Goal: Task Accomplishment & Management: Manage account settings

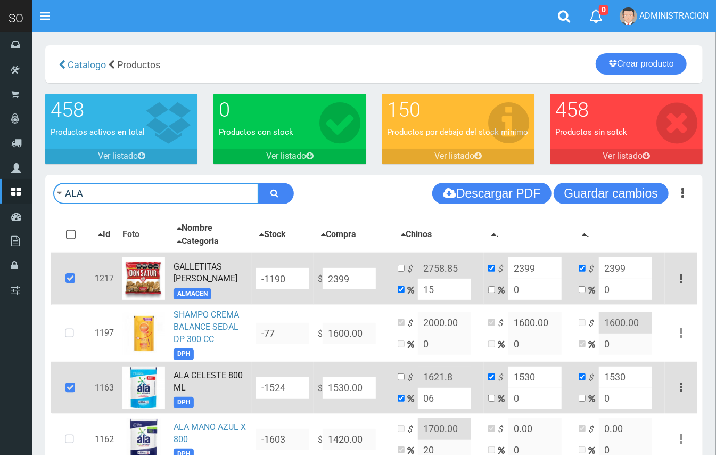
click at [150, 195] on input "ALA" at bounding box center [155, 193] width 205 height 21
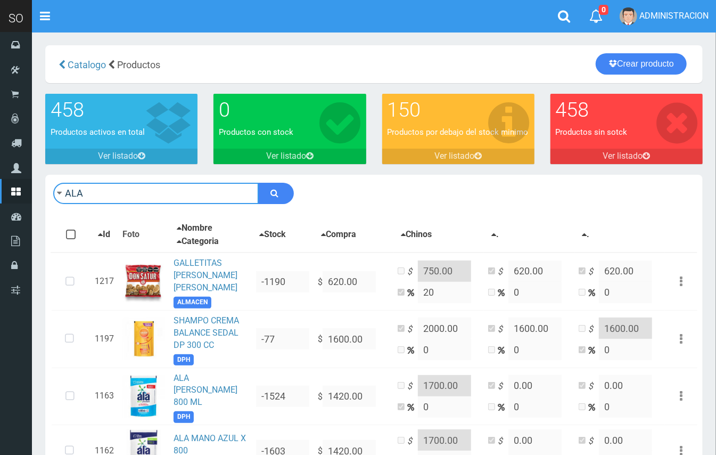
click at [160, 188] on input "ALA" at bounding box center [155, 193] width 205 height 21
type input "dove"
click at [258, 183] on button "submit" at bounding box center [276, 193] width 36 height 21
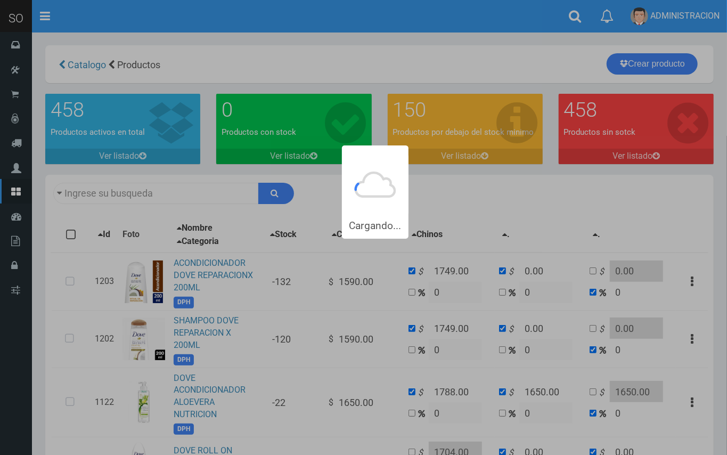
type input "dove"
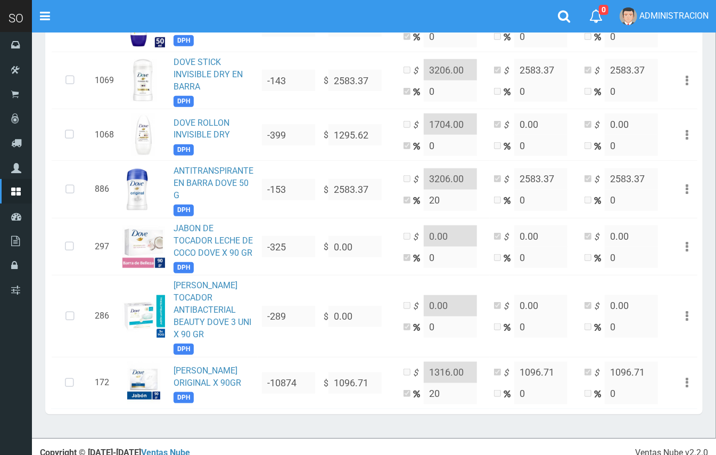
scroll to position [438, 0]
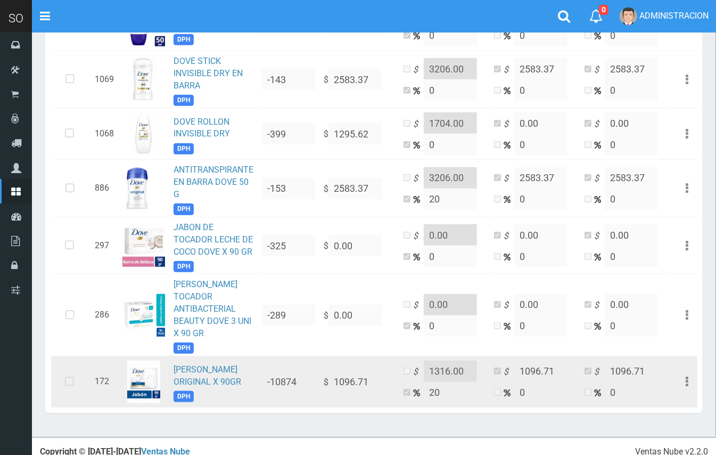
click at [67, 372] on icon at bounding box center [69, 381] width 28 height 35
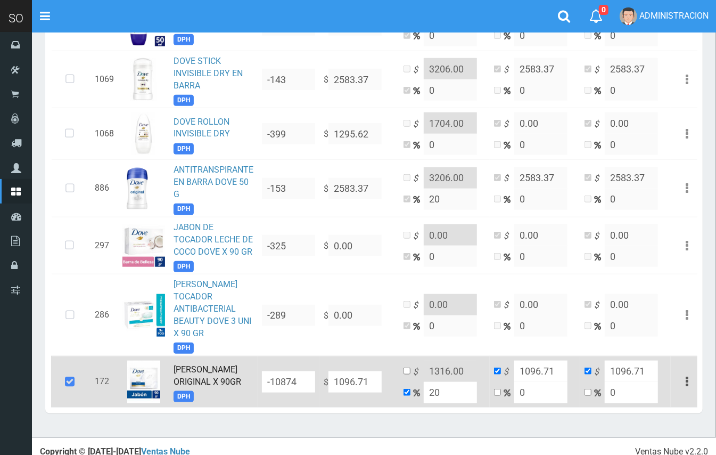
drag, startPoint x: 368, startPoint y: 366, endPoint x: 333, endPoint y: 362, distance: 35.3
click at [333, 371] on input "1096.71" at bounding box center [354, 381] width 53 height 21
type input "1"
type input "1.2"
type input "1"
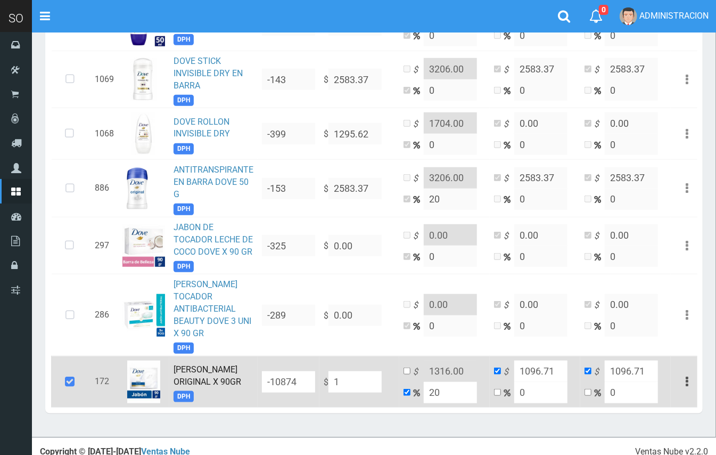
type input "1"
type input "11"
type input "13.2"
type input "11"
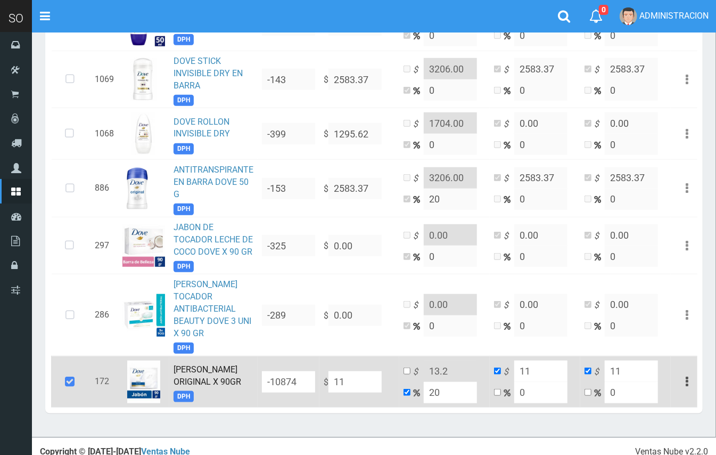
type input "115"
type input "138"
type input "115"
type input "1150"
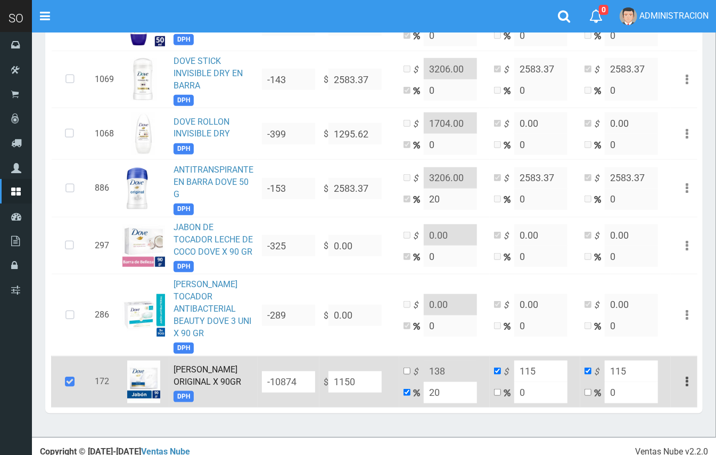
type input "1380"
type input "1150"
type input "1150.0"
drag, startPoint x: 440, startPoint y: 377, endPoint x: 424, endPoint y: 375, distance: 16.2
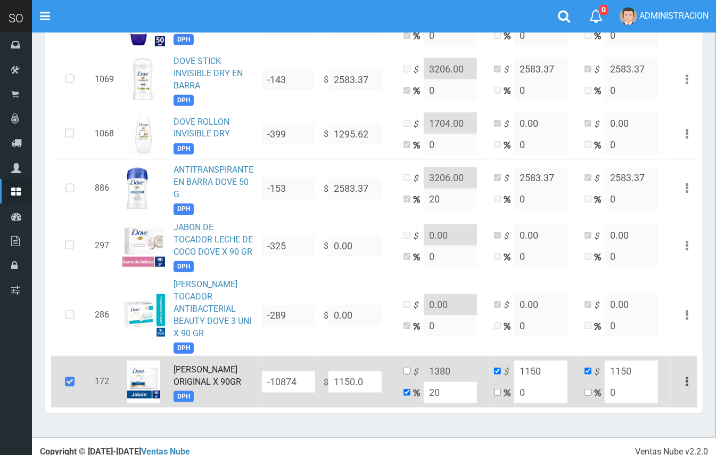
click at [424, 382] on input "20" at bounding box center [450, 392] width 53 height 21
type input "15"
type input "1322.5"
type input "15"
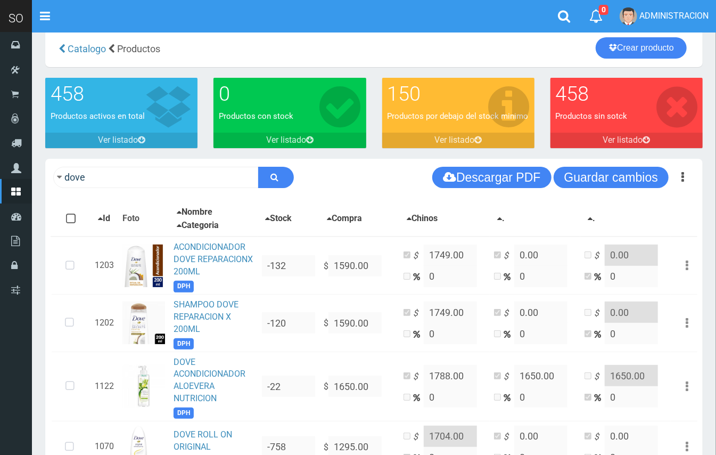
scroll to position [0, 0]
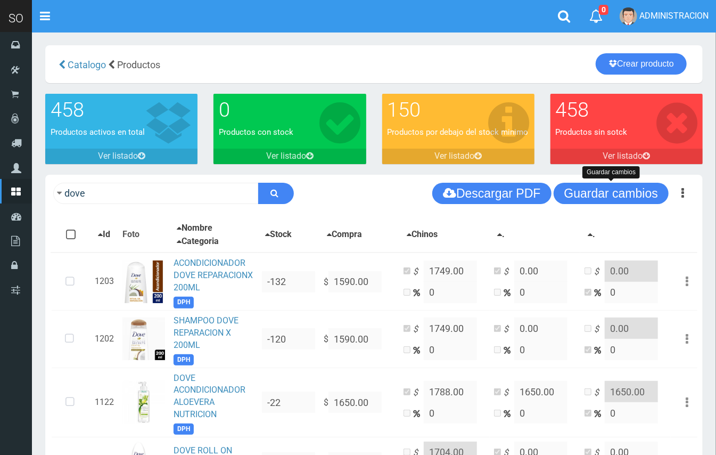
drag, startPoint x: 611, startPoint y: 196, endPoint x: 590, endPoint y: 192, distance: 21.2
click at [611, 196] on button "Guardar cambios" at bounding box center [611, 193] width 115 height 21
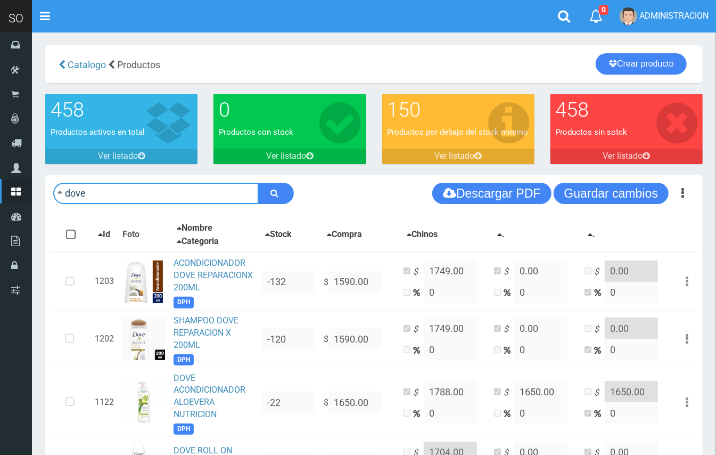
click at [136, 195] on input "dove" at bounding box center [155, 193] width 205 height 21
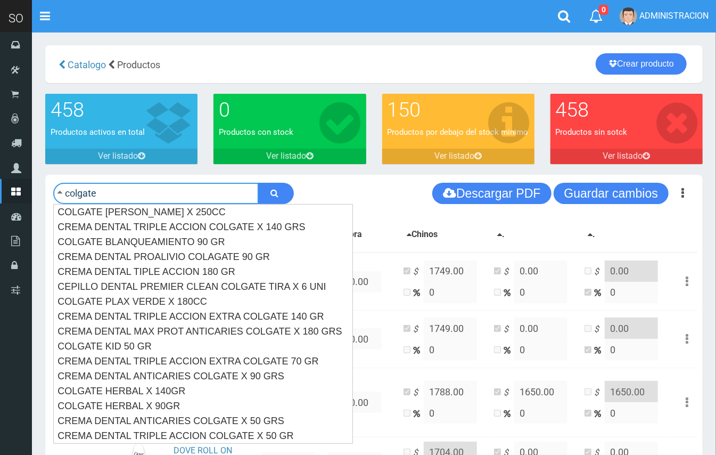
type input "colgate"
click at [258, 183] on button "submit" at bounding box center [276, 193] width 36 height 21
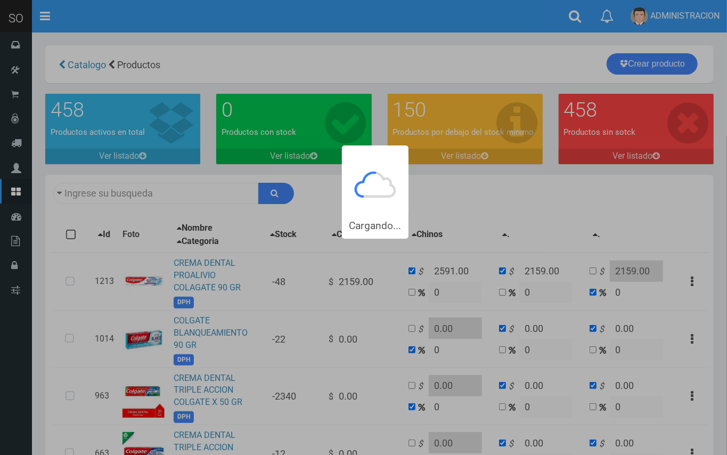
type input "colgate"
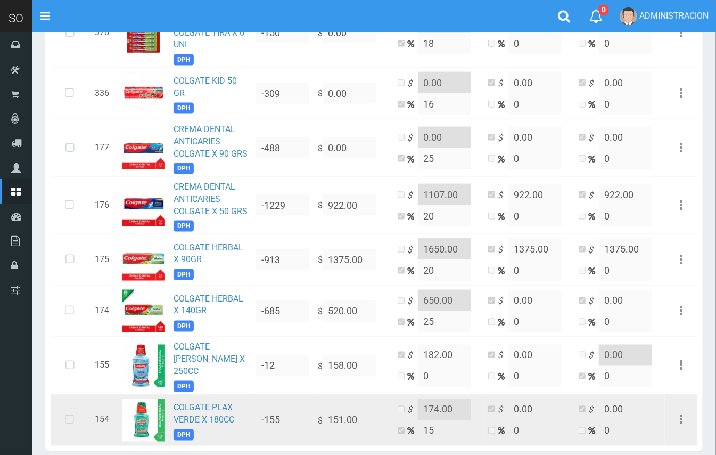
scroll to position [778, 0]
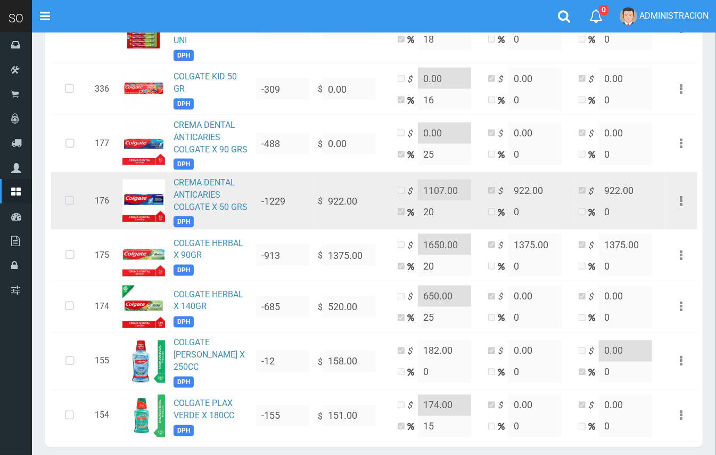
click at [68, 203] on icon at bounding box center [69, 200] width 28 height 35
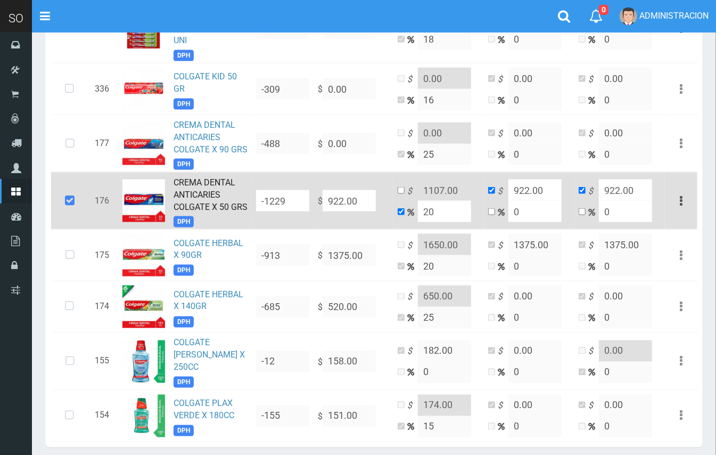
drag, startPoint x: 362, startPoint y: 201, endPoint x: 305, endPoint y: 189, distance: 58.0
click at [305, 189] on tr "176 CREMA DENTAL ANTICARIES COLGATE X 50 GRS DPH -1229 $ 922.00 $ 1107.00 20 $ …" at bounding box center [374, 200] width 646 height 57
type input "1"
type input "1.2"
type input "1"
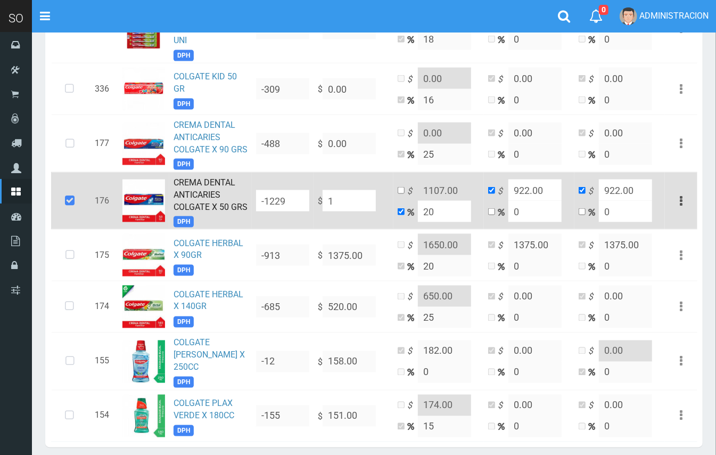
type input "1"
type input "12"
type input "14.4"
type input "12"
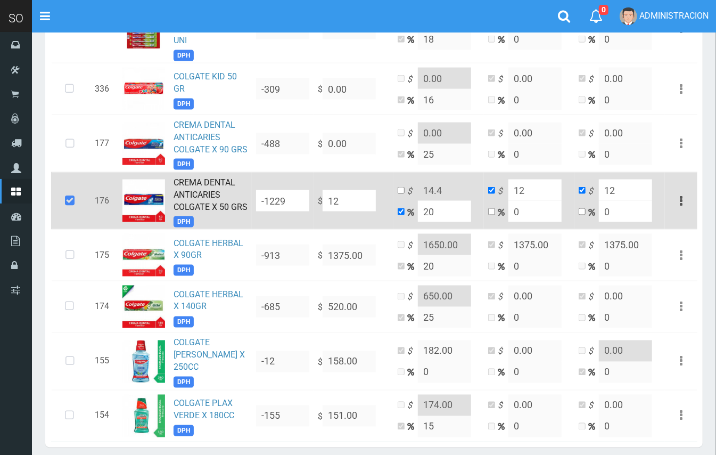
type input "125"
type input "150"
type input "125"
type input "1254"
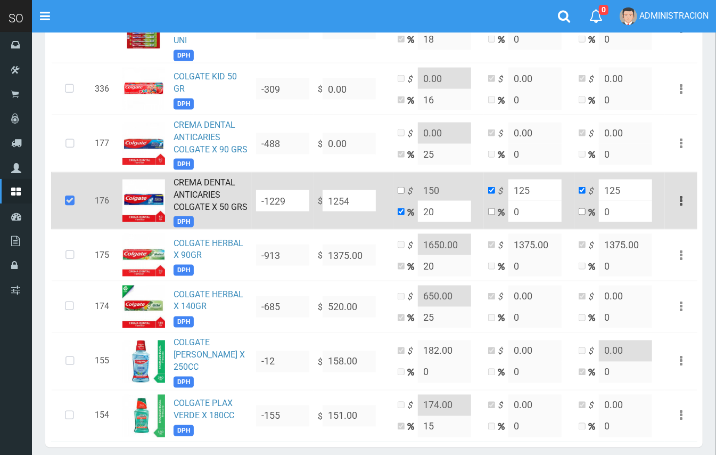
type input "1504.8"
type input "1254"
type input "1254.5"
type input "1505.4"
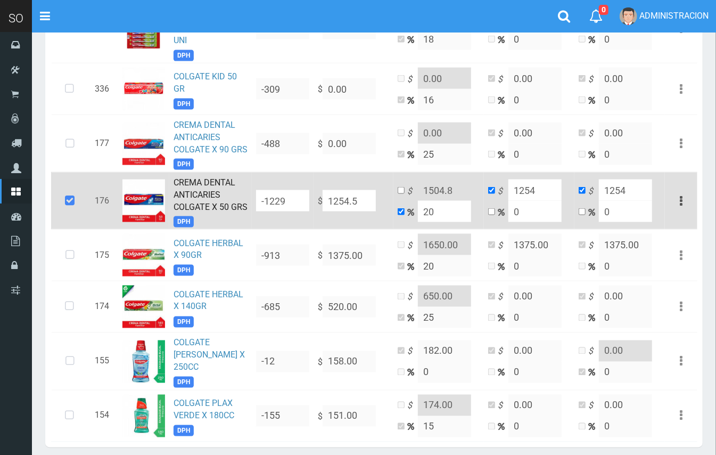
type input "1254.5"
type input "1254.50"
click at [401, 191] on input "checkbox" at bounding box center [401, 190] width 7 height 7
checkbox input "true"
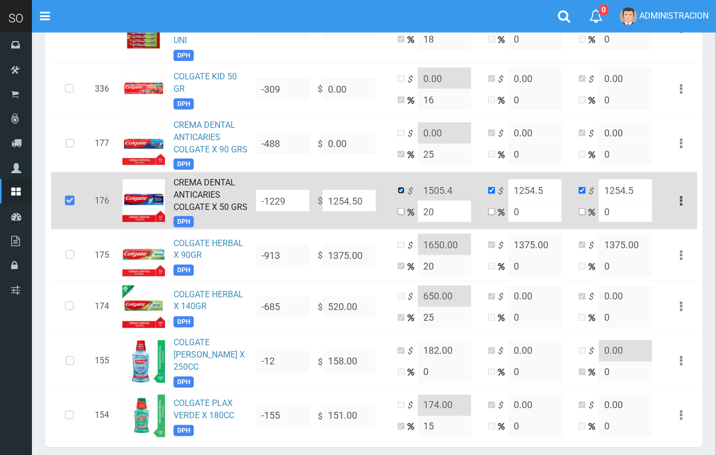
checkbox input "false"
drag, startPoint x: 452, startPoint y: 189, endPoint x: 441, endPoint y: 187, distance: 11.4
click at [441, 187] on input "1505.4" at bounding box center [444, 189] width 53 height 21
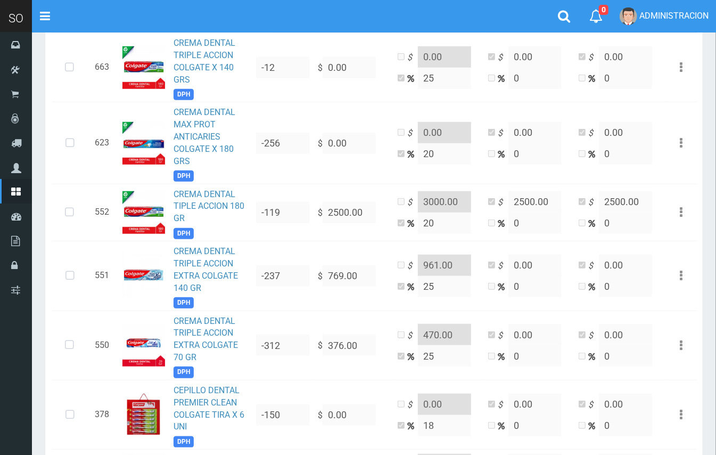
scroll to position [0, 0]
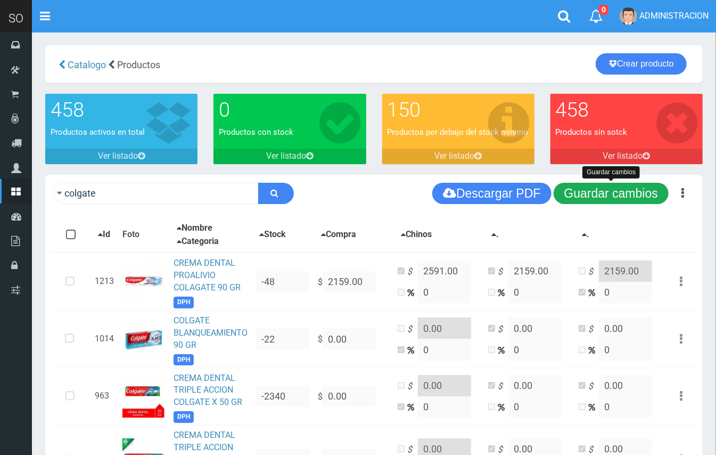
type input "1506.00"
click at [639, 193] on button "Guardar cambios" at bounding box center [611, 193] width 115 height 21
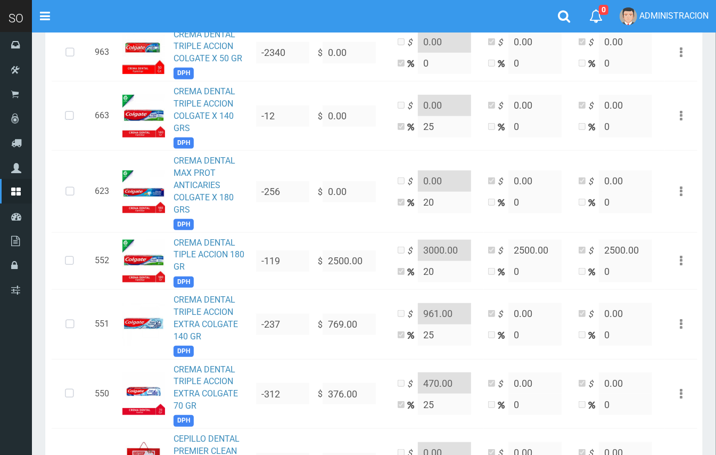
scroll to position [356, 0]
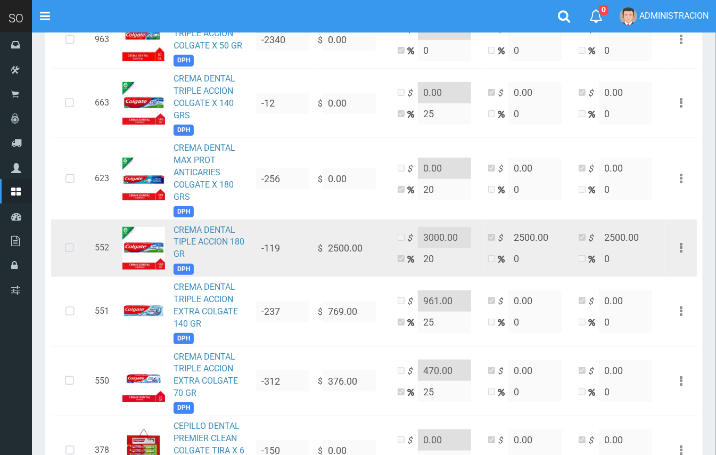
click at [67, 246] on icon at bounding box center [69, 247] width 28 height 35
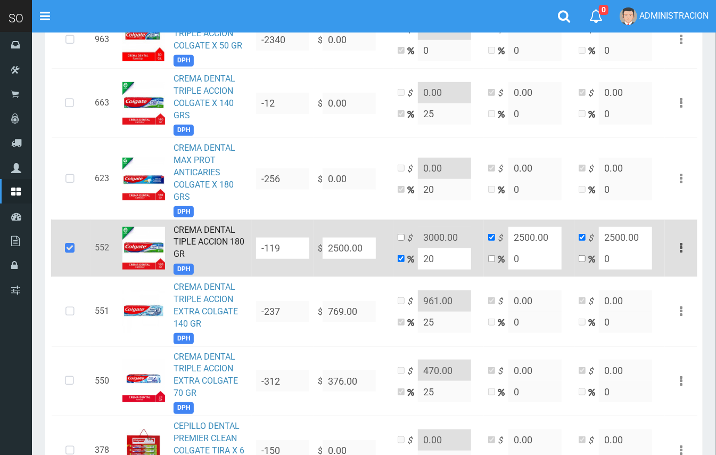
drag, startPoint x: 371, startPoint y: 243, endPoint x: 320, endPoint y: 234, distance: 51.9
click at [320, 234] on td "$ 2500.00" at bounding box center [354, 247] width 80 height 57
type input "4"
type input "4.8"
type input "4"
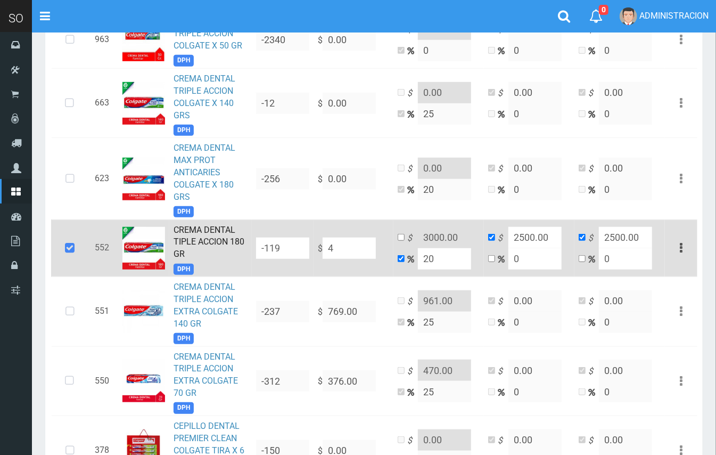
type input "4"
type input "42"
type input "50.4"
type input "42"
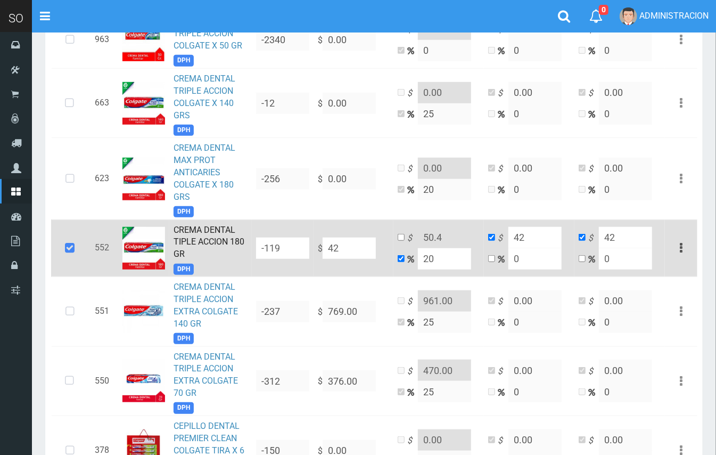
type input "422"
type input "506.4"
type input "422"
type input "4224"
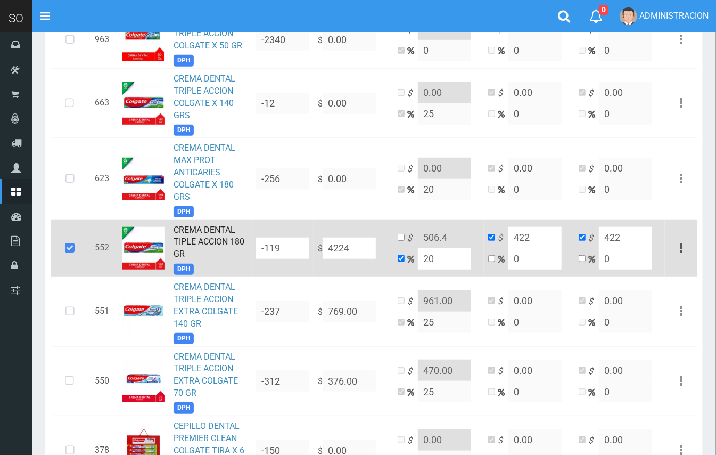
type input "5068.8"
type input "4224"
type input "4224.05"
type input "5068.860000000001"
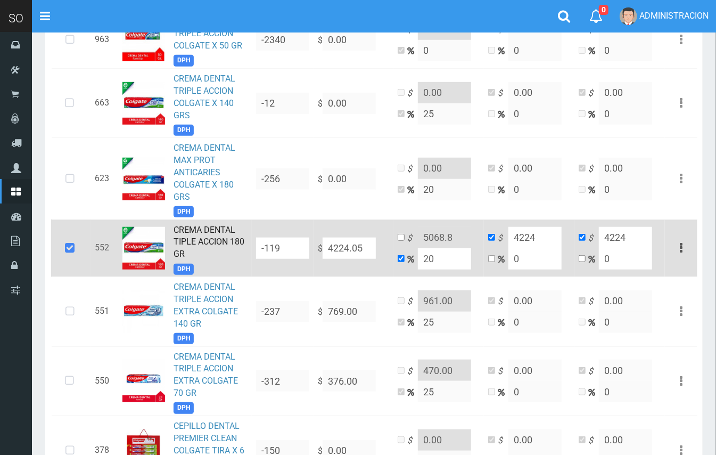
type input "4224.05"
type input "4224.0"
type input "5068.8"
type input "4224"
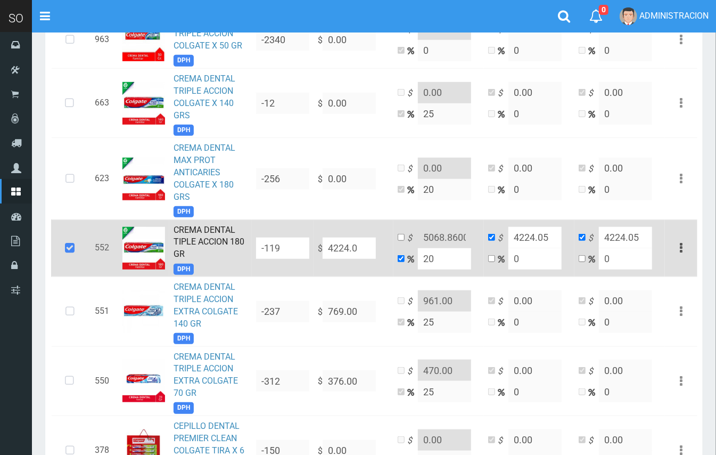
type input "4224"
type input "4224.04"
type input "5068.848"
type input "4224.04"
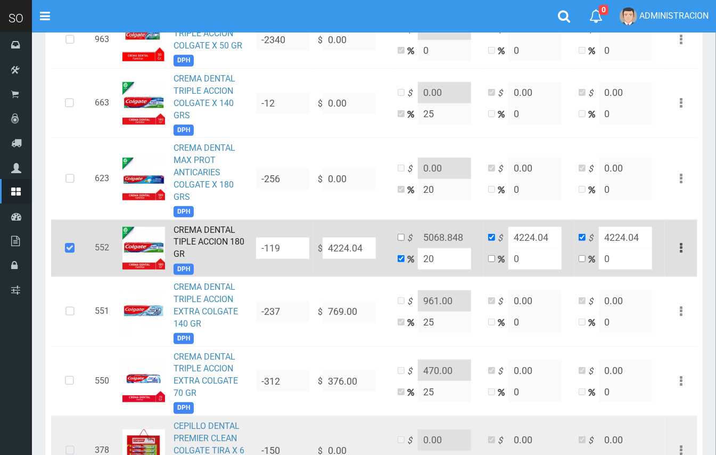
type input "4224.0"
type input "5068.8"
type input "4224"
type input "4224.05"
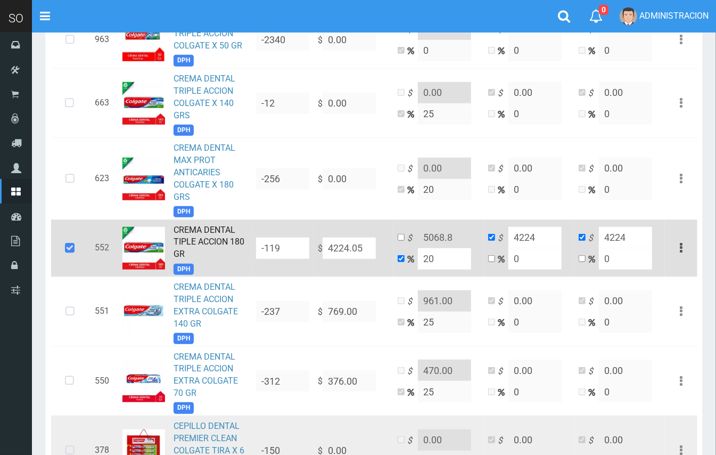
type input "5068.860000000001"
type input "4224.05"
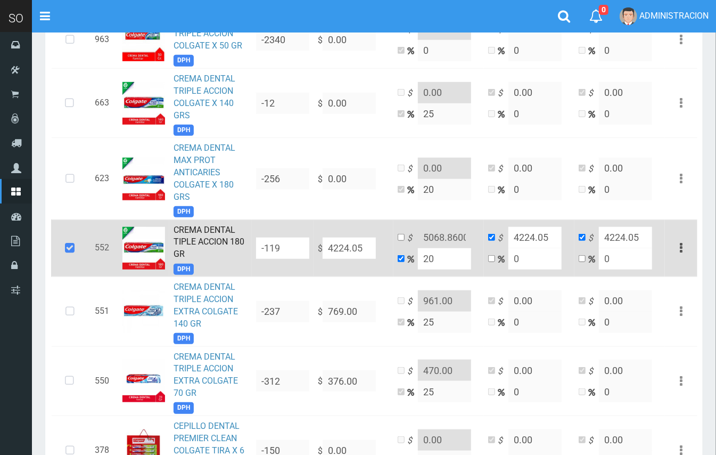
type input "4224.05"
click at [401, 237] on input "checkbox" at bounding box center [401, 237] width 7 height 7
checkbox input "true"
checkbox input "false"
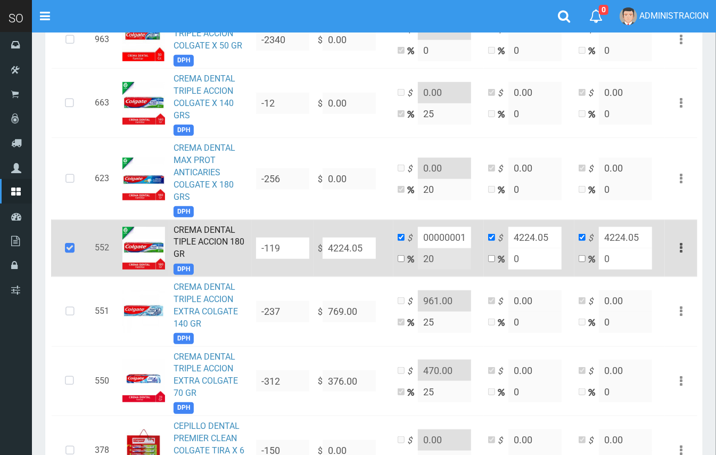
drag, startPoint x: 433, startPoint y: 237, endPoint x: 484, endPoint y: 248, distance: 51.6
click at [483, 247] on td "$ 5068.860000000001 20" at bounding box center [438, 247] width 90 height 57
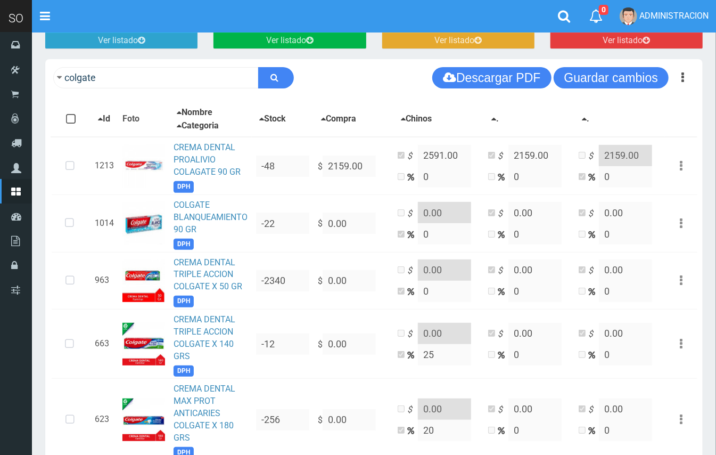
scroll to position [0, 0]
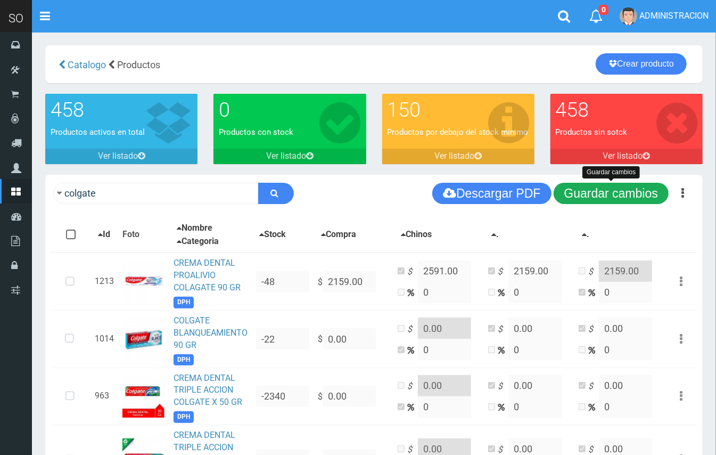
type input "5069.00"
click at [629, 187] on button "Guardar cambios" at bounding box center [611, 193] width 115 height 21
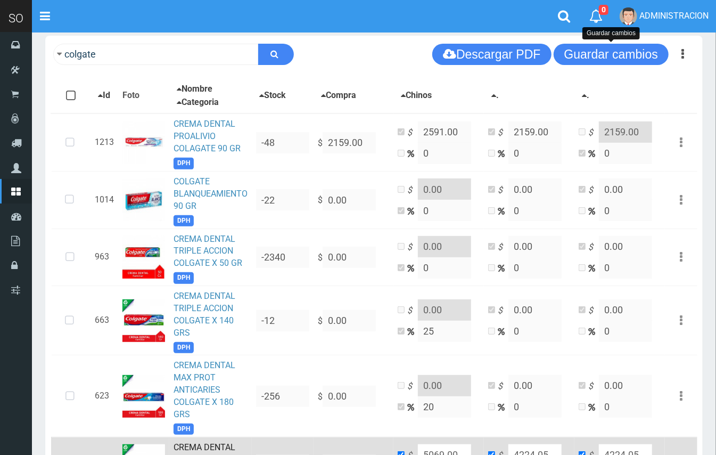
scroll to position [137, 0]
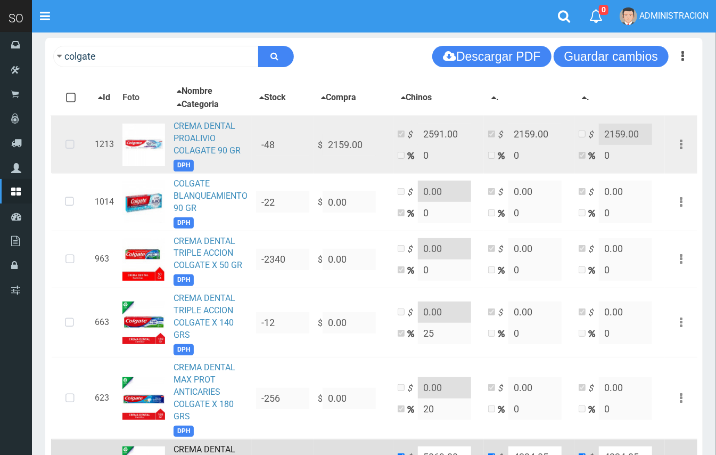
click at [75, 141] on icon at bounding box center [70, 144] width 28 height 35
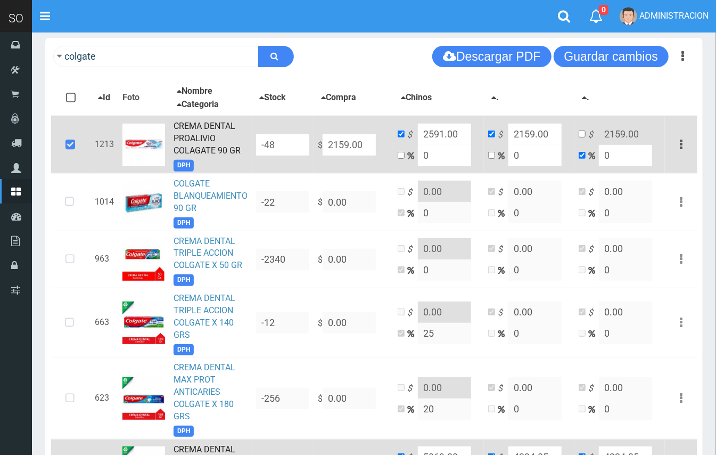
drag, startPoint x: 368, startPoint y: 144, endPoint x: 324, endPoint y: 137, distance: 45.2
click at [324, 137] on input "2159.00" at bounding box center [349, 144] width 53 height 21
type input "2"
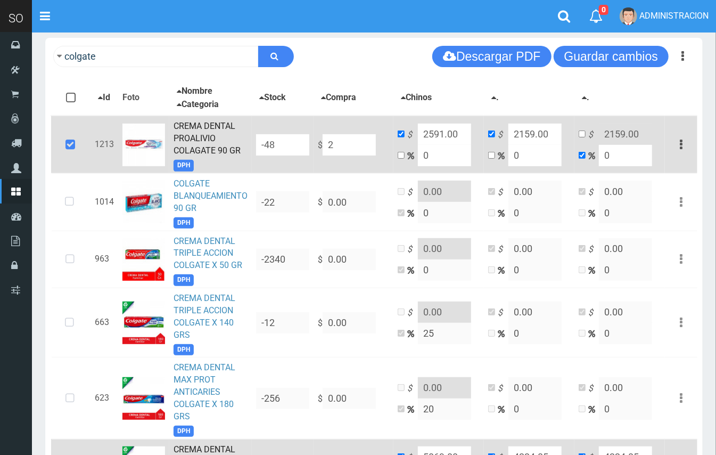
type input "2"
type input "24"
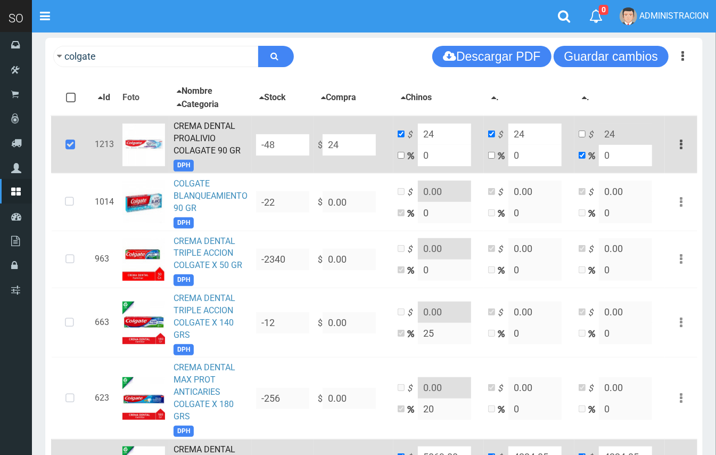
type input "243"
type input "2439"
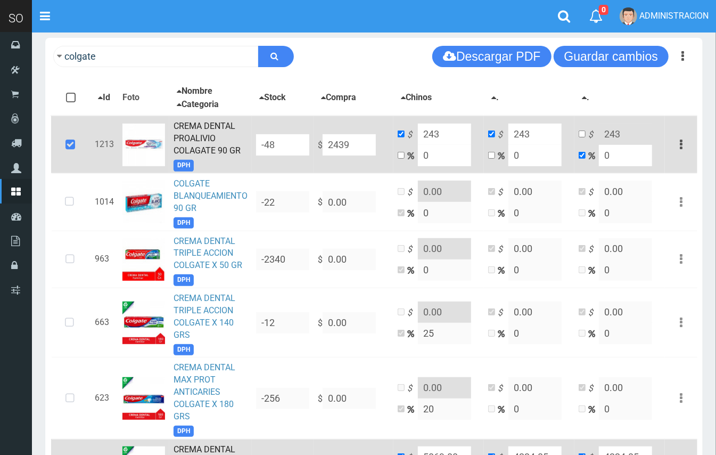
type input "2439"
type input "2439.09"
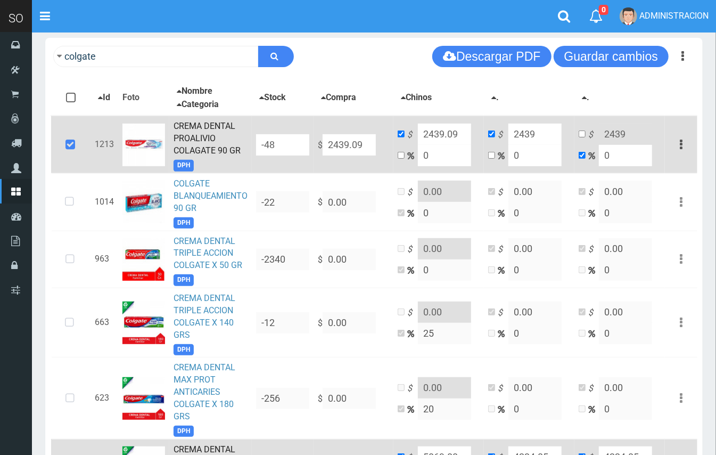
type input "2439.09"
click at [401, 154] on input "checkbox" at bounding box center [401, 155] width 7 height 7
checkbox input "true"
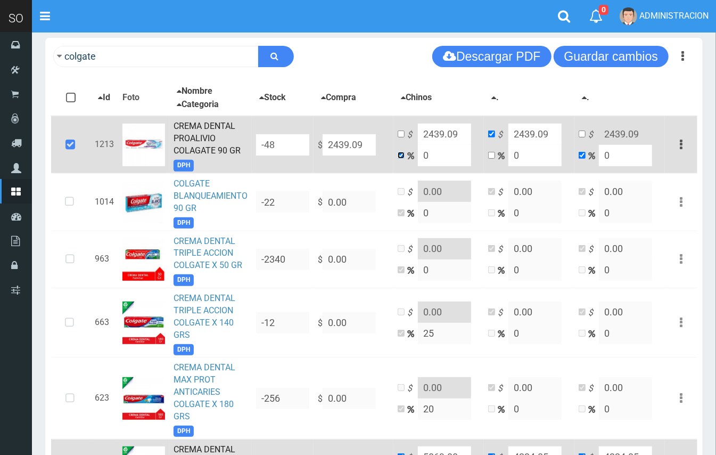
checkbox input "false"
drag, startPoint x: 438, startPoint y: 155, endPoint x: 419, endPoint y: 151, distance: 18.6
click at [419, 151] on input "0" at bounding box center [444, 155] width 53 height 21
drag, startPoint x: 365, startPoint y: 142, endPoint x: 345, endPoint y: 138, distance: 20.5
click at [345, 138] on input "2439.09" at bounding box center [349, 144] width 53 height 21
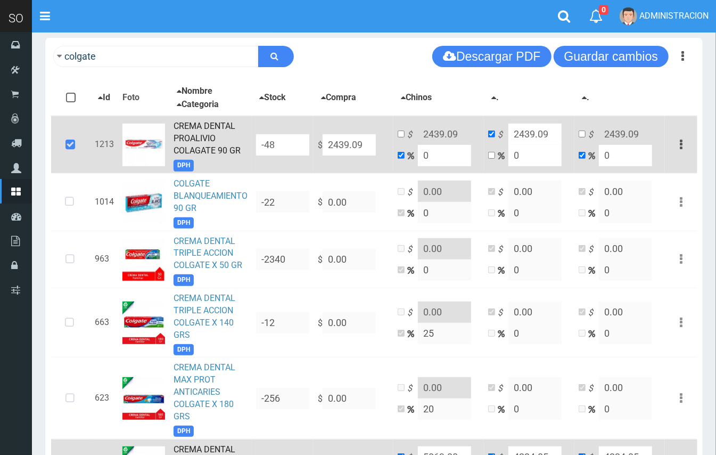
type input "2438"
type input "2438.09"
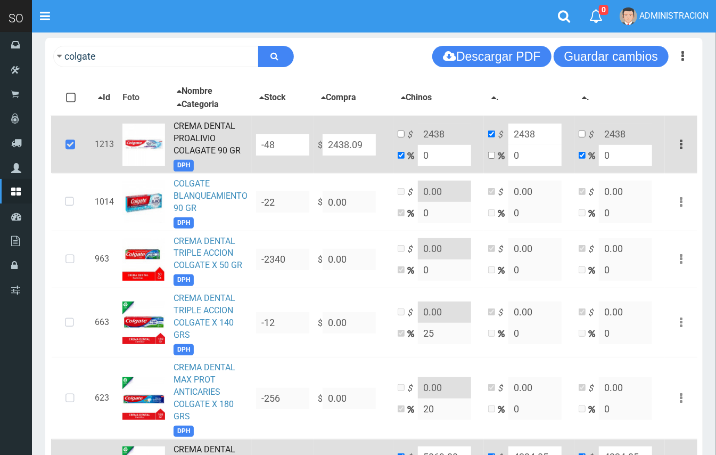
type input "2438.09"
drag, startPoint x: 441, startPoint y: 145, endPoint x: 413, endPoint y: 143, distance: 28.3
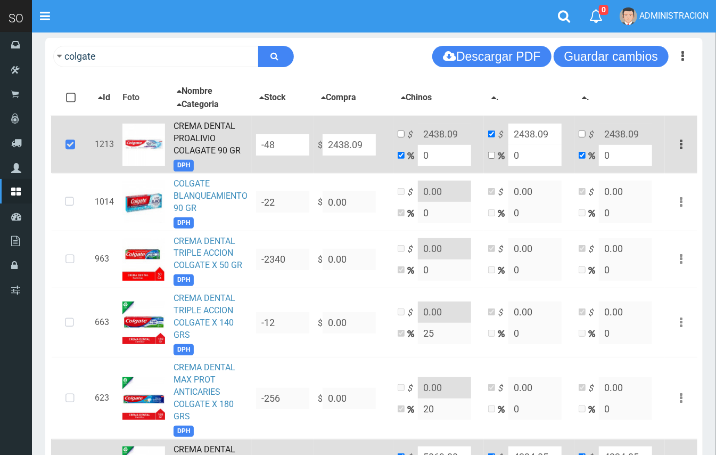
click at [413, 143] on td "$ 2438.09 0" at bounding box center [438, 144] width 90 height 57
type input "2"
type input "2486.8518000000004"
type input "20"
type input "2925.708"
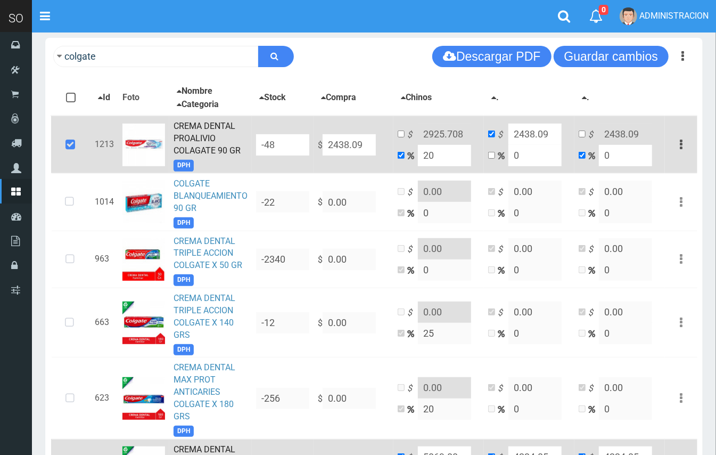
type input "20"
click at [399, 129] on td "$ 2925.708 20" at bounding box center [438, 144] width 90 height 57
click at [399, 133] on input "checkbox" at bounding box center [401, 133] width 7 height 7
checkbox input "true"
checkbox input "false"
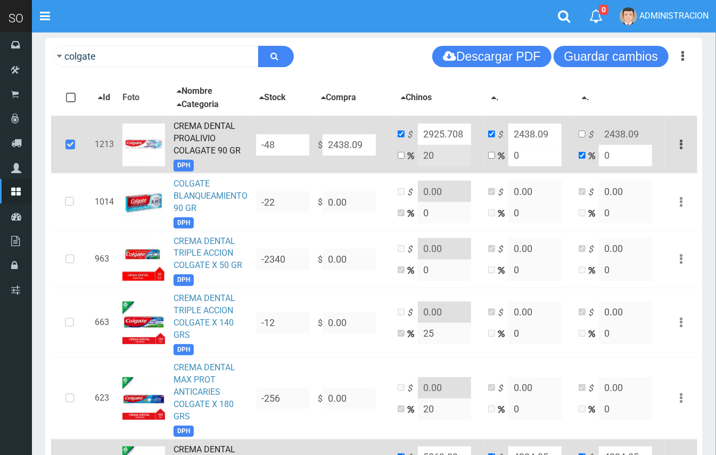
drag, startPoint x: 439, startPoint y: 132, endPoint x: 511, endPoint y: 139, distance: 72.2
click at [511, 139] on tr "1213 CREMA DENTAL PROALIVIO COLAGATE 90 GR DPH -48 $ 2438.09 $ 2925.708 20 $ 24…" at bounding box center [374, 144] width 646 height 57
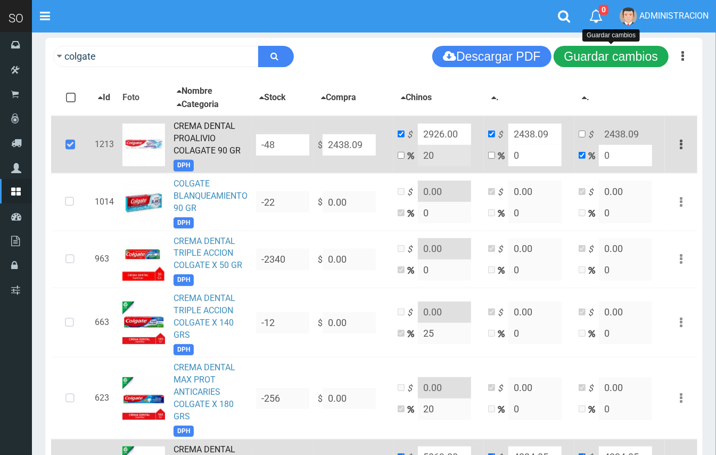
type input "2926.00"
click at [644, 51] on button "Guardar cambios" at bounding box center [611, 56] width 115 height 21
drag, startPoint x: 588, startPoint y: 62, endPoint x: 572, endPoint y: 56, distance: 16.8
click at [584, 60] on button "Guardar cambios" at bounding box center [611, 56] width 115 height 21
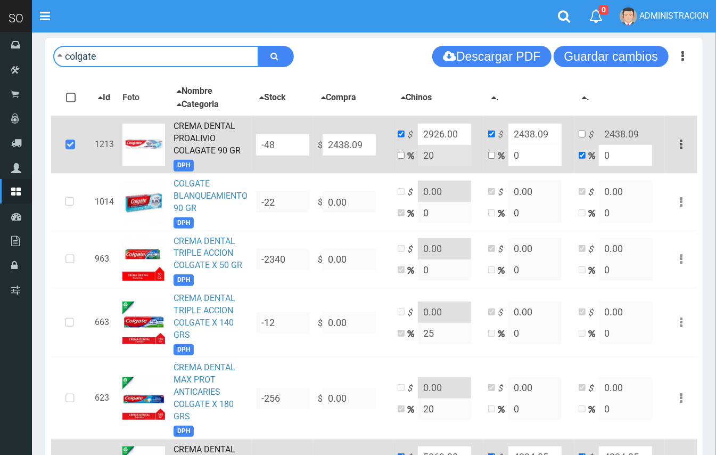
click at [165, 54] on input "colgate" at bounding box center [155, 56] width 205 height 21
click at [170, 55] on input "colgate" at bounding box center [155, 56] width 205 height 21
type input "kolin"
click at [258, 46] on button "submit" at bounding box center [276, 56] width 36 height 21
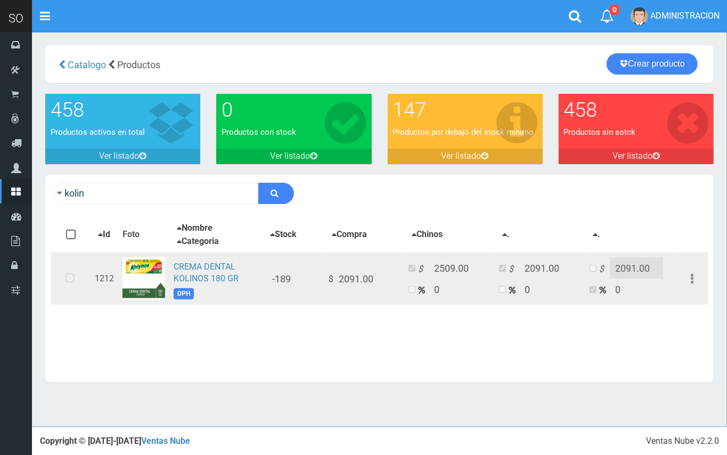
click at [71, 279] on icon at bounding box center [70, 278] width 28 height 35
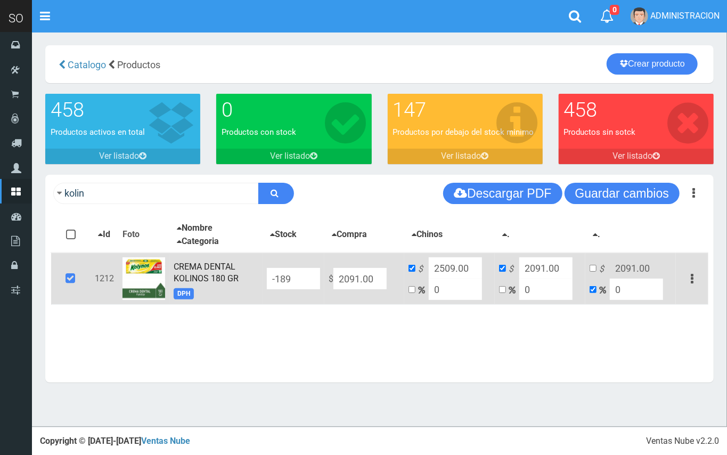
drag, startPoint x: 371, startPoint y: 280, endPoint x: 343, endPoint y: 275, distance: 28.7
click at [343, 275] on input "2091.00" at bounding box center [359, 278] width 53 height 21
type input "27"
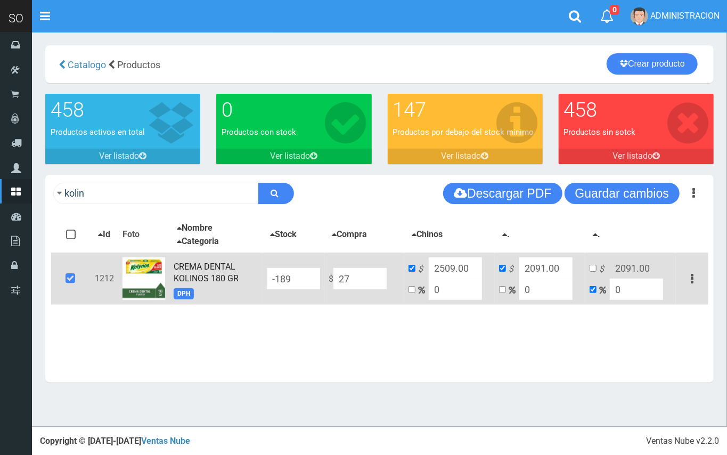
type input "27"
type input "270"
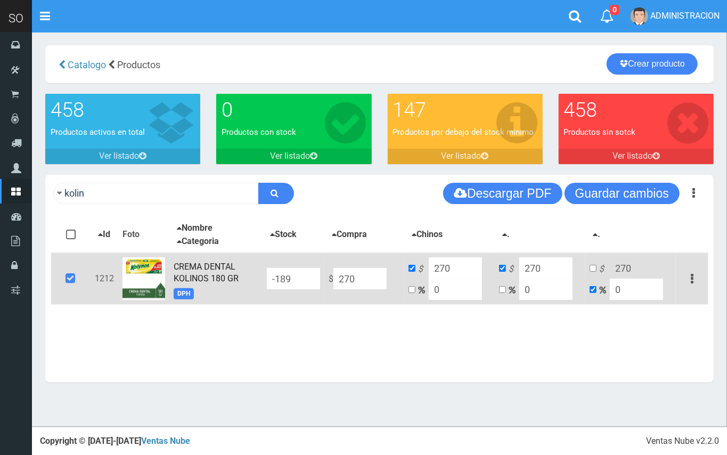
type input "2703"
type input "2703.1"
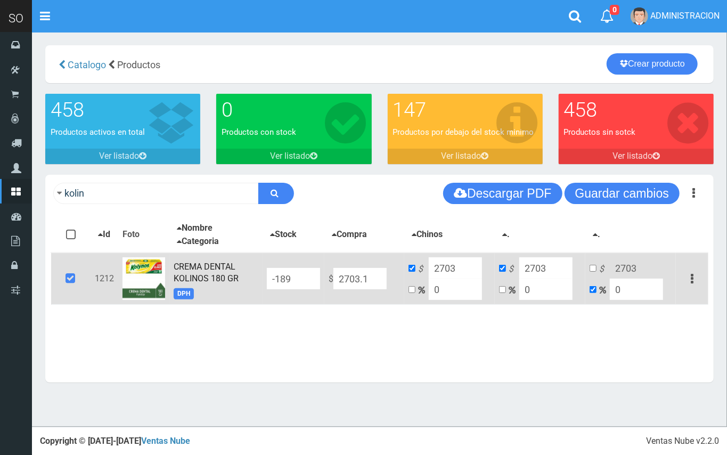
type input "2703.1"
type input "2703.17"
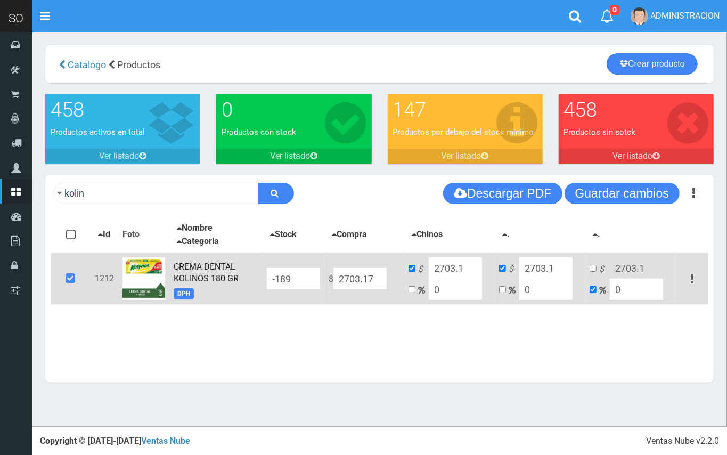
type input "2703.17"
click at [435, 287] on input "0" at bounding box center [454, 288] width 53 height 21
drag, startPoint x: 437, startPoint y: 287, endPoint x: 422, endPoint y: 285, distance: 15.1
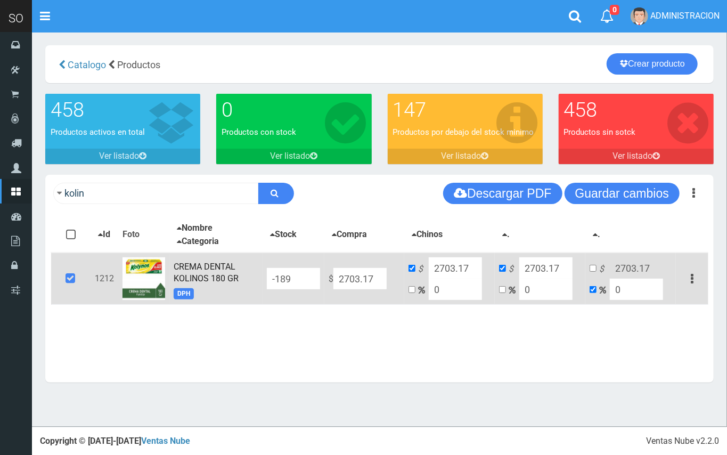
click at [422, 285] on td "$ 2703.17 0" at bounding box center [449, 278] width 90 height 52
type input "2"
type input "2757.2334"
type input "20"
type input "3243.804"
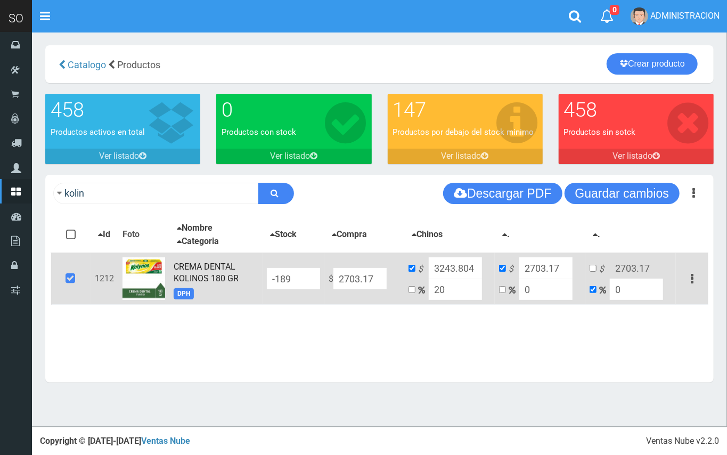
type input "20"
drag, startPoint x: 467, startPoint y: 265, endPoint x: 454, endPoint y: 261, distance: 13.8
click at [453, 261] on input "3243.804" at bounding box center [454, 267] width 53 height 21
drag, startPoint x: 475, startPoint y: 267, endPoint x: 422, endPoint y: 260, distance: 53.7
click at [422, 260] on td "$ 32434.00 20" at bounding box center [449, 278] width 90 height 52
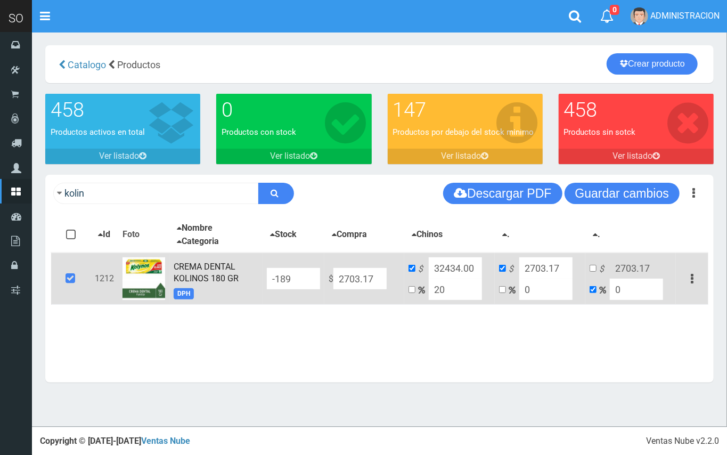
click at [444, 291] on input "20" at bounding box center [454, 288] width 53 height 21
drag, startPoint x: 446, startPoint y: 291, endPoint x: 451, endPoint y: 279, distance: 13.1
click at [431, 288] on input "20" at bounding box center [454, 288] width 53 height 21
click at [478, 265] on td "$ 32434.00 20" at bounding box center [449, 278] width 90 height 52
drag, startPoint x: 478, startPoint y: 265, endPoint x: 415, endPoint y: 257, distance: 63.3
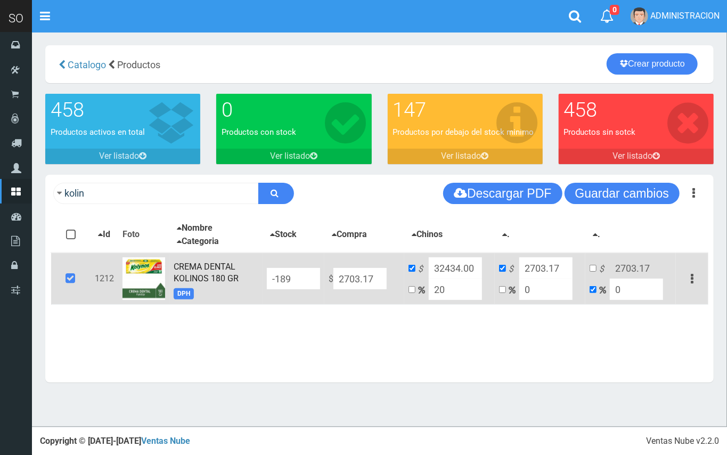
click at [415, 257] on td "$ 32434.00 20" at bounding box center [449, 278] width 90 height 52
type input "0"
click at [380, 273] on input "2703.17" at bounding box center [359, 278] width 53 height 21
drag, startPoint x: 448, startPoint y: 288, endPoint x: 425, endPoint y: 286, distance: 23.5
click at [425, 286] on td "$ 0 20" at bounding box center [449, 278] width 90 height 52
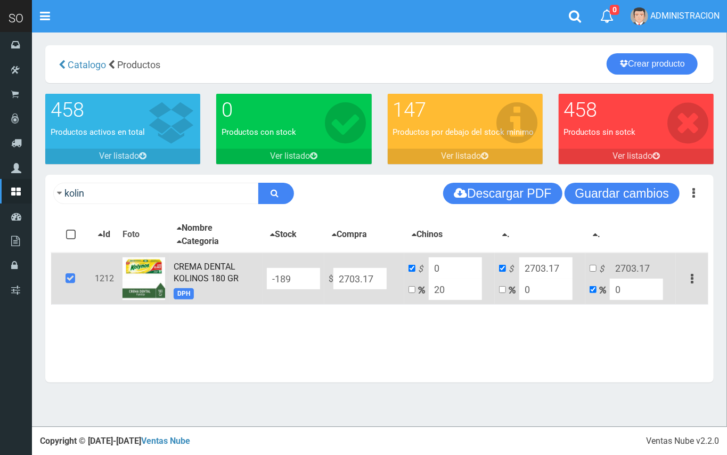
type input "2"
type input "2757.2334"
type input "20"
drag, startPoint x: 475, startPoint y: 269, endPoint x: 449, endPoint y: 265, distance: 25.9
click at [449, 265] on input "3243.804" at bounding box center [454, 267] width 53 height 21
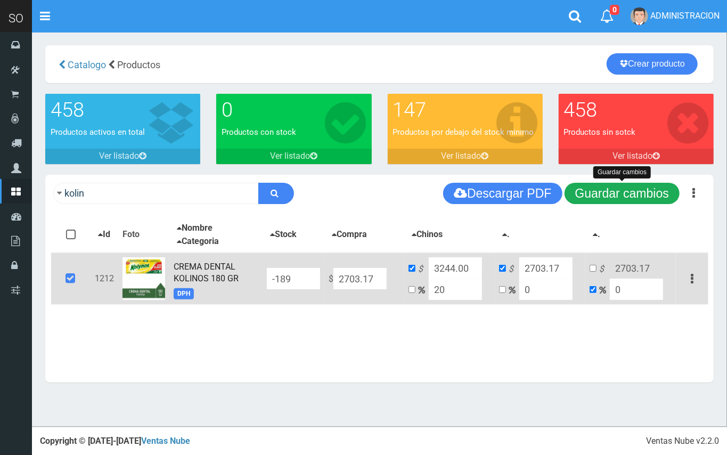
type input "3244.00"
click at [612, 189] on button "Guardar cambios" at bounding box center [621, 193] width 115 height 21
click at [584, 198] on button "Guardar cambios" at bounding box center [621, 193] width 115 height 21
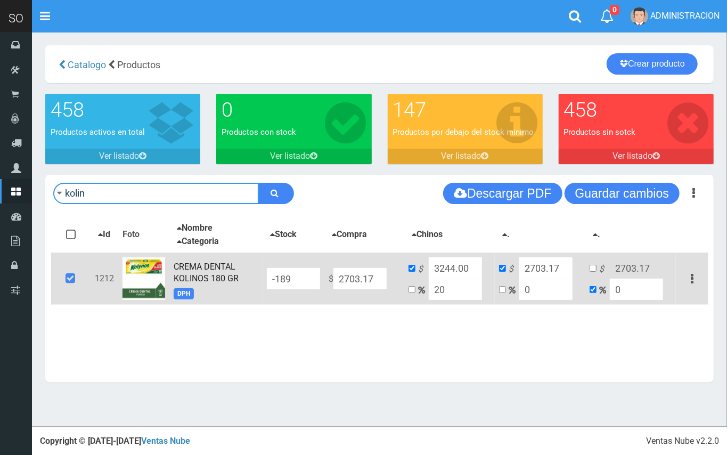
drag, startPoint x: 125, startPoint y: 193, endPoint x: 41, endPoint y: 194, distance: 83.6
click at [41, 194] on div "kolin Descargar PDF Guardar cambios ." at bounding box center [379, 284] width 684 height 218
type input "z"
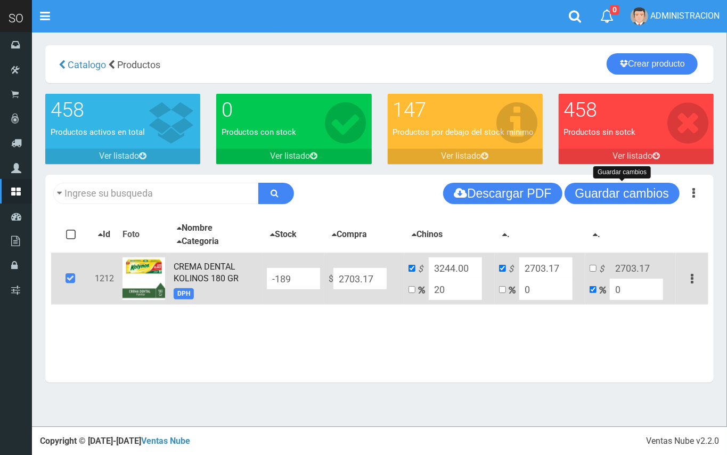
drag, startPoint x: 669, startPoint y: 192, endPoint x: 603, endPoint y: 205, distance: 67.2
click at [665, 191] on button "Guardar cambios" at bounding box center [621, 193] width 115 height 21
drag, startPoint x: 380, startPoint y: 279, endPoint x: 333, endPoint y: 278, distance: 46.9
click at [333, 278] on input "2703.17" at bounding box center [359, 278] width 53 height 21
type input "6"
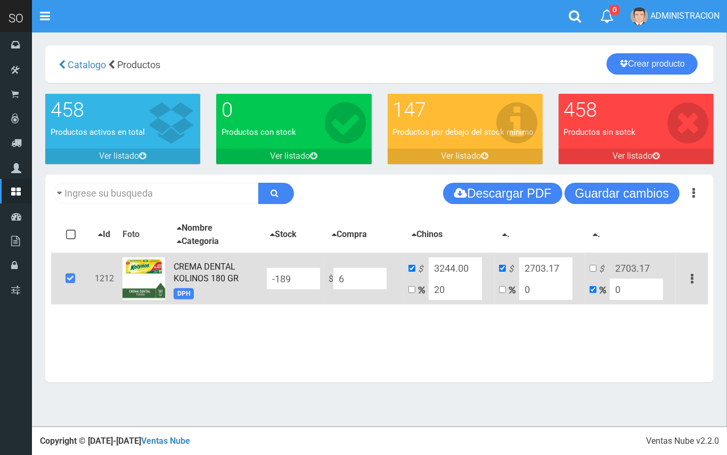
type input "7.2"
type input "6"
type input "67"
type input "80.4"
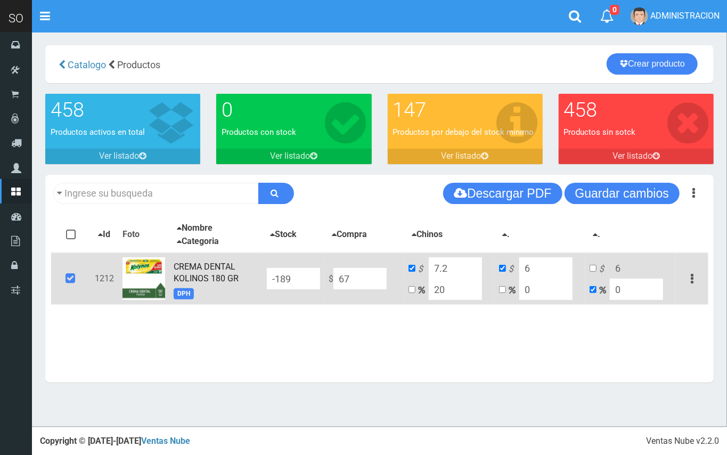
type input "67"
type input "679"
type input "814.8"
type input "679"
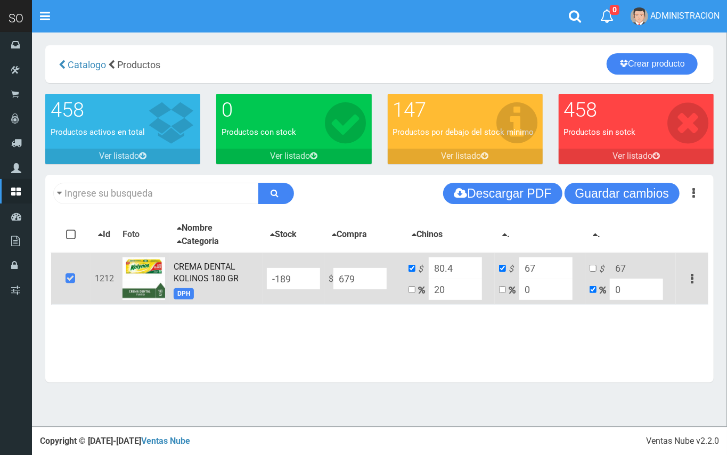
type input "679"
type input "679.8"
type input "815.76"
type input "679.8"
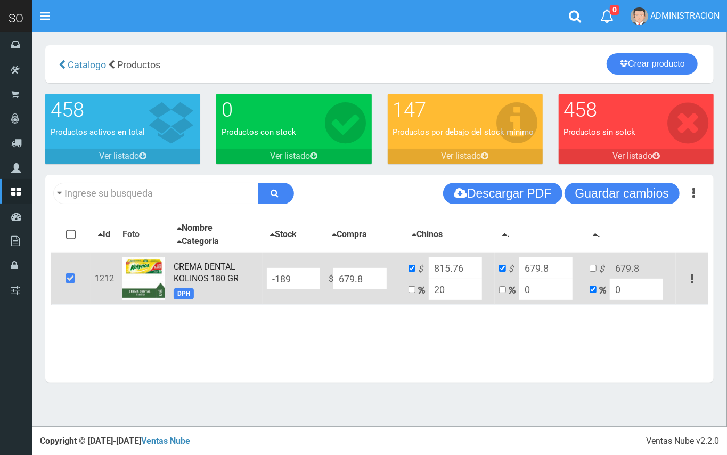
type input "679.83"
type input "815.796"
type input "679.83"
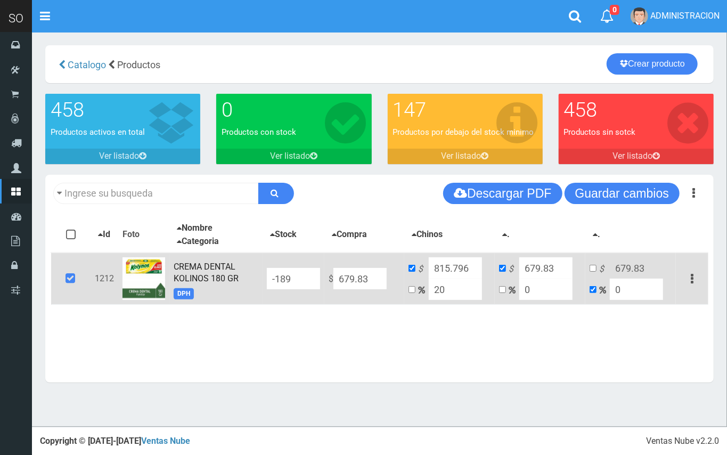
drag, startPoint x: 463, startPoint y: 295, endPoint x: 424, endPoint y: 291, distance: 39.1
click at [424, 291] on td "$ 815.796 20" at bounding box center [449, 278] width 90 height 52
type input "15"
type input "781.8045000000001"
drag, startPoint x: 458, startPoint y: 290, endPoint x: 423, endPoint y: 291, distance: 35.1
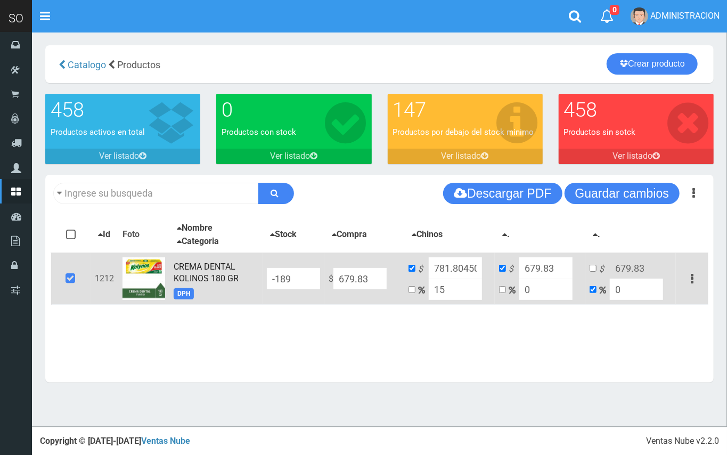
click at [423, 291] on td "$ 781.8045000000001 15" at bounding box center [449, 278] width 90 height 52
type input "2"
type input "693.4266"
type input "20"
type input "815.796"
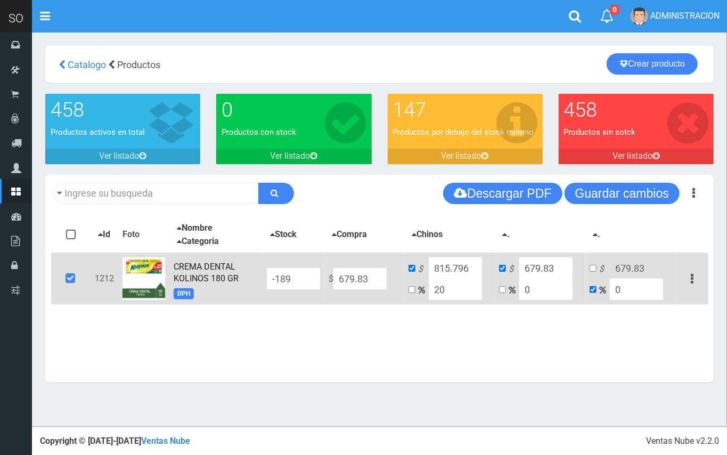
drag, startPoint x: 460, startPoint y: 290, endPoint x: 427, endPoint y: 290, distance: 33.0
click at [427, 290] on td "$ 815.796 20" at bounding box center [449, 278] width 90 height 52
type input "15"
type input "781.8045000000001"
drag, startPoint x: 458, startPoint y: 286, endPoint x: 430, endPoint y: 294, distance: 29.3
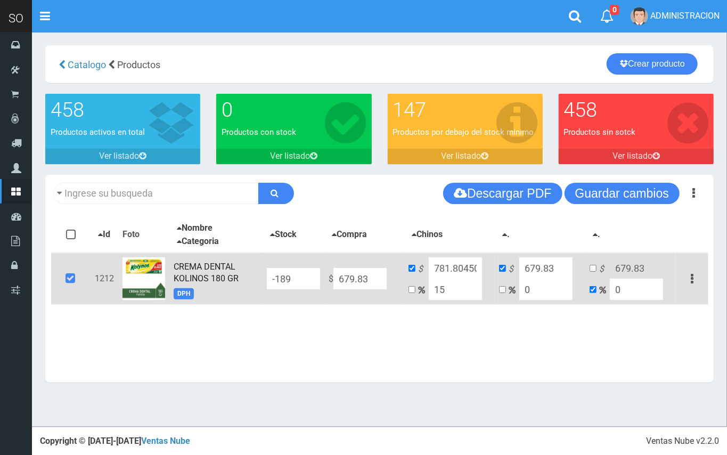
click at [430, 294] on input "15" at bounding box center [454, 288] width 53 height 21
type input "2"
type input "693.4266"
type input "20"
type input "815.796"
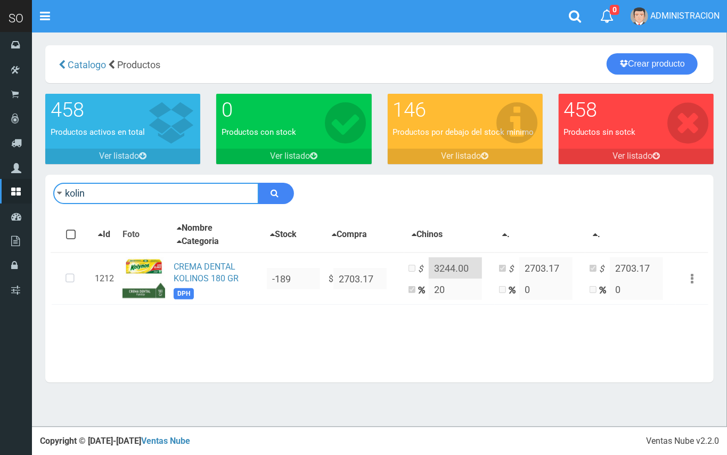
click at [158, 197] on input "kolin" at bounding box center [155, 193] width 205 height 21
type input "cepita"
click at [258, 183] on button "submit" at bounding box center [276, 193] width 36 height 21
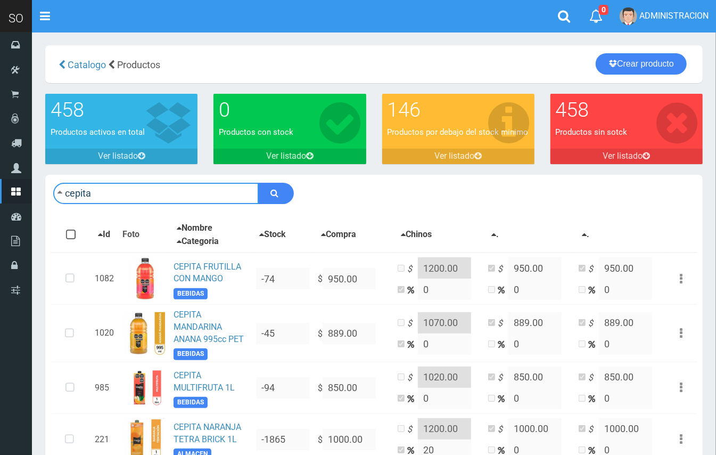
click at [160, 183] on input "cepita" at bounding box center [155, 193] width 205 height 21
click at [164, 184] on input "cepita" at bounding box center [155, 193] width 205 height 21
click at [175, 186] on input "cepita" at bounding box center [155, 193] width 205 height 21
click at [176, 186] on input "cepita" at bounding box center [155, 193] width 205 height 21
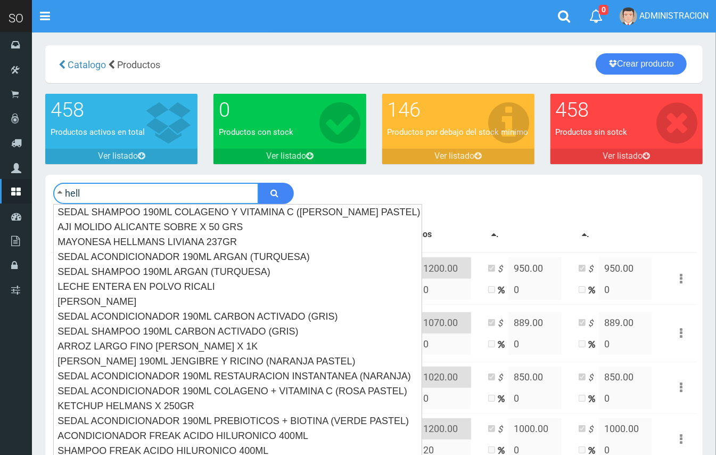
type input "hell"
click at [258, 183] on button "submit" at bounding box center [276, 193] width 36 height 21
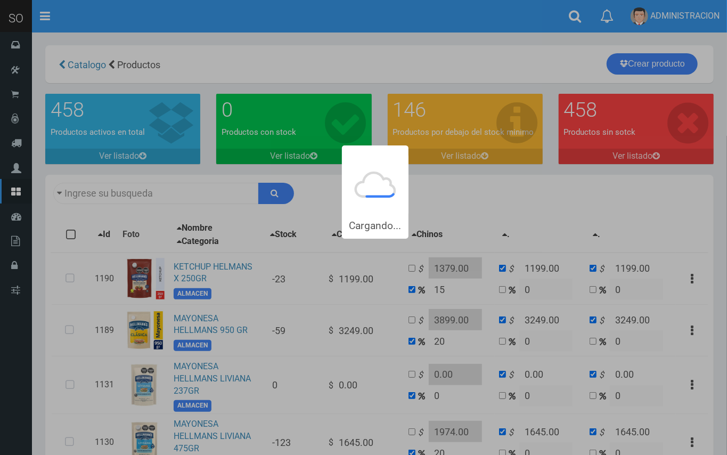
type input "hell"
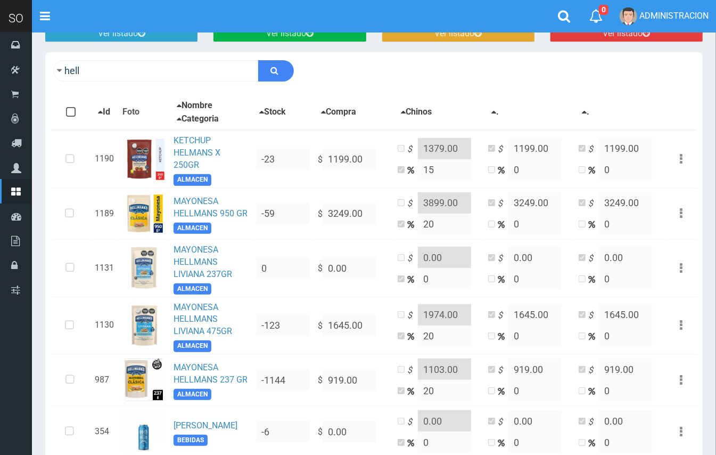
scroll to position [118, 0]
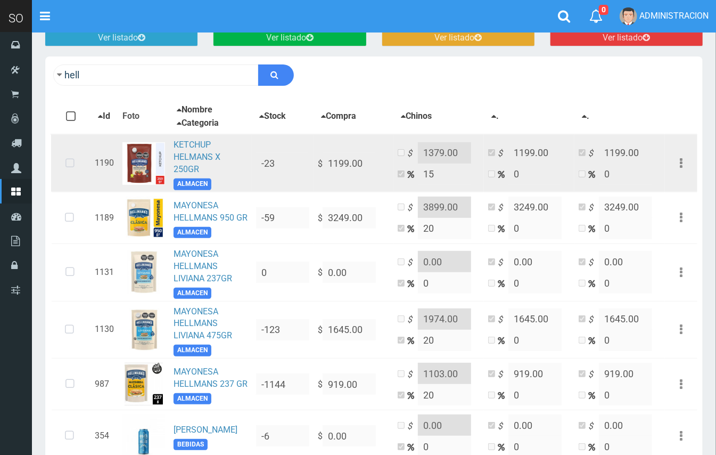
click at [77, 161] on icon at bounding box center [70, 163] width 28 height 35
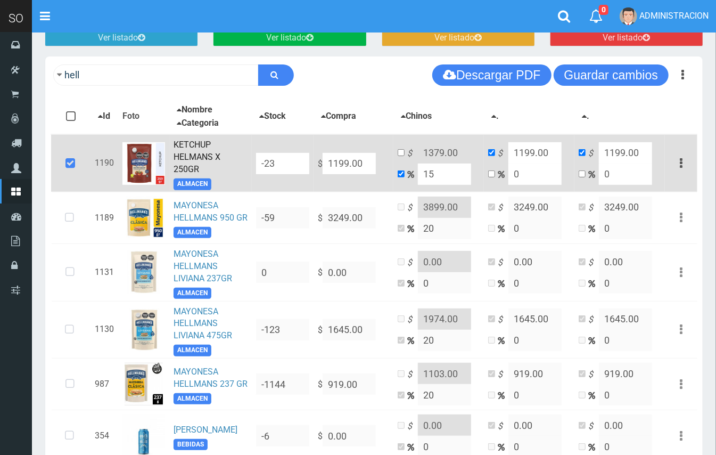
drag, startPoint x: 337, startPoint y: 155, endPoint x: 305, endPoint y: 152, distance: 32.6
click at [305, 152] on tr "1190 KETCHUP HELMANS X 250GR ALMACEN -23 $ 1199.00 $ 1379.00 15 $ 1199.00 0 $ 1…" at bounding box center [374, 162] width 646 height 57
type input "1"
type input "1.15"
type input "1"
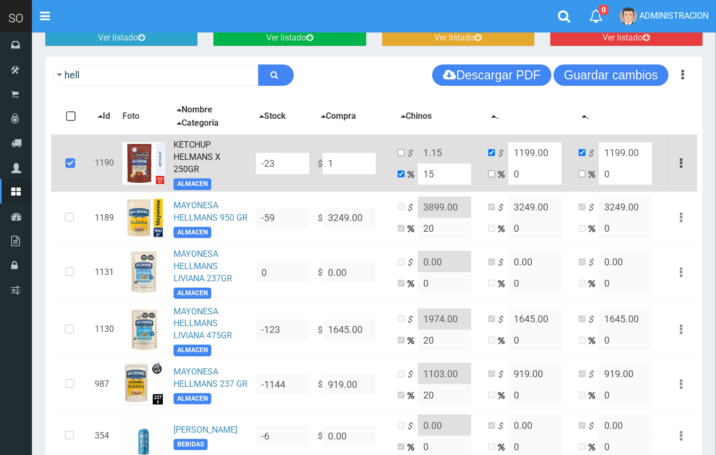
type input "1"
type input "13"
type input "14.95"
type input "13"
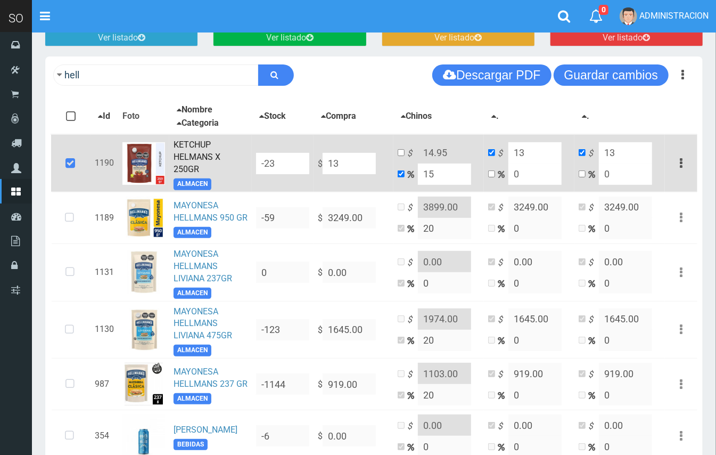
type input "139"
type input "159.85"
type input "139"
type input "1399"
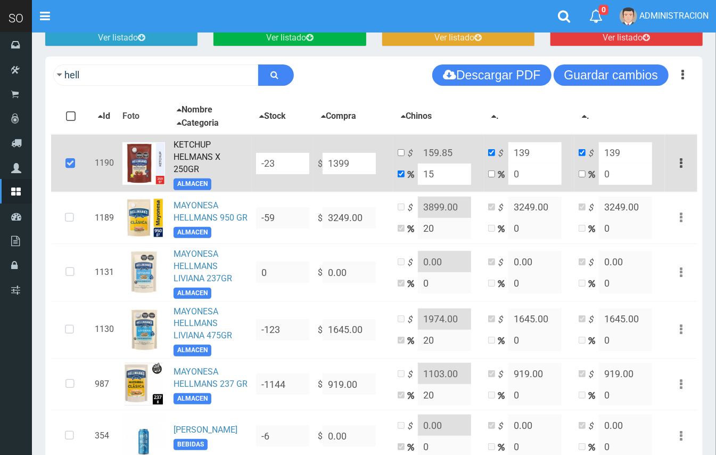
type input "1608.85"
type input "1399"
type input "1399.00"
drag, startPoint x: 437, startPoint y: 178, endPoint x: 401, endPoint y: 171, distance: 36.8
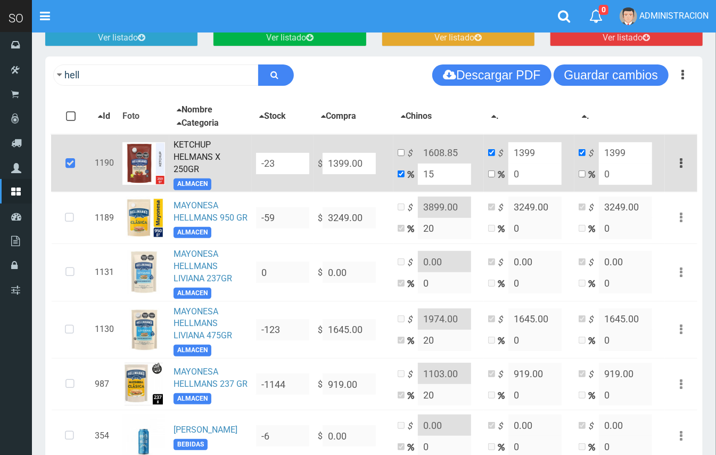
click at [403, 171] on td "$ 1608.85 15" at bounding box center [438, 162] width 90 height 57
type input "2"
type input "1426.98"
type input "20"
type input "1678.8"
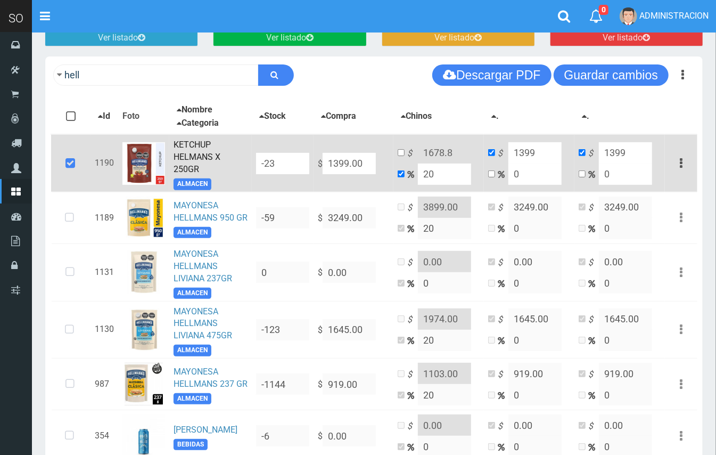
type input "20"
click at [398, 154] on input "checkbox" at bounding box center [401, 152] width 7 height 7
checkbox input "true"
checkbox input "false"
drag, startPoint x: 452, startPoint y: 152, endPoint x: 438, endPoint y: 152, distance: 14.4
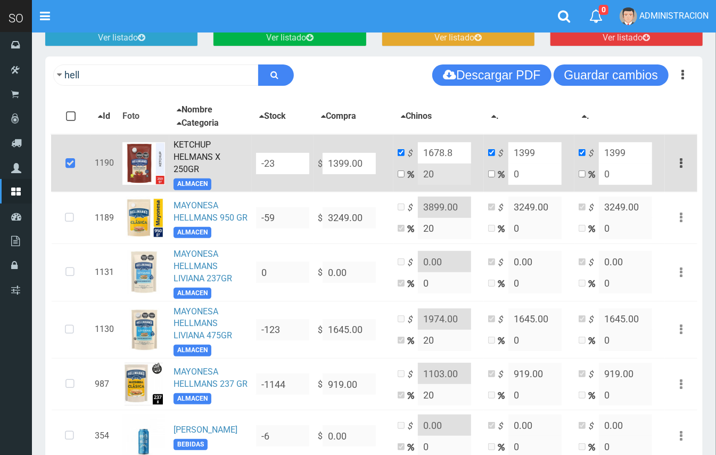
click at [439, 152] on input "1678.8" at bounding box center [444, 152] width 53 height 21
type input "1679.00"
click at [633, 86] on div "hell Descargar PDF Guardar cambios Guardar cambios 150" at bounding box center [373, 74] width 657 height 37
click at [623, 75] on button "Guardar cambios" at bounding box center [611, 74] width 115 height 21
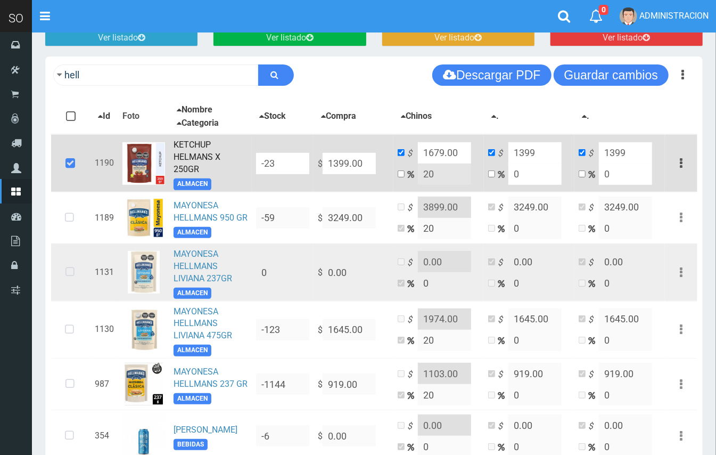
click at [73, 270] on icon at bounding box center [70, 271] width 28 height 35
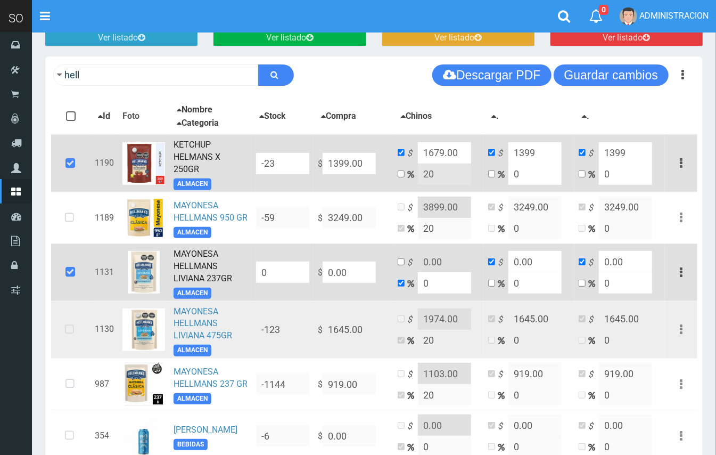
click at [76, 330] on icon at bounding box center [69, 329] width 28 height 35
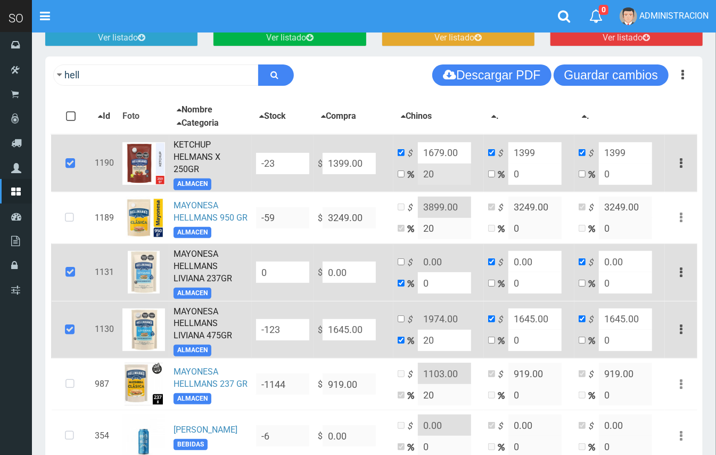
drag, startPoint x: 374, startPoint y: 333, endPoint x: 317, endPoint y: 322, distance: 57.5
click at [317, 322] on td "$ 1645.00" at bounding box center [354, 329] width 80 height 57
type input "1"
type input "1.2"
type input "1"
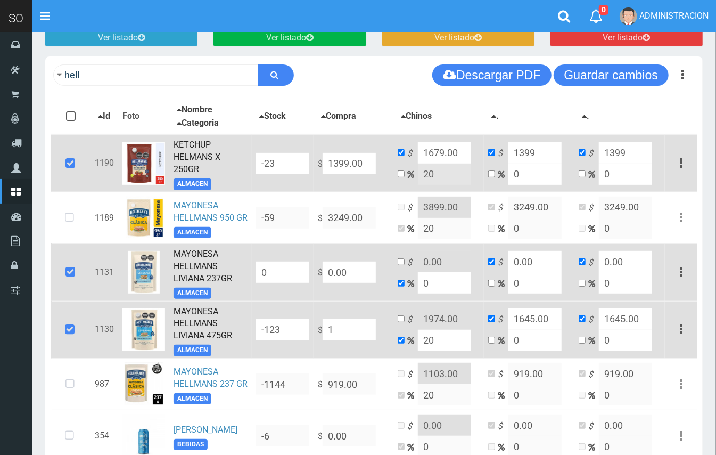
type input "1"
type input "14"
type input "16.8"
type input "14"
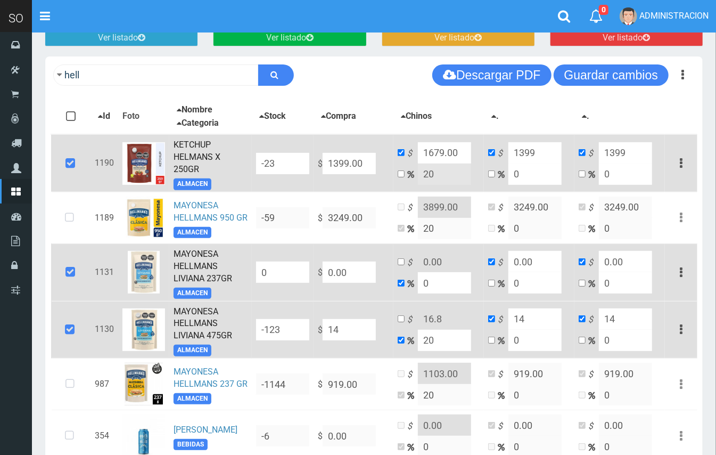
type input "149"
type input "178.8"
type input "149"
type input "1499"
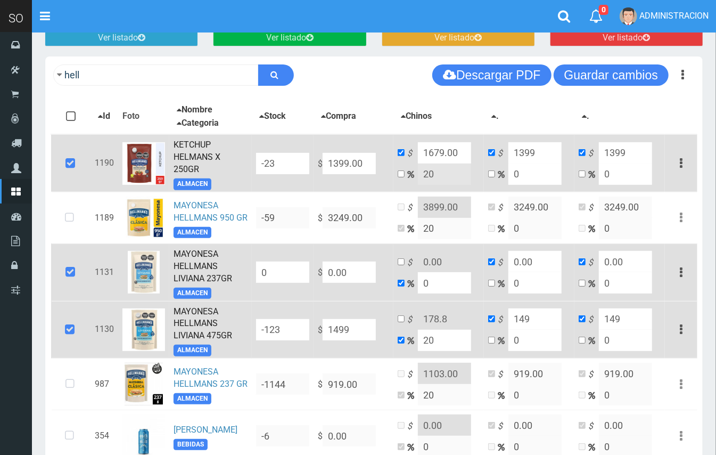
type input "1798.8"
type input "1499"
drag, startPoint x: 354, startPoint y: 320, endPoint x: 324, endPoint y: 315, distance: 30.3
click at [324, 315] on td "$ 1499.00" at bounding box center [354, 329] width 80 height 57
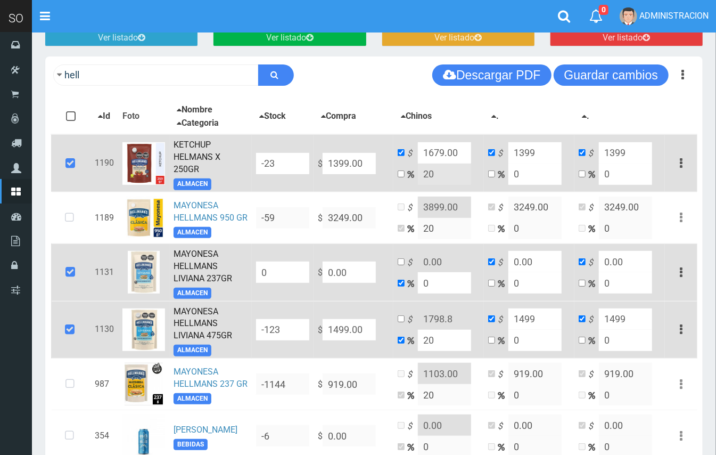
type input "1"
type input "1.2"
type input "1"
type input "15"
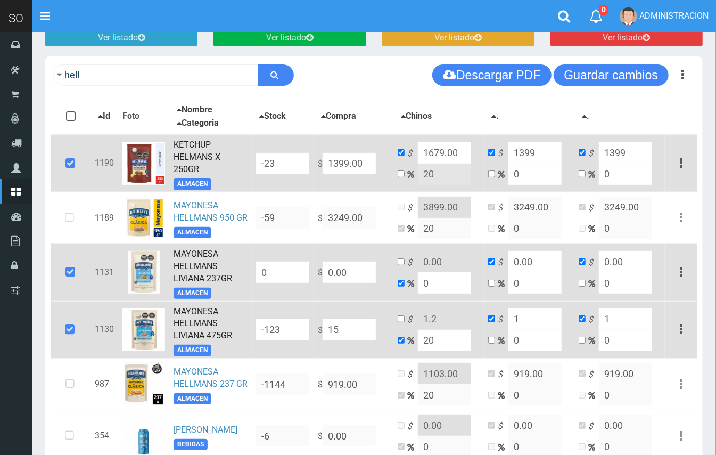
type input "18"
type input "15"
type input "159"
type input "190.8"
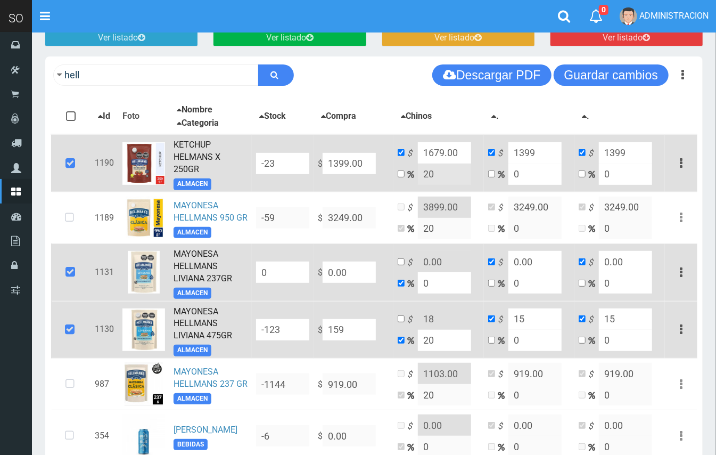
type input "159"
type input "1599"
type input "1918.8"
type input "1599"
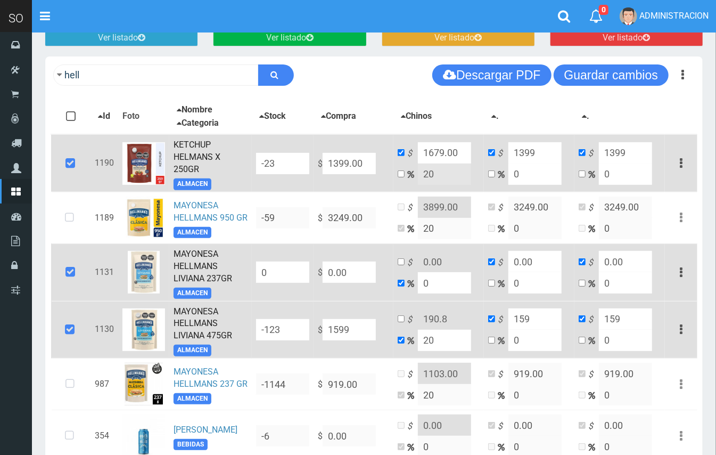
type input "1599"
type input "1599.00"
click at [400, 318] on input "checkbox" at bounding box center [401, 318] width 7 height 7
checkbox input "true"
checkbox input "false"
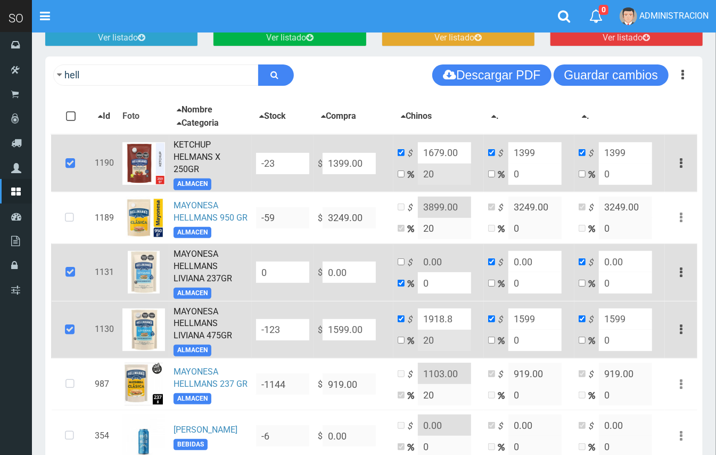
drag, startPoint x: 454, startPoint y: 318, endPoint x: 441, endPoint y: 317, distance: 13.3
click at [441, 317] on input "1918.8" at bounding box center [444, 318] width 53 height 21
type input "1919.00"
click at [577, 76] on button "Guardar cambios" at bounding box center [611, 74] width 115 height 21
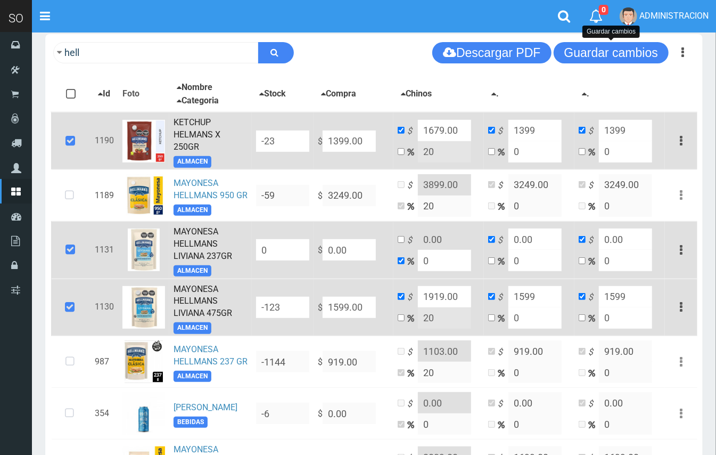
scroll to position [0, 0]
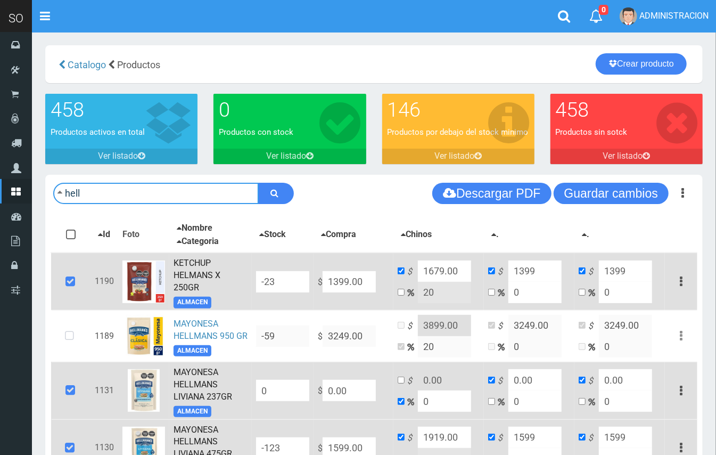
click at [139, 195] on input "hell" at bounding box center [155, 193] width 205 height 21
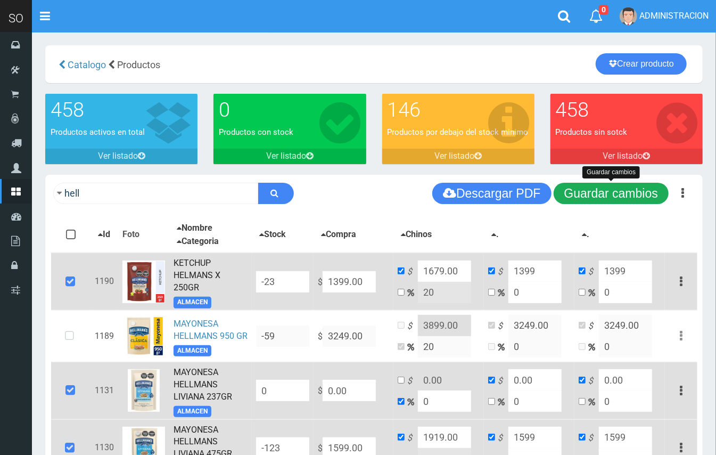
click at [572, 184] on button "Guardar cambios" at bounding box center [611, 193] width 115 height 21
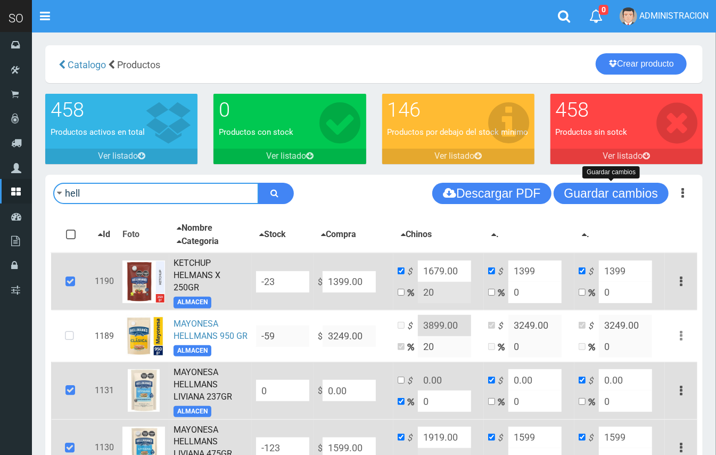
click at [111, 197] on input "hell" at bounding box center [155, 193] width 205 height 21
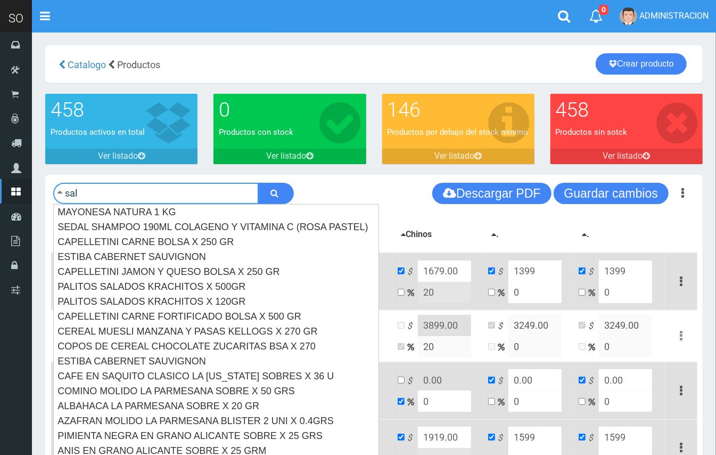
type input "sal"
click at [258, 183] on button "submit" at bounding box center [276, 193] width 36 height 21
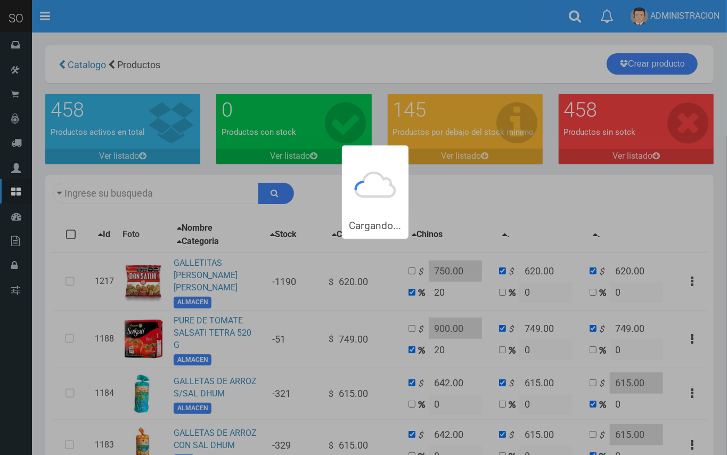
type input "sal"
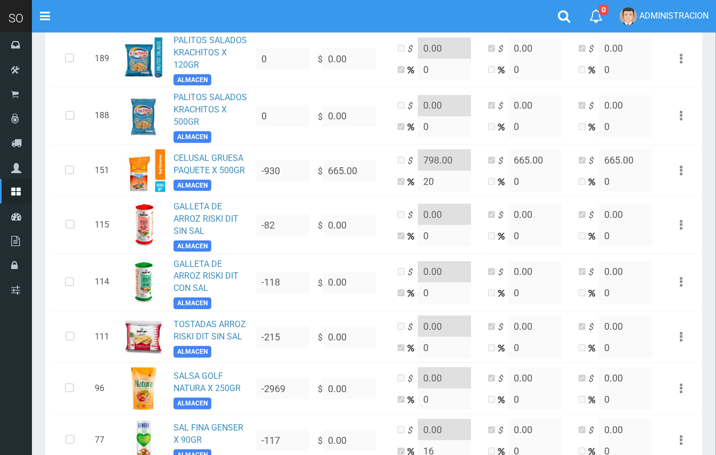
scroll to position [1407, 0]
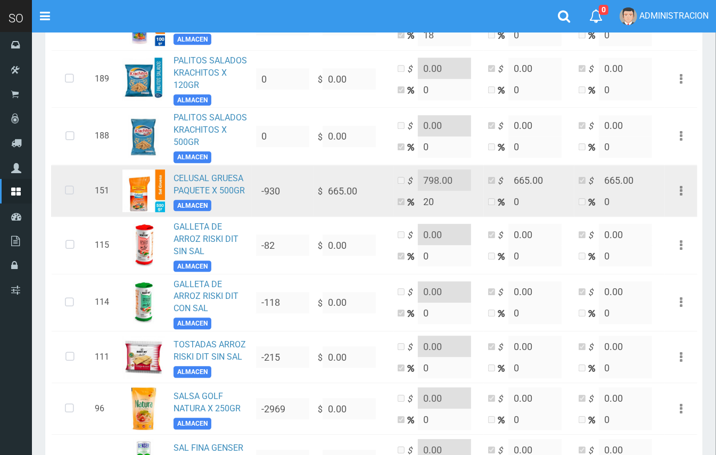
click at [69, 173] on icon at bounding box center [69, 190] width 28 height 35
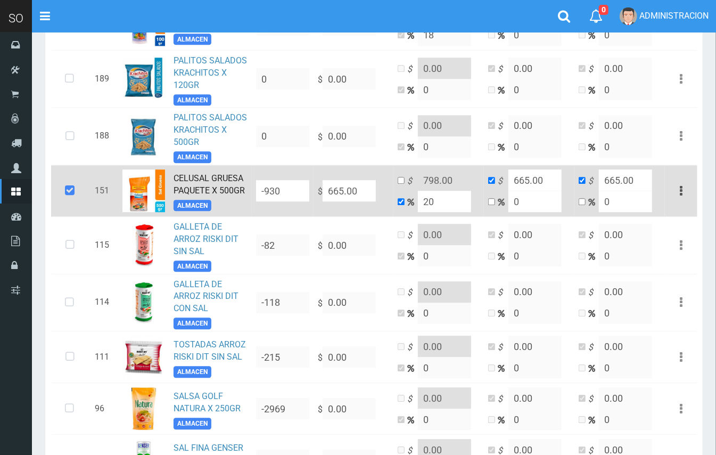
drag, startPoint x: 341, startPoint y: 150, endPoint x: 318, endPoint y: 145, distance: 23.3
click at [318, 165] on td "$ 665.00" at bounding box center [354, 191] width 80 height 52
type input "6"
type input "7.2"
type input "6"
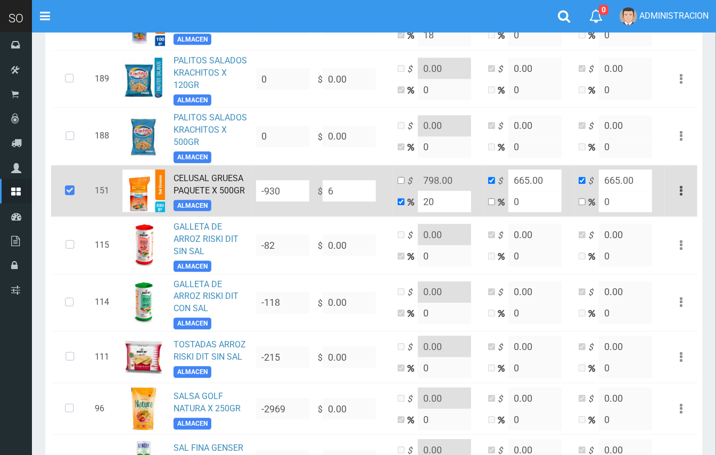
type input "6"
type input "63"
type input "75.6"
type input "63"
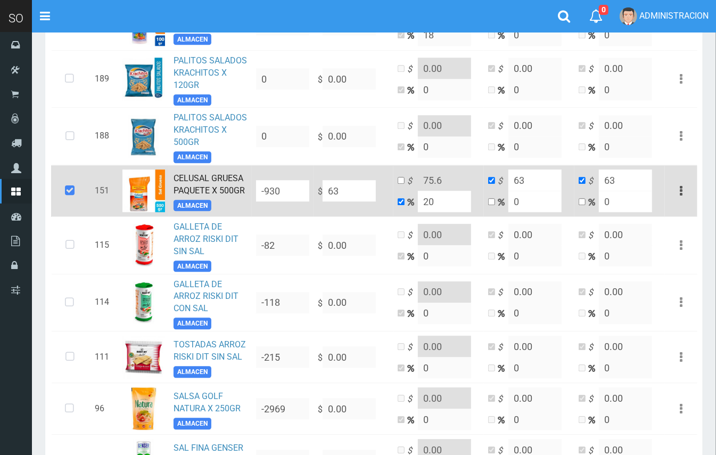
type input "630"
type input "756"
type input "630"
type input "630.00"
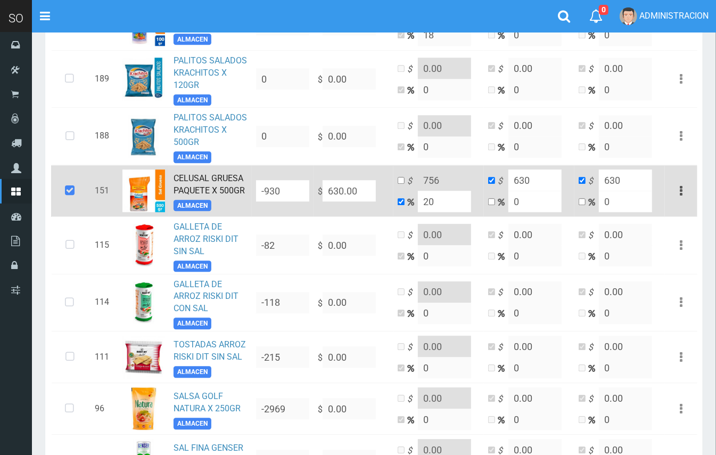
drag, startPoint x: 439, startPoint y: 161, endPoint x: 422, endPoint y: 161, distance: 17.6
click at [422, 191] on input "20" at bounding box center [444, 201] width 53 height 21
type input "15"
type input "724.5"
drag, startPoint x: 435, startPoint y: 164, endPoint x: 414, endPoint y: 160, distance: 21.6
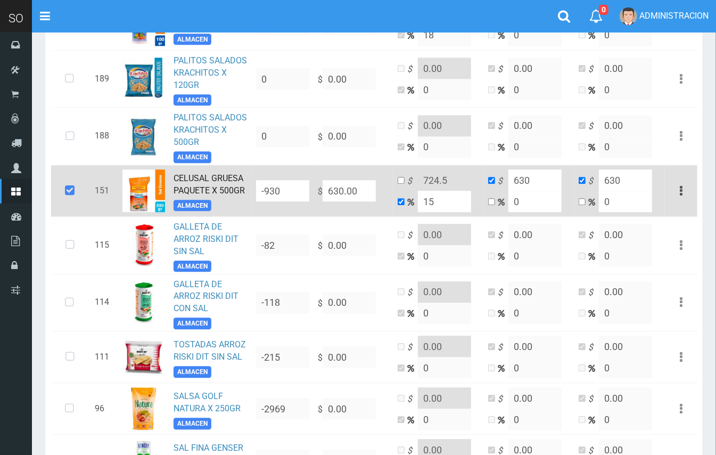
click at [414, 165] on td "$ 724.5 15" at bounding box center [438, 191] width 90 height 52
type input "2"
type input "642.6"
type input "20"
type input "756"
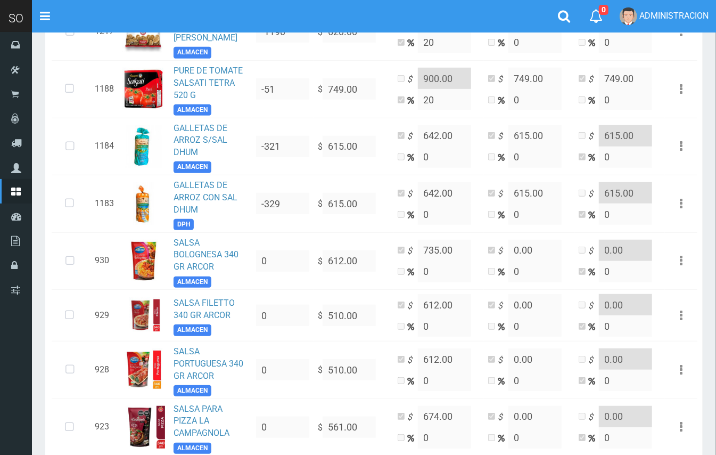
scroll to position [0, 0]
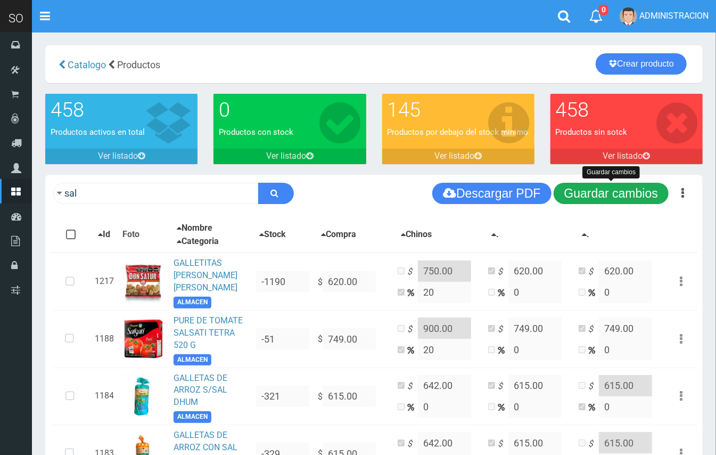
type input "20"
click at [610, 196] on button "Guardar cambios" at bounding box center [611, 193] width 115 height 21
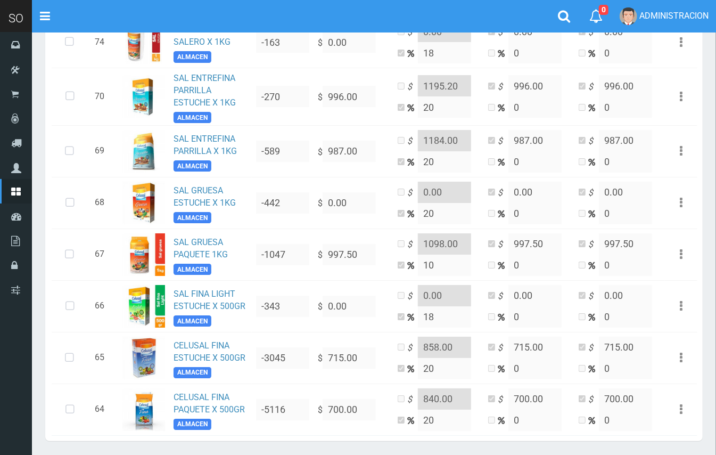
scroll to position [1984, 0]
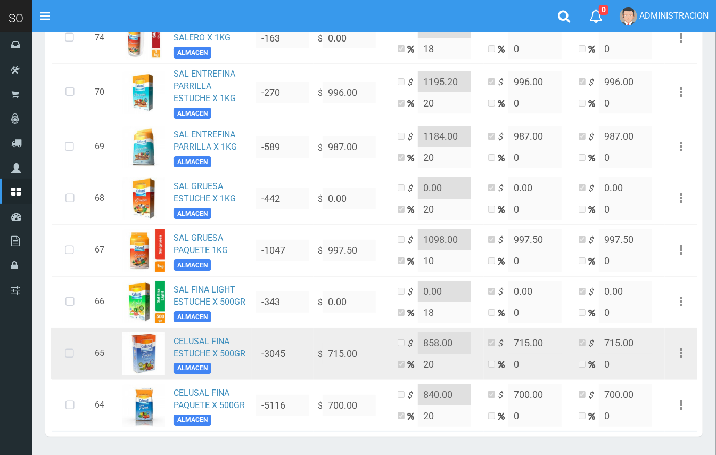
drag, startPoint x: 64, startPoint y: 319, endPoint x: 101, endPoint y: 321, distance: 36.3
click at [65, 336] on icon at bounding box center [69, 353] width 28 height 35
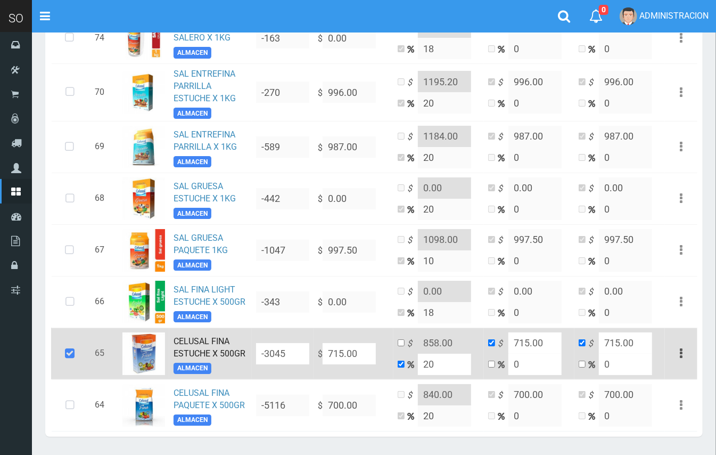
drag, startPoint x: 369, startPoint y: 319, endPoint x: 326, endPoint y: 310, distance: 43.6
type input "NaN"
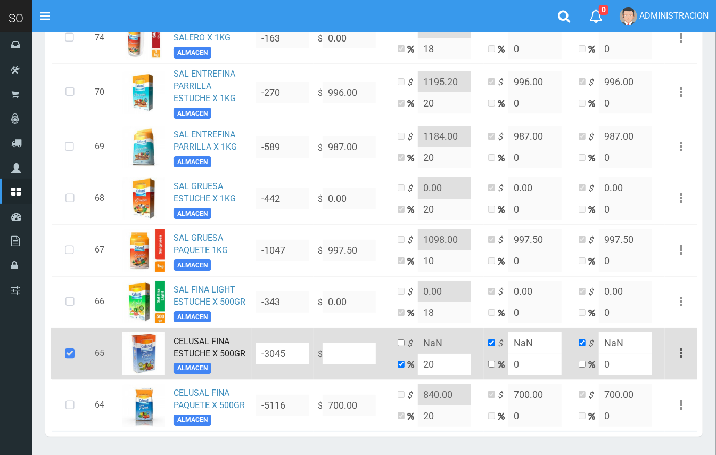
type input "6"
type input "7.2"
type input "6"
type input "69"
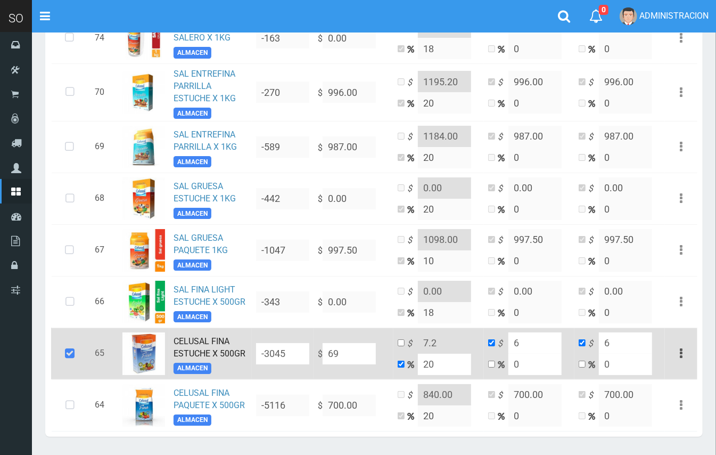
type input "82.8"
type input "69"
type input "699"
type input "838.8"
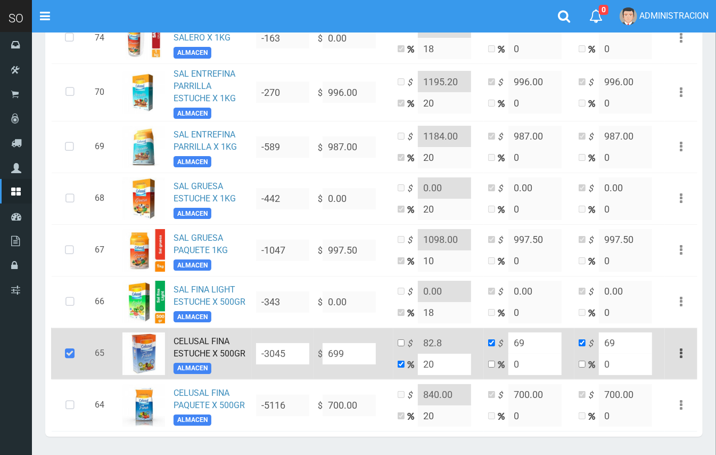
type input "699"
click at [405, 339] on input "checkbox" at bounding box center [401, 342] width 7 height 7
checkbox input "true"
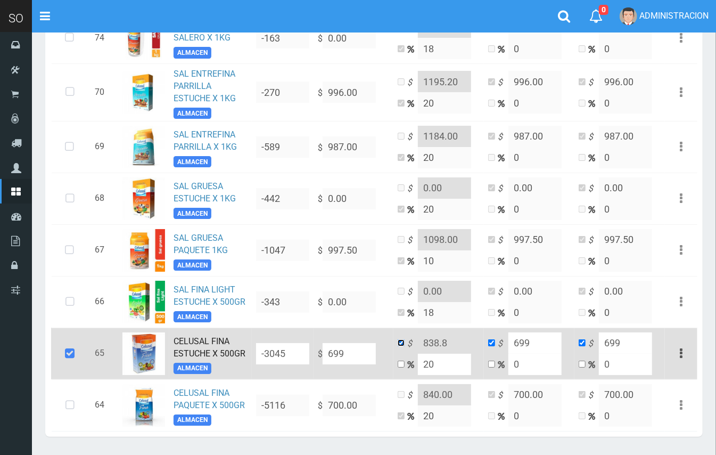
checkbox input "false"
drag, startPoint x: 450, startPoint y: 302, endPoint x: 435, endPoint y: 302, distance: 14.9
click at [435, 332] on input "838.8" at bounding box center [444, 342] width 53 height 21
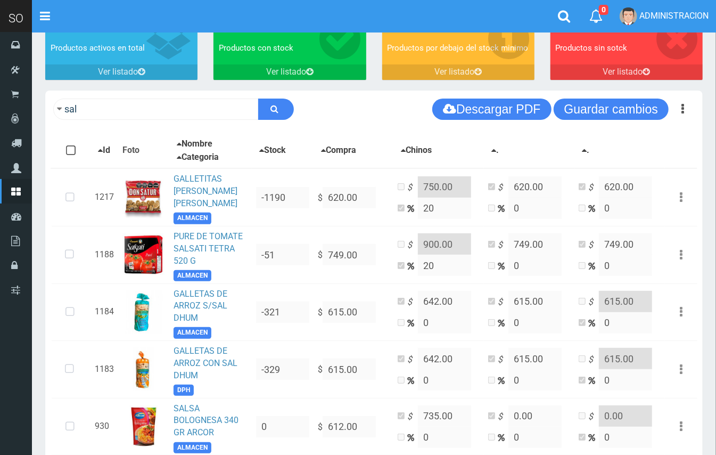
scroll to position [81, 0]
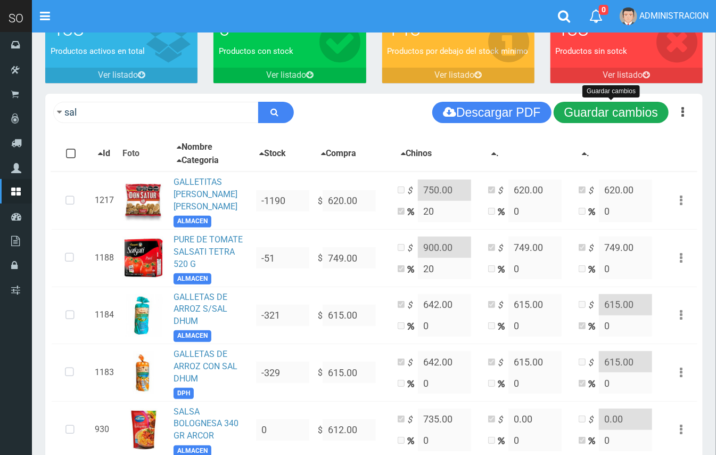
type input "839.00"
click at [618, 108] on button "Guardar cambios" at bounding box center [611, 112] width 115 height 21
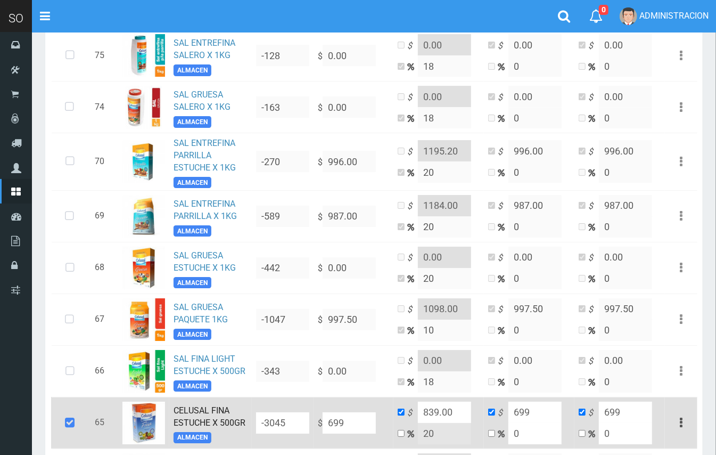
scroll to position [1984, 0]
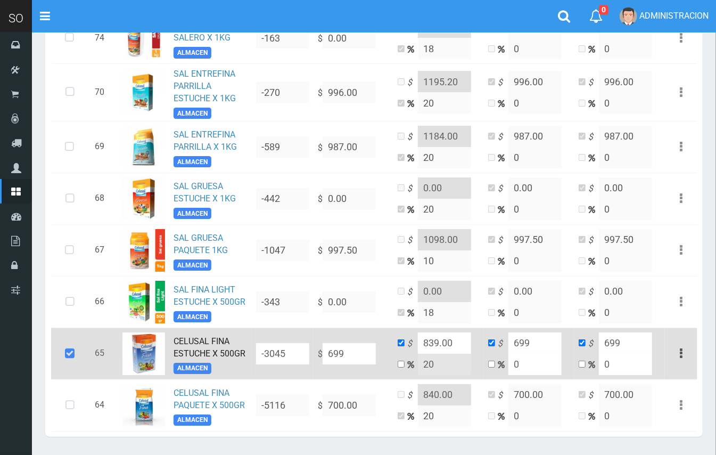
click at [402, 327] on td "$ 839.00 20" at bounding box center [438, 353] width 90 height 52
click at [405, 328] on td "$ 839.00 20" at bounding box center [438, 353] width 90 height 52
click at [399, 360] on input "checkbox" at bounding box center [401, 363] width 7 height 7
checkbox input "true"
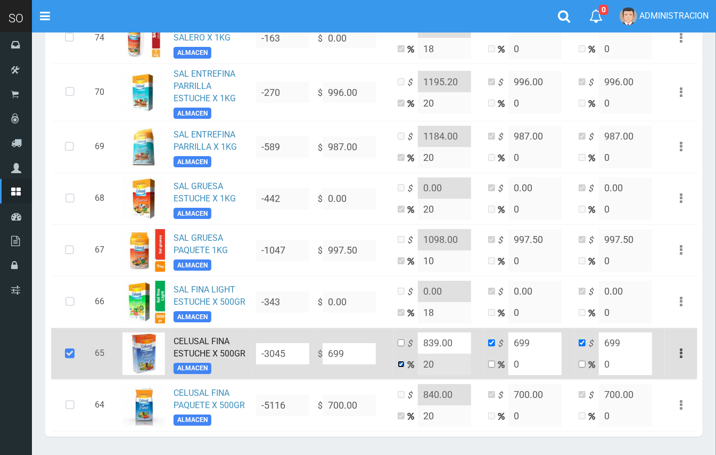
checkbox input "false"
drag, startPoint x: 440, startPoint y: 332, endPoint x: 418, endPoint y: 326, distance: 22.2
click at [418, 353] on input "20" at bounding box center [444, 363] width 53 height 21
type input "15"
type input "803.85"
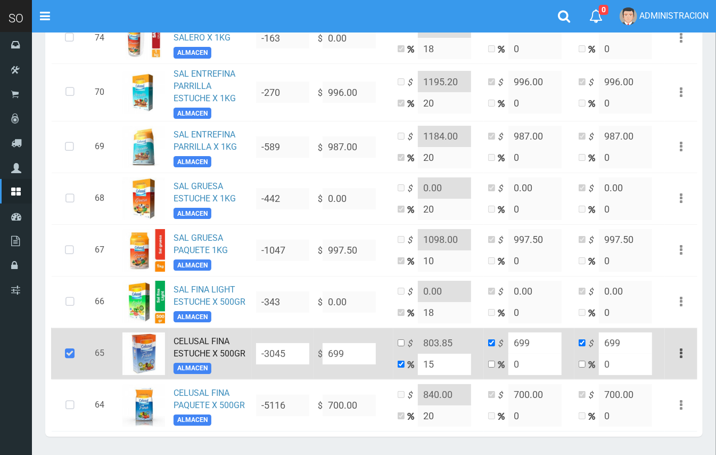
drag, startPoint x: 446, startPoint y: 331, endPoint x: 419, endPoint y: 326, distance: 27.0
click at [419, 353] on input "15" at bounding box center [444, 363] width 53 height 21
type input "2"
type input "712.98"
type input "20"
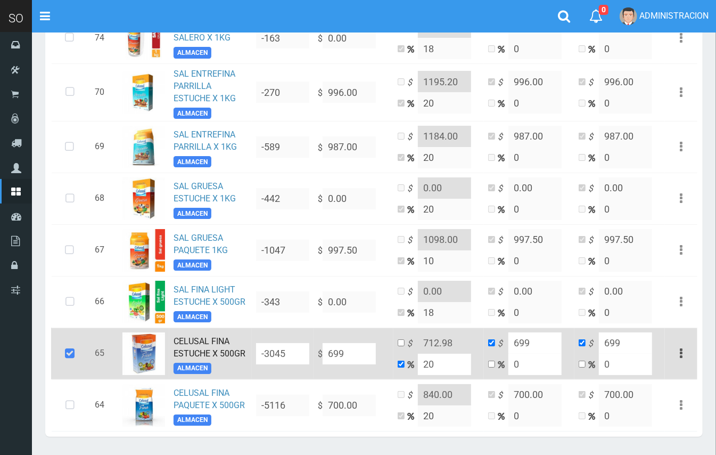
type input "838.8"
type input "20"
click at [401, 339] on input "checkbox" at bounding box center [401, 342] width 7 height 7
checkbox input "true"
checkbox input "false"
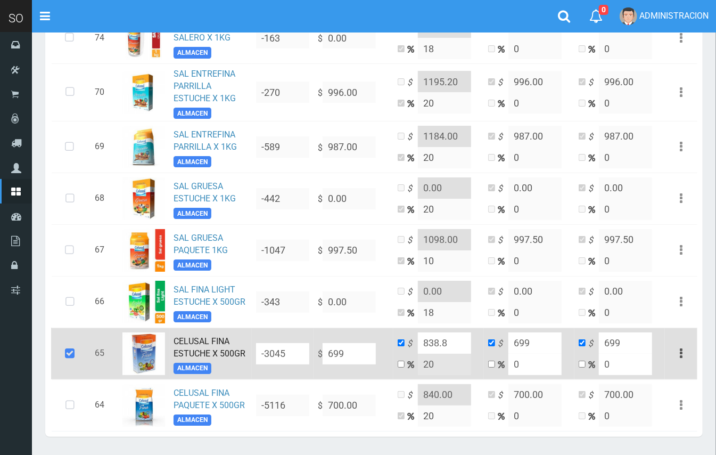
drag, startPoint x: 450, startPoint y: 309, endPoint x: 433, endPoint y: 307, distance: 17.2
click at [433, 332] on input "838.8" at bounding box center [444, 342] width 53 height 21
type input "839.00"
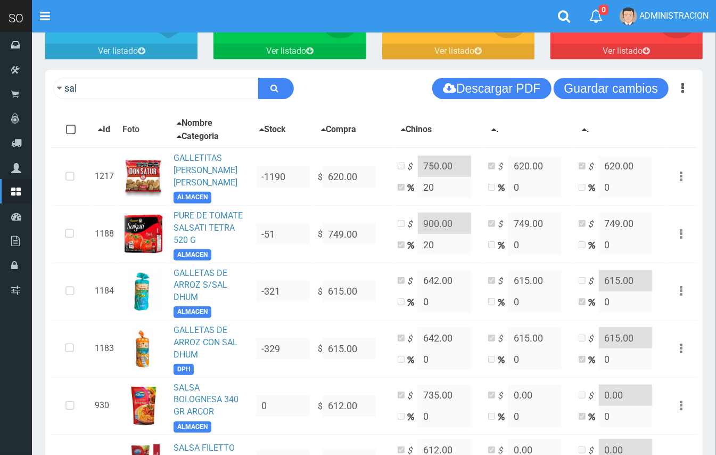
scroll to position [0, 0]
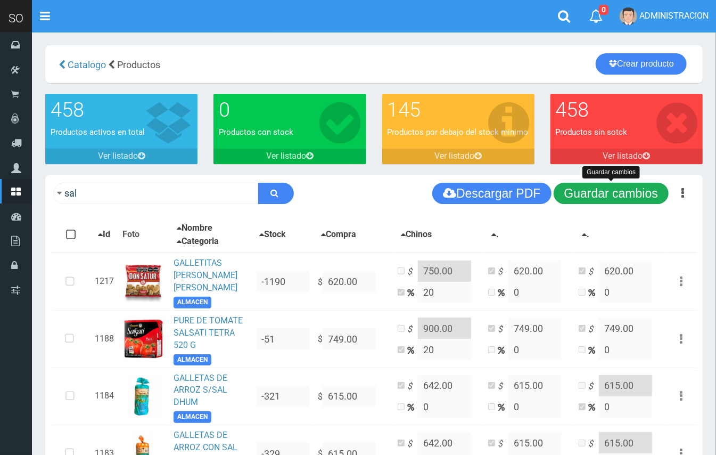
drag, startPoint x: 575, startPoint y: 193, endPoint x: 418, endPoint y: 20, distance: 232.9
click at [574, 193] on button "Guardar cambios" at bounding box center [611, 193] width 115 height 21
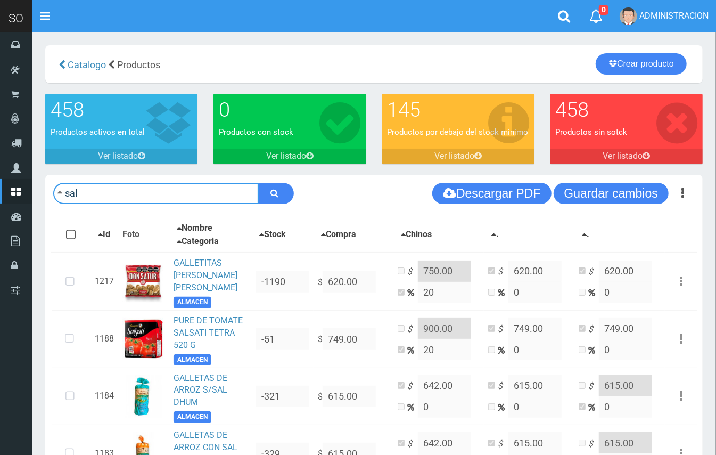
click at [160, 185] on input "sal" at bounding box center [155, 193] width 205 height 21
click at [162, 186] on input "sal" at bounding box center [155, 193] width 205 height 21
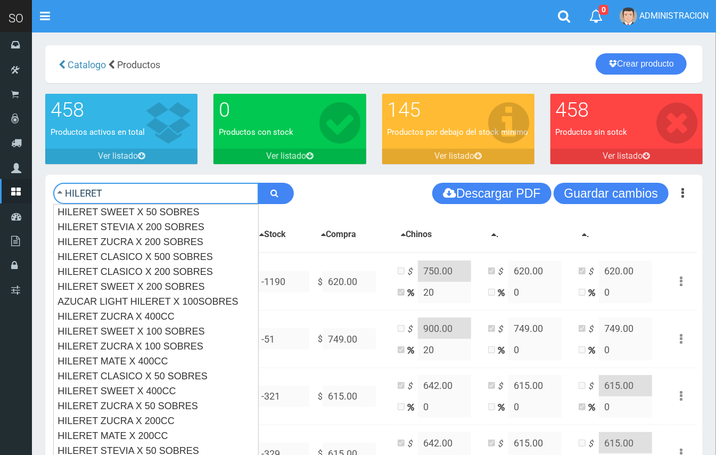
type input "HILERET"
click at [258, 183] on button "submit" at bounding box center [276, 193] width 36 height 21
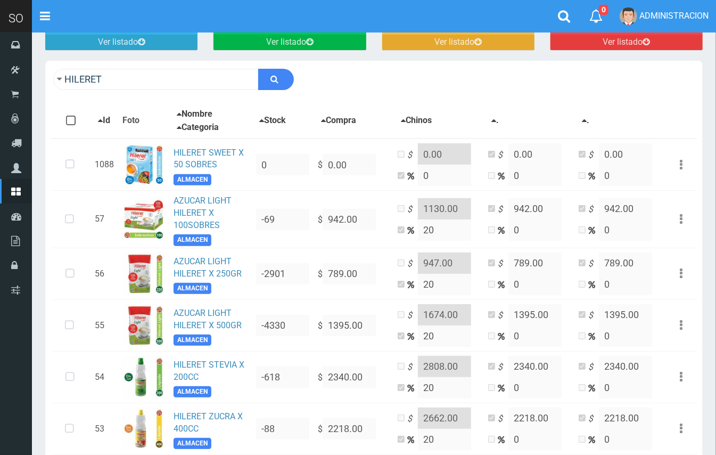
scroll to position [117, 0]
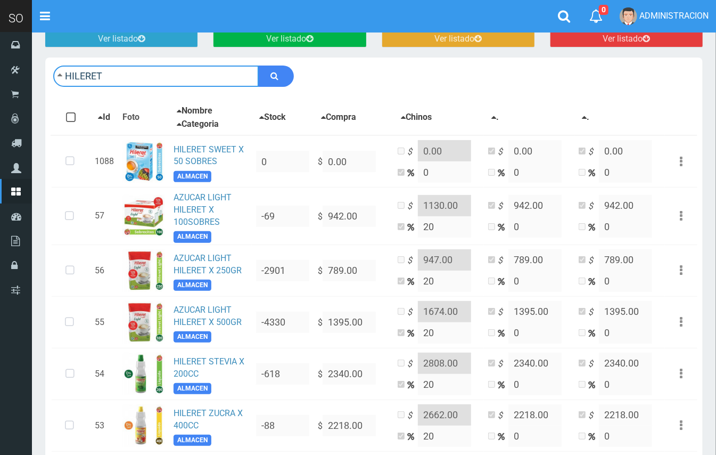
click at [127, 77] on input "HILERET" at bounding box center [155, 75] width 205 height 21
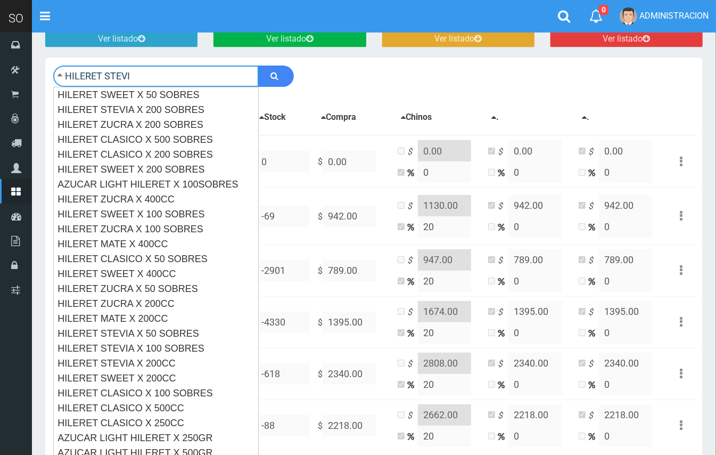
type input "HILERET STEVI"
click at [258, 65] on button "submit" at bounding box center [276, 75] width 36 height 21
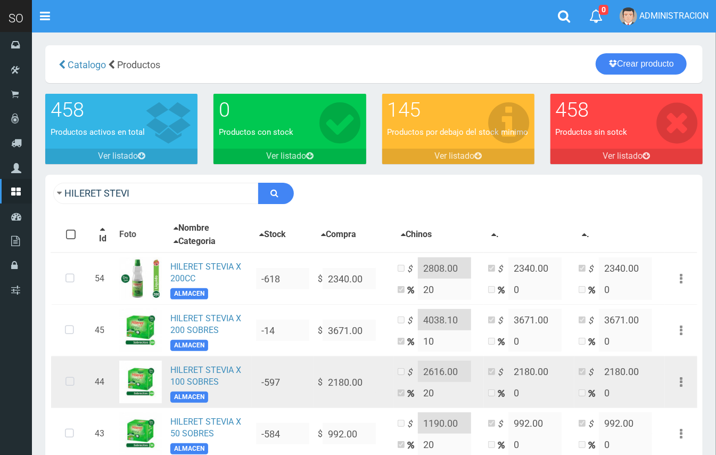
drag, startPoint x: 71, startPoint y: 382, endPoint x: 232, endPoint y: 365, distance: 162.2
click at [70, 382] on icon at bounding box center [70, 381] width 28 height 35
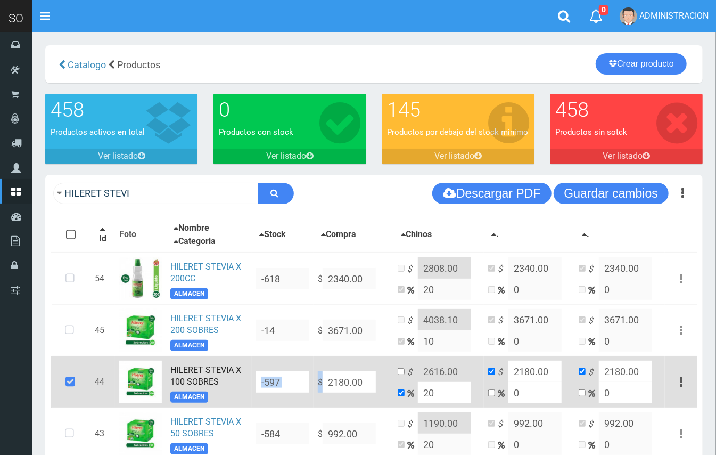
drag, startPoint x: 359, startPoint y: 382, endPoint x: 296, endPoint y: 392, distance: 63.6
click at [296, 392] on tr "44 HILERET STEVIA X 100 SOBRES ALMACEN -597 $ 2180.00 $ 2616.00 20 $ 2180.00 0 …" at bounding box center [374, 382] width 646 height 52
click at [364, 375] on input "2180.00" at bounding box center [349, 381] width 53 height 21
click at [425, 357] on td "$ 2616.00 20" at bounding box center [438, 382] width 90 height 52
drag, startPoint x: 366, startPoint y: 377, endPoint x: 339, endPoint y: 360, distance: 31.8
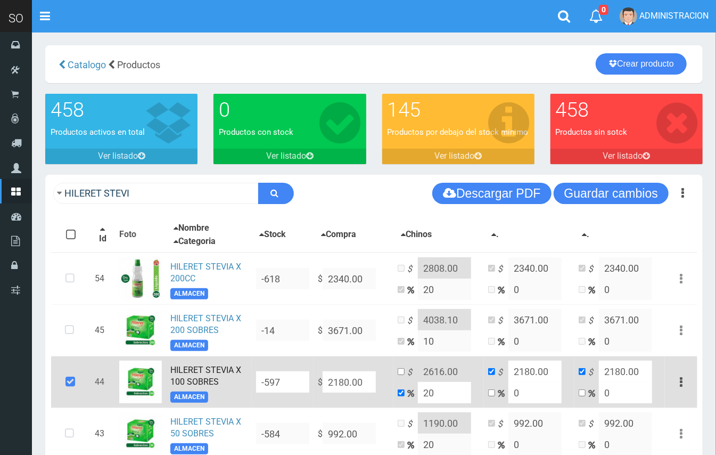
click at [332, 375] on input "2180.00" at bounding box center [349, 381] width 53 height 21
type input "21"
type input "25.2"
type input "21"
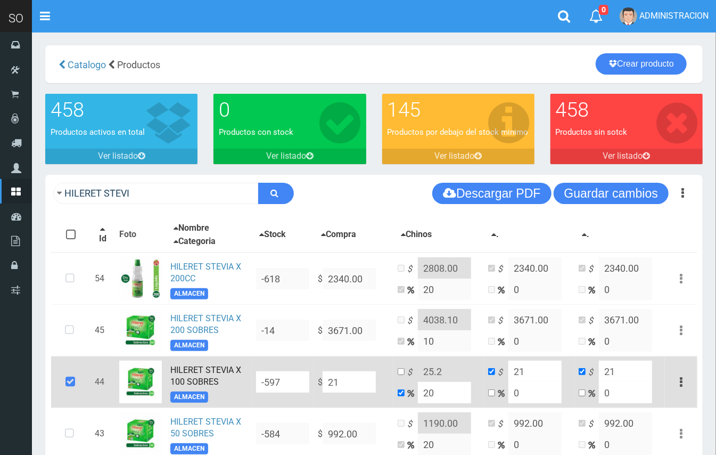
type input "219"
type input "262.8"
type input "219"
type input "2190"
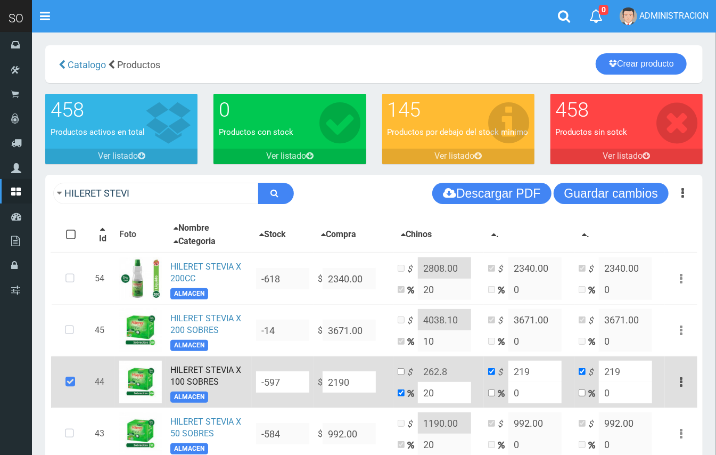
type input "2628"
type input "2190"
type input "21900"
type input "26280"
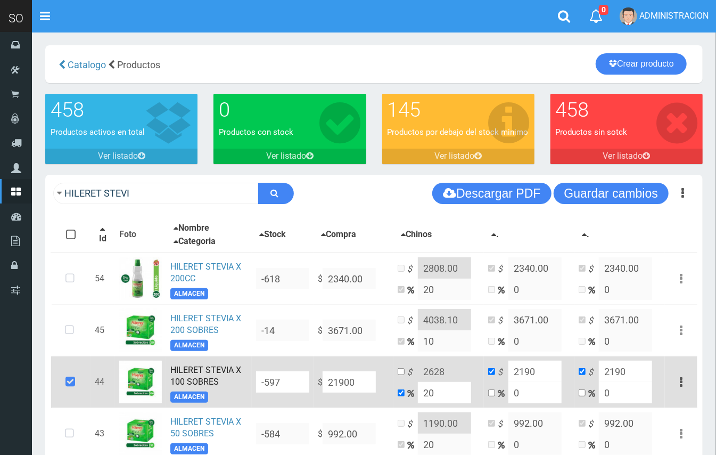
type input "21900"
click at [333, 373] on input "21900.00" at bounding box center [349, 381] width 53 height 21
type input "1900.00"
type input "2280"
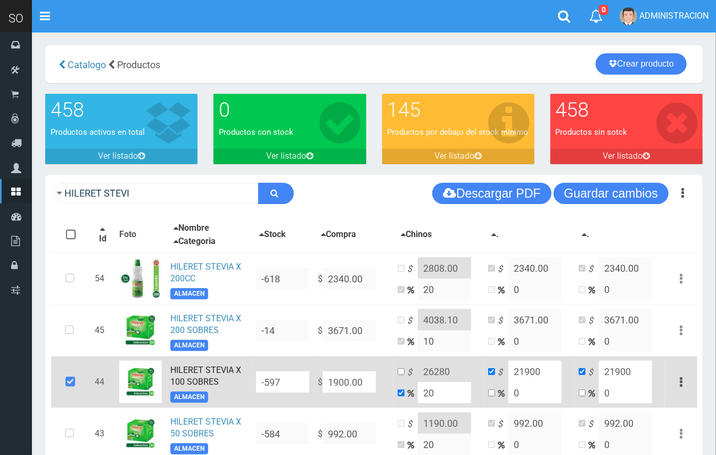
type input "1900"
type input "1900.00"
click at [438, 392] on input "20" at bounding box center [444, 392] width 53 height 21
type input "2015"
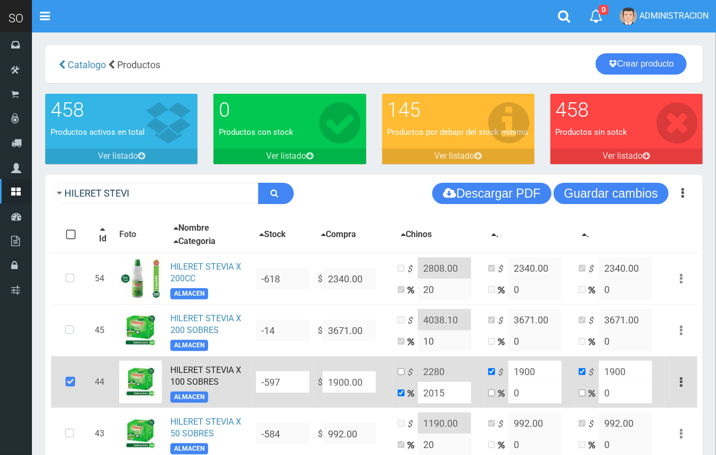
type input "40185"
drag, startPoint x: 428, startPoint y: 392, endPoint x: 417, endPoint y: 390, distance: 10.9
click at [417, 390] on td "$ 40185 2015" at bounding box center [438, 382] width 90 height 52
type input "15"
type input "2185"
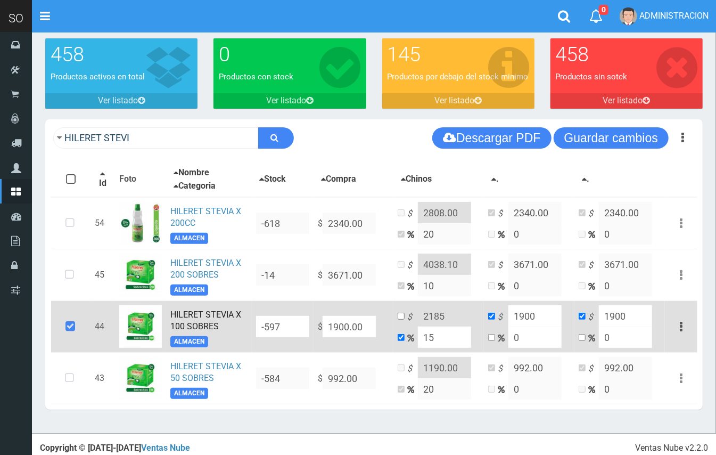
scroll to position [63, 0]
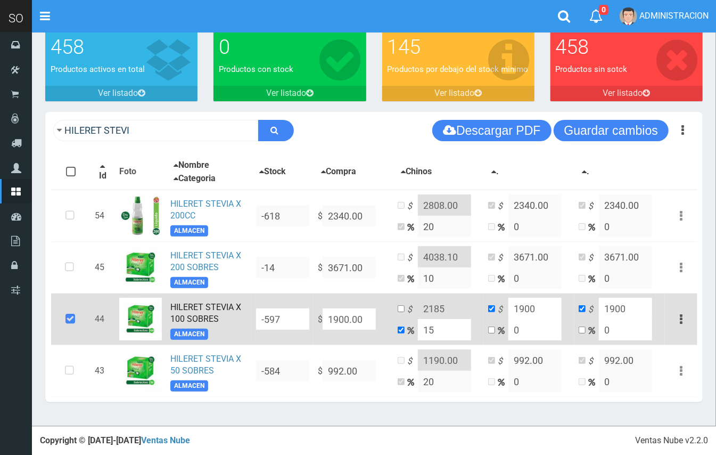
drag, startPoint x: 436, startPoint y: 328, endPoint x: 427, endPoint y: 318, distance: 13.5
click at [420, 326] on input "15" at bounding box center [444, 329] width 53 height 21
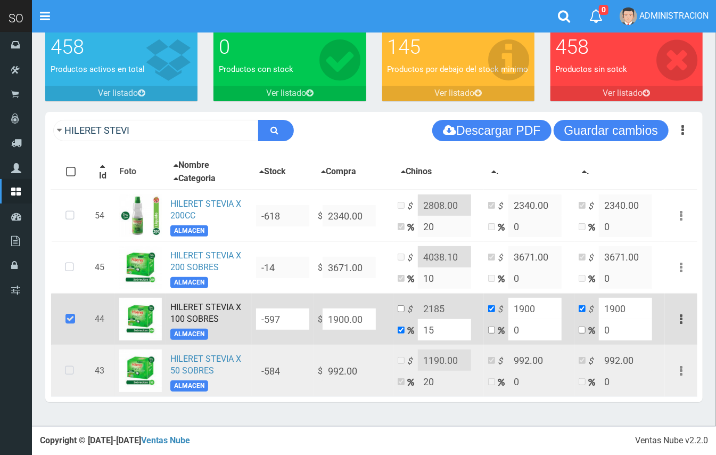
type input "2"
type input "1938"
type input "20"
type input "2280"
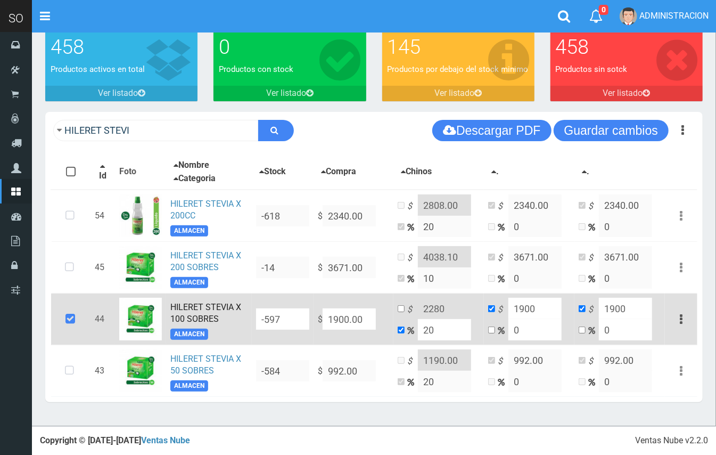
scroll to position [0, 0]
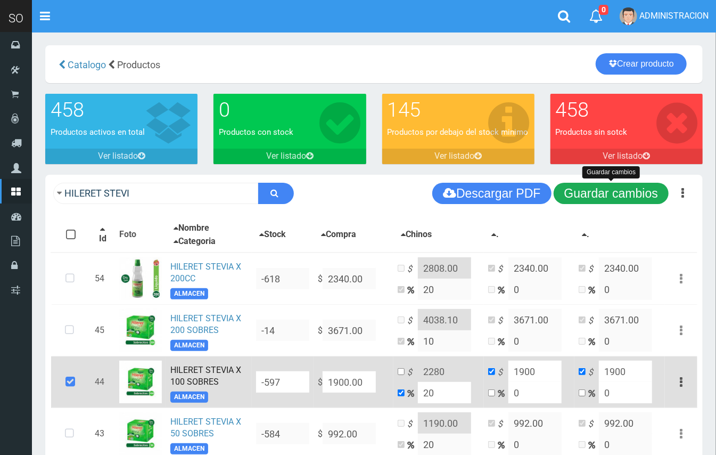
type input "20"
click at [599, 188] on button "Guardar cambios" at bounding box center [611, 193] width 115 height 21
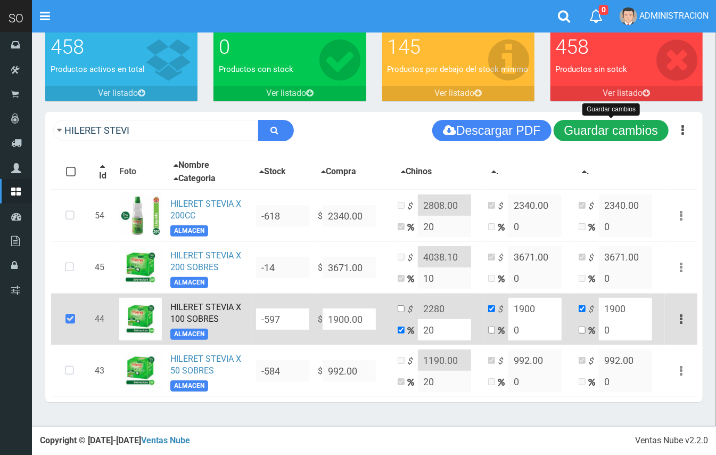
click at [624, 126] on button "Guardar cambios" at bounding box center [611, 130] width 115 height 21
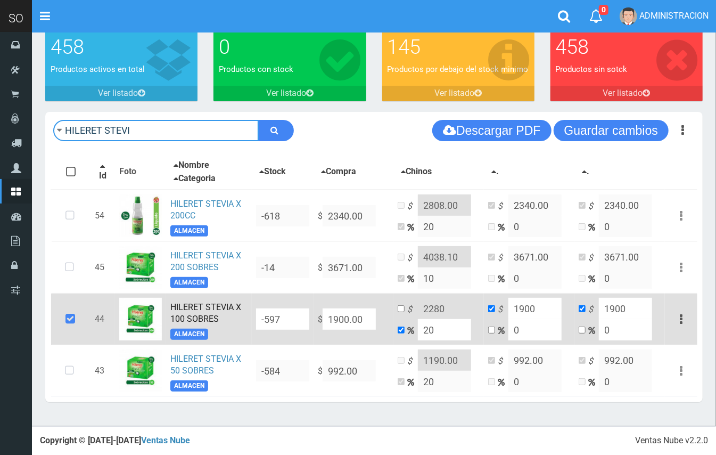
drag, startPoint x: 189, startPoint y: 130, endPoint x: 66, endPoint y: 141, distance: 124.0
click at [66, 141] on div "HILERET STEVI Descargar PDF Guardar cambios" at bounding box center [373, 130] width 657 height 37
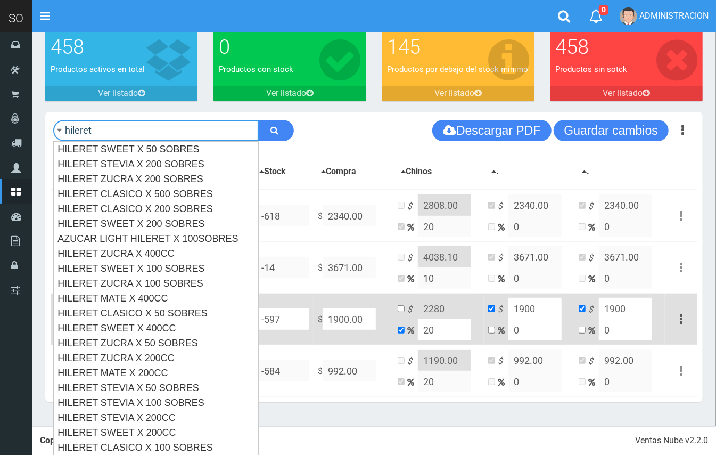
type input "hileret"
click at [258, 120] on button "submit" at bounding box center [276, 130] width 36 height 21
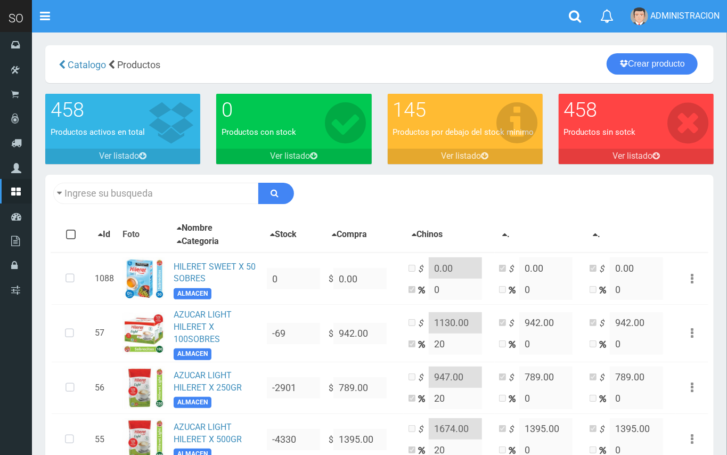
type input "hileret"
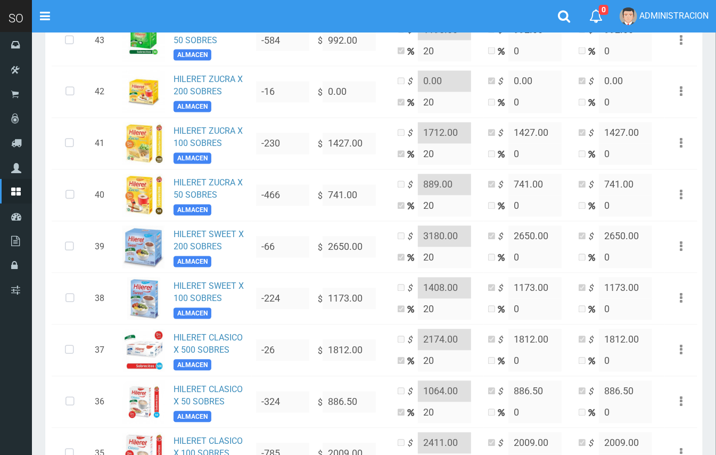
scroll to position [1119, 0]
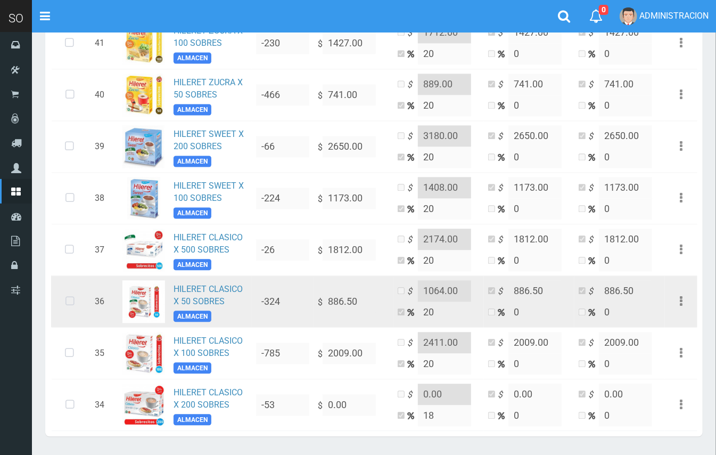
click at [73, 307] on icon at bounding box center [70, 301] width 28 height 35
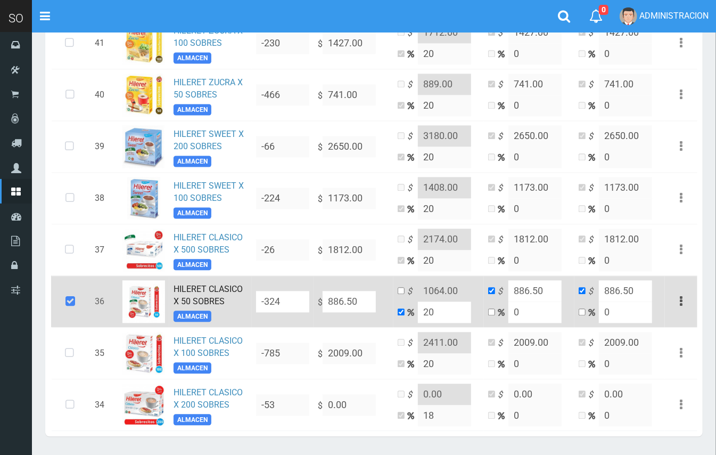
drag, startPoint x: 360, startPoint y: 303, endPoint x: 339, endPoint y: 296, distance: 23.1
click at [333, 298] on input "886.50" at bounding box center [349, 301] width 53 height 21
type input "87"
type input "104.4"
type input "87"
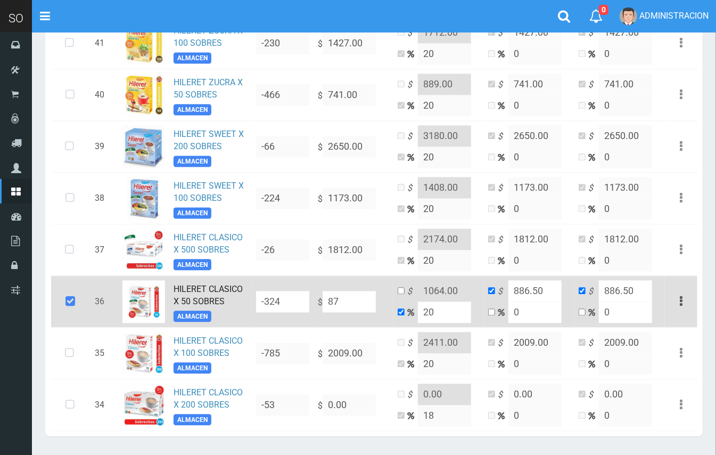
type input "87"
type input "879"
type input "1054.8"
type input "879"
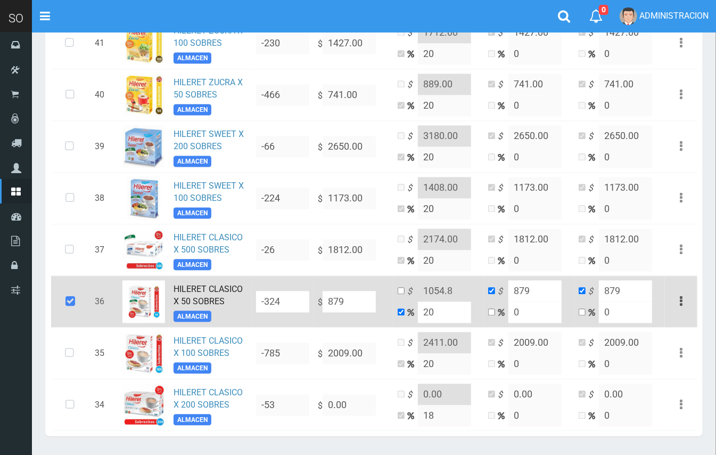
type input "8799"
type input "10558.8"
type input "8799"
type input "879"
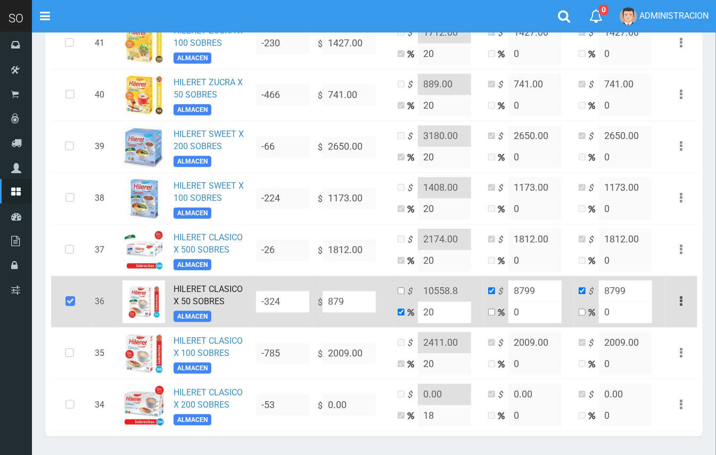
type input "1054.8"
type input "879"
type input "87"
type input "104.4"
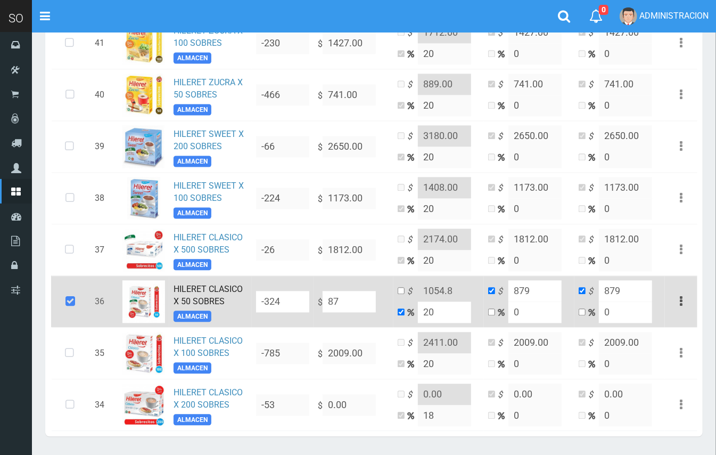
type input "87"
type input "8"
type input "9.6"
type input "8"
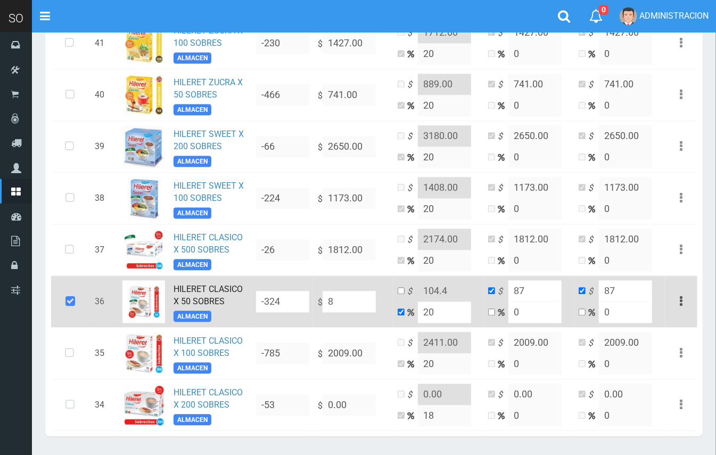
type input "8"
type input "NaN"
type input "7"
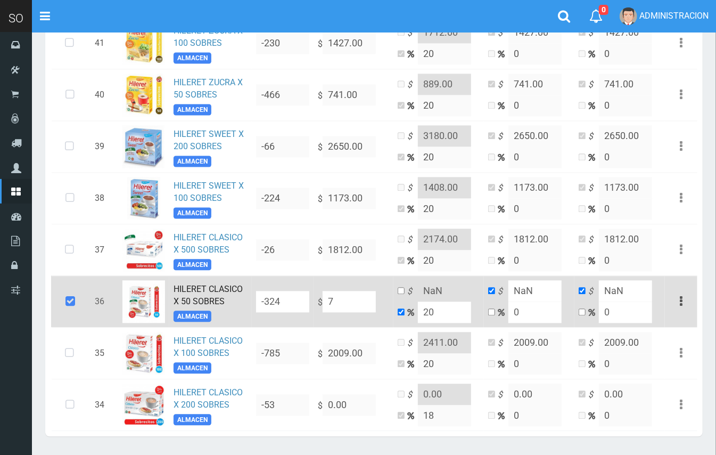
type input "8.4"
type input "7"
type input "79"
type input "94.8"
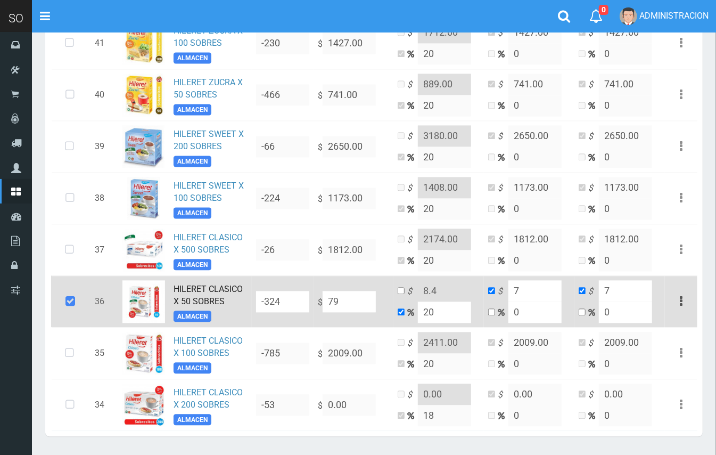
type input "79"
type input "799"
type input "958.8"
type input "799"
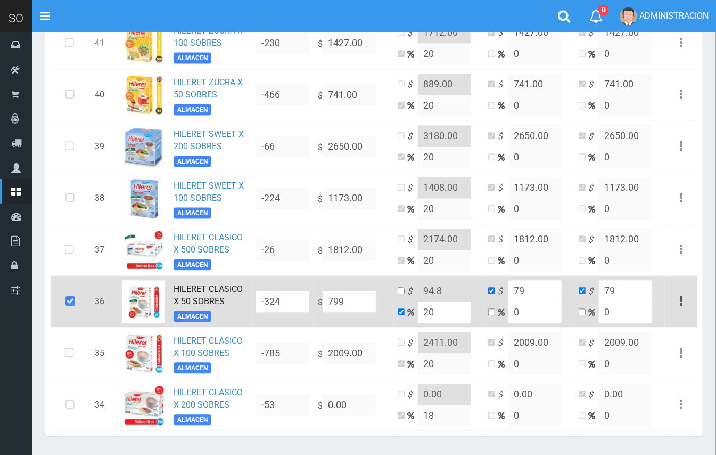
type input "799"
type input "799.00"
click at [399, 294] on input "checkbox" at bounding box center [401, 290] width 7 height 7
checkbox input "true"
checkbox input "false"
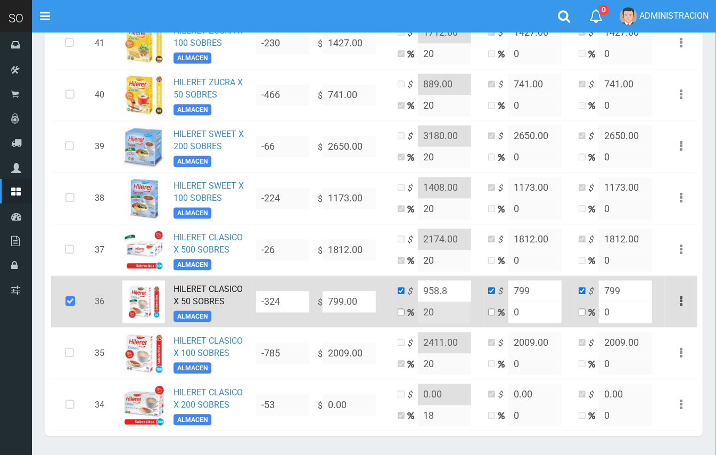
drag, startPoint x: 448, startPoint y: 294, endPoint x: 439, endPoint y: 291, distance: 10.1
click at [437, 291] on input "958.8" at bounding box center [444, 290] width 53 height 21
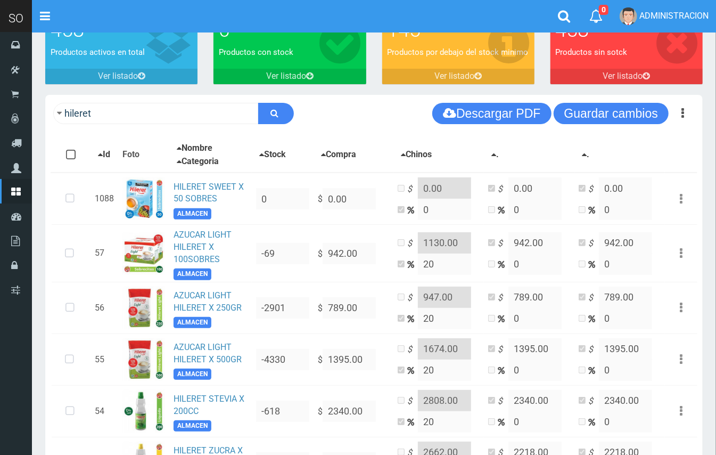
scroll to position [85, 0]
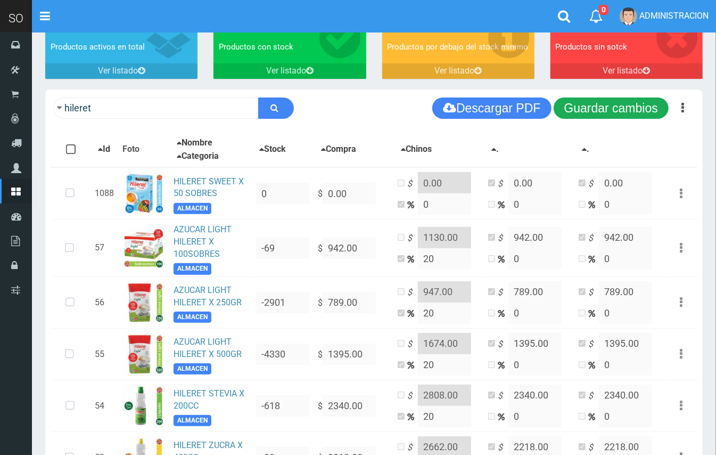
type input "959.00"
drag, startPoint x: 626, startPoint y: 110, endPoint x: 702, endPoint y: 122, distance: 76.0
click at [627, 110] on button "Guardar cambios" at bounding box center [611, 107] width 115 height 21
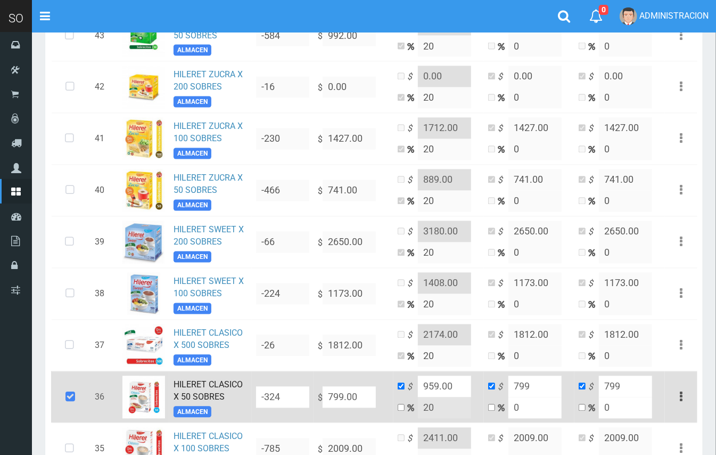
scroll to position [1157, 0]
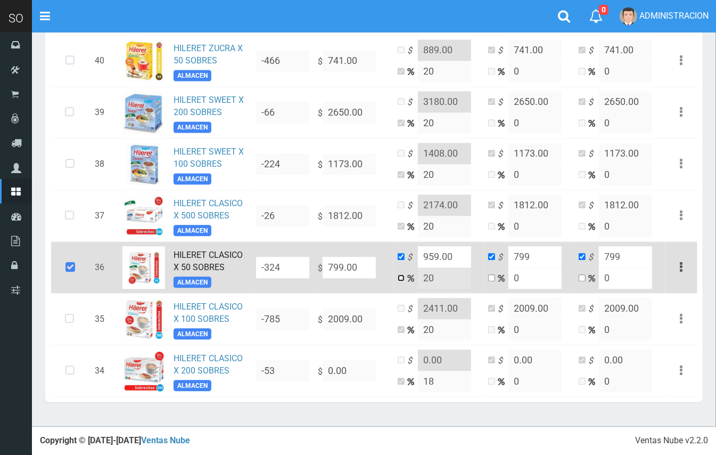
drag, startPoint x: 400, startPoint y: 279, endPoint x: 414, endPoint y: 277, distance: 13.9
click at [400, 277] on input "checkbox" at bounding box center [401, 277] width 7 height 7
checkbox input "true"
checkbox input "false"
drag, startPoint x: 433, startPoint y: 277, endPoint x: 424, endPoint y: 275, distance: 9.4
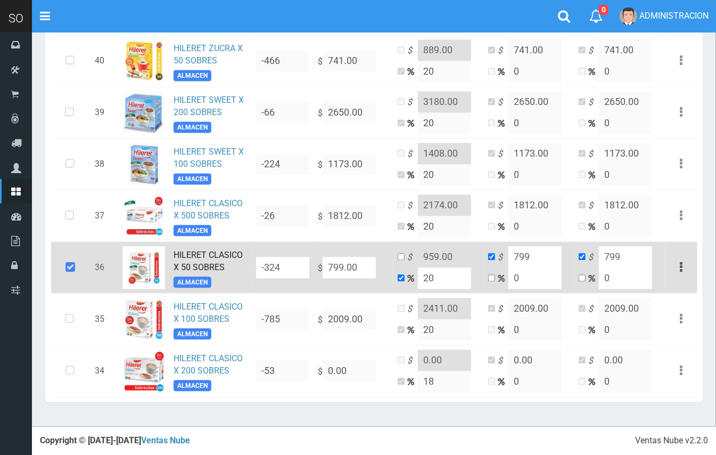
click at [424, 275] on input "20" at bounding box center [444, 277] width 53 height 21
type input "15"
type input "918.85"
drag, startPoint x: 455, startPoint y: 275, endPoint x: 422, endPoint y: 275, distance: 32.5
click at [422, 275] on input "15" at bounding box center [444, 277] width 53 height 21
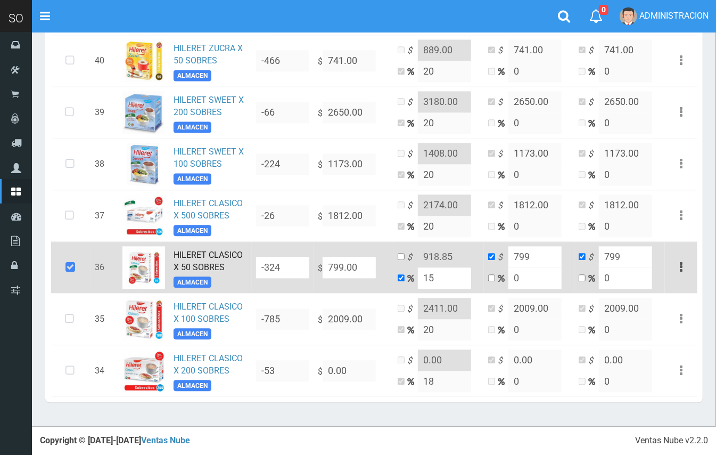
type input "2"
type input "814.98"
type input "20"
type input "958.8"
type input "20"
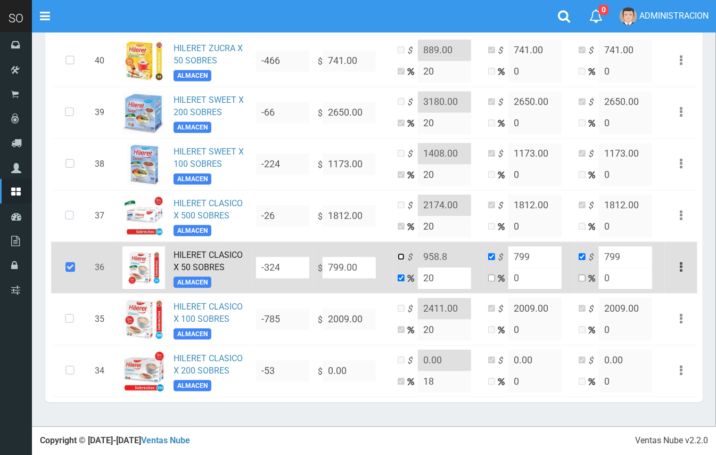
drag, startPoint x: 400, startPoint y: 256, endPoint x: 438, endPoint y: 253, distance: 37.4
click at [402, 255] on input "checkbox" at bounding box center [401, 256] width 7 height 7
checkbox input "true"
checkbox input "false"
drag, startPoint x: 451, startPoint y: 255, endPoint x: 434, endPoint y: 252, distance: 17.3
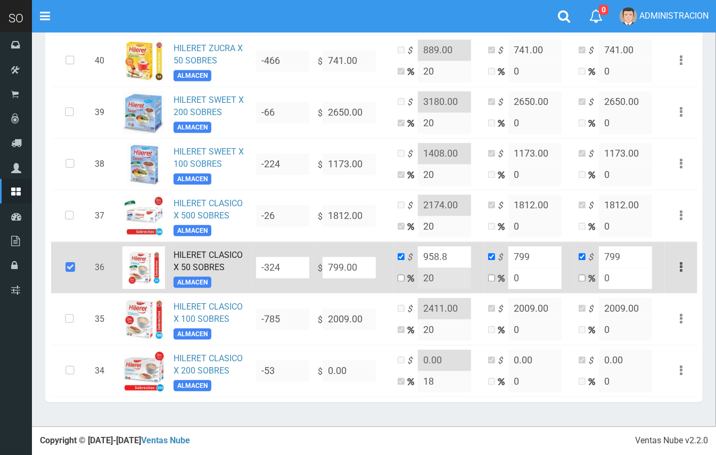
click at [434, 252] on input "958.8" at bounding box center [444, 256] width 53 height 21
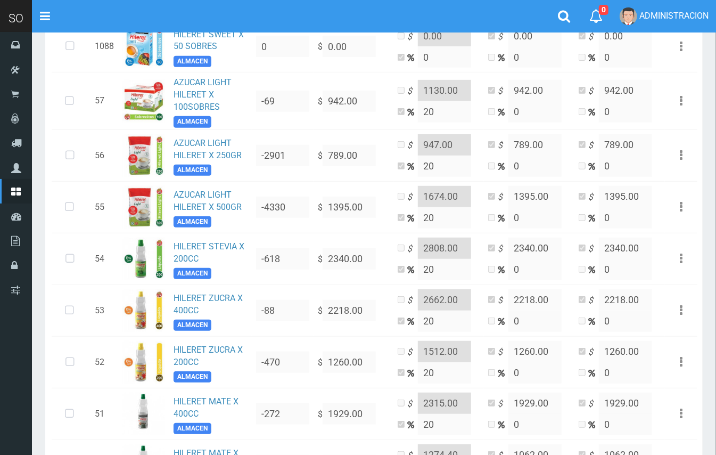
scroll to position [218, 0]
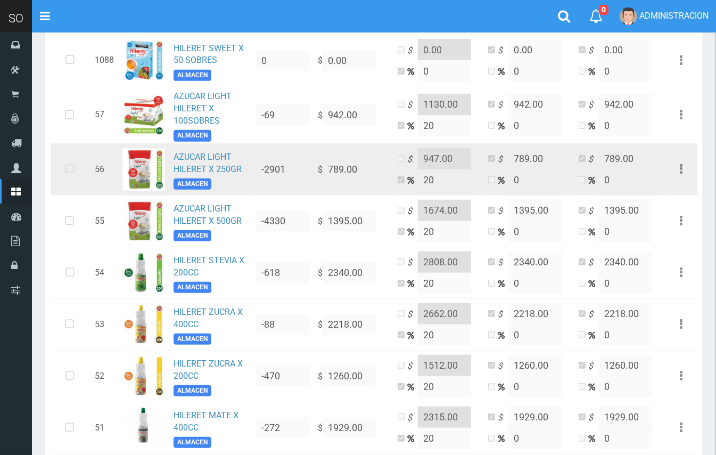
type input "959.00"
click at [65, 169] on icon at bounding box center [70, 169] width 28 height 35
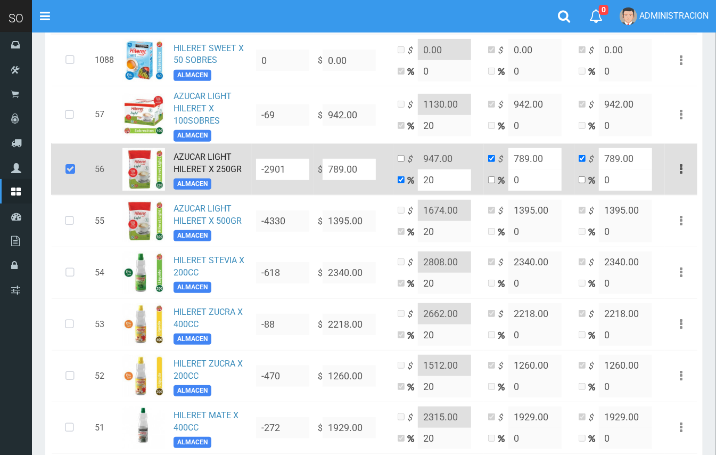
click at [360, 156] on td "$ 789.00" at bounding box center [354, 169] width 80 height 52
drag, startPoint x: 342, startPoint y: 163, endPoint x: 334, endPoint y: 162, distance: 7.5
click at [334, 162] on input "789.00" at bounding box center [349, 169] width 53 height 21
type input "79.00"
type input "94.8"
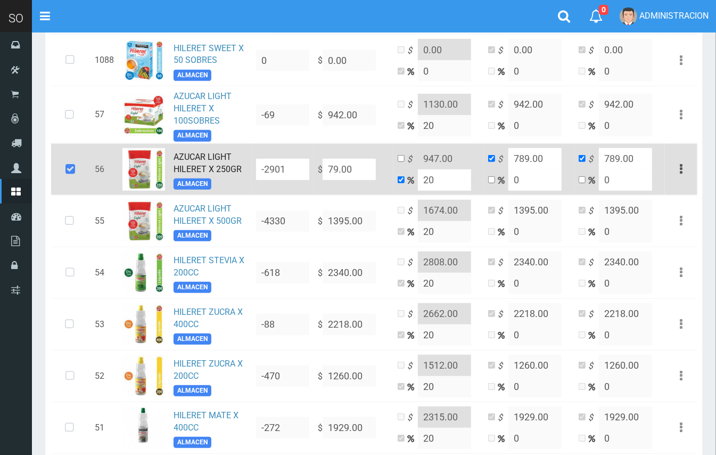
type input "79"
type input "790.00"
type input "948"
type input "790"
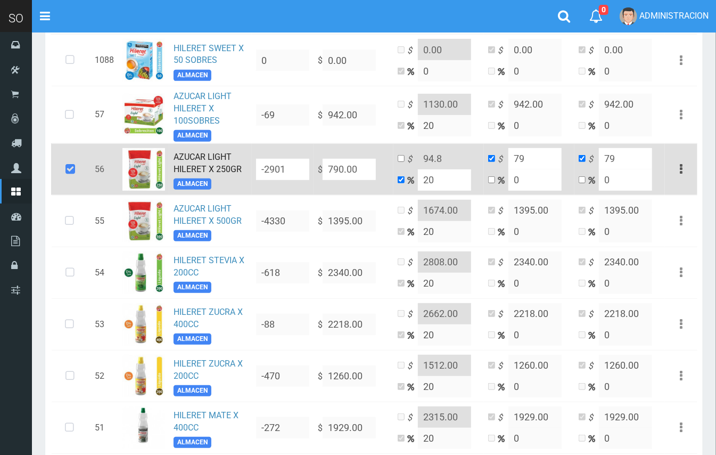
type input "790"
type input "790.00"
drag, startPoint x: 431, startPoint y: 174, endPoint x: 419, endPoint y: 171, distance: 11.4
click at [419, 171] on input "20" at bounding box center [444, 179] width 53 height 21
type input "15"
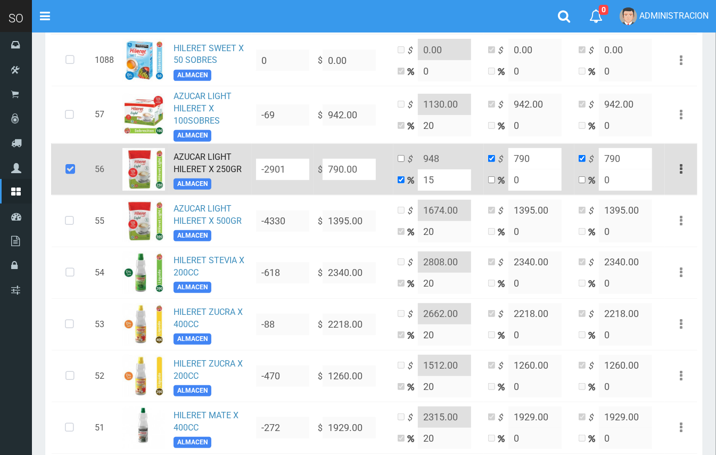
type input "908.5"
drag, startPoint x: 437, startPoint y: 182, endPoint x: 425, endPoint y: 179, distance: 12.4
click at [425, 179] on input "15" at bounding box center [444, 179] width 53 height 21
type input "2"
type input "805.8"
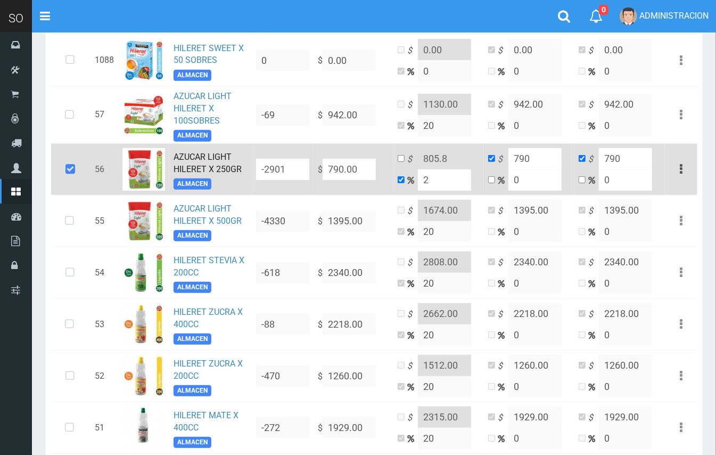
type input "20"
type input "948"
type input "20"
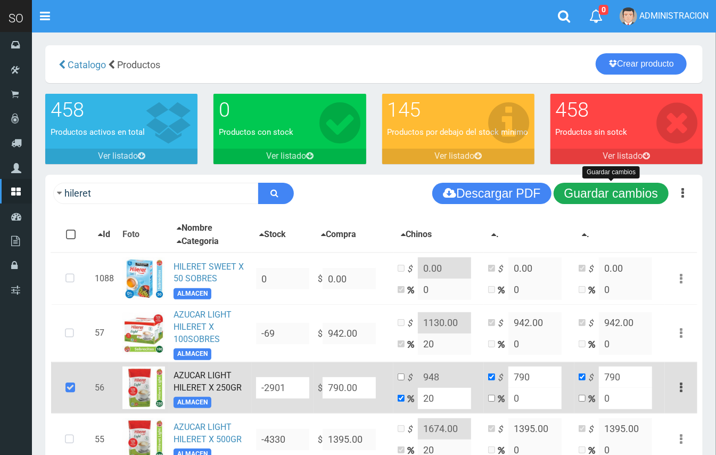
click at [605, 188] on button "Guardar cambios" at bounding box center [611, 193] width 115 height 21
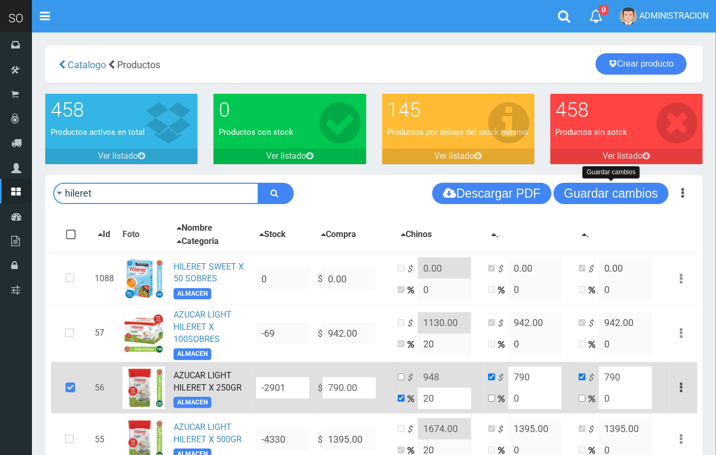
click at [167, 192] on input "hileret" at bounding box center [155, 193] width 205 height 21
click at [166, 192] on input "hileret" at bounding box center [155, 193] width 205 height 21
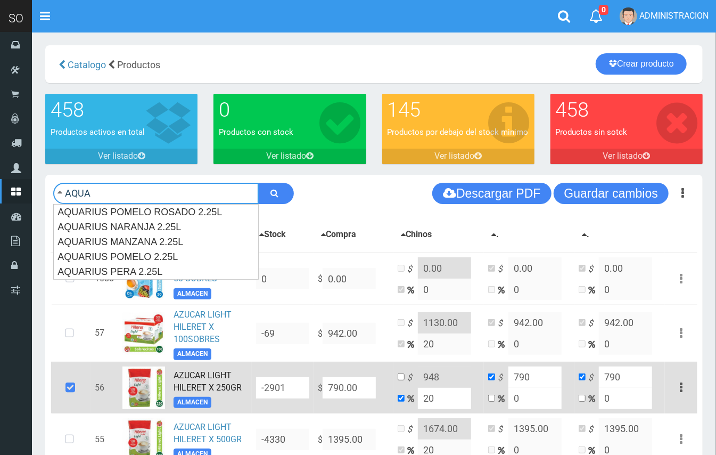
type input "AQUA"
click at [258, 183] on button "submit" at bounding box center [276, 193] width 36 height 21
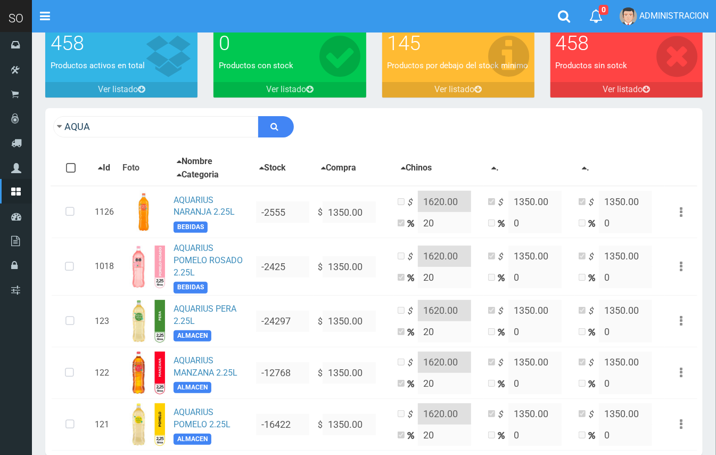
scroll to position [120, 0]
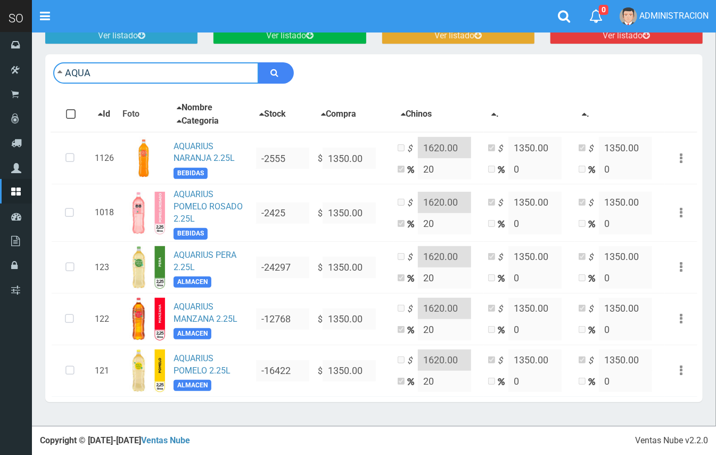
drag, startPoint x: 127, startPoint y: 79, endPoint x: 54, endPoint y: 77, distance: 73.0
click at [54, 77] on input "AQUA" at bounding box center [155, 72] width 205 height 21
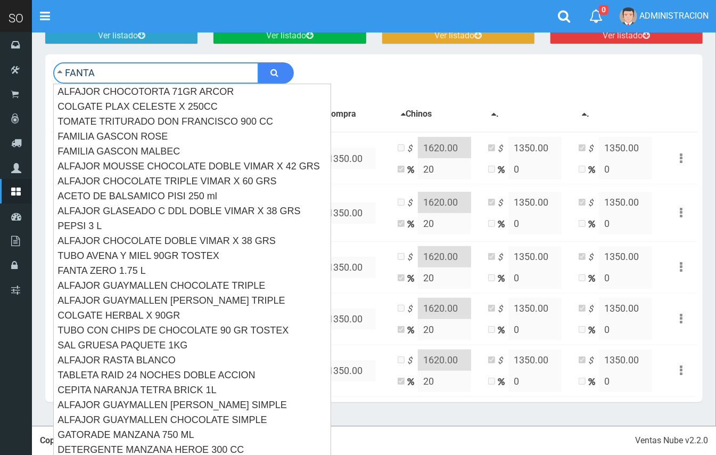
type input "FANTA"
click at [258, 62] on button "submit" at bounding box center [276, 72] width 36 height 21
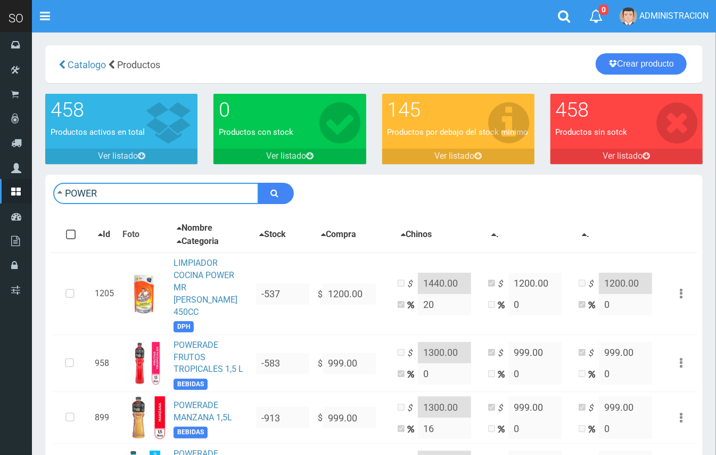
click at [137, 188] on input "POWER" at bounding box center [155, 193] width 205 height 21
type input "PROCE"
click at [258, 183] on button "submit" at bounding box center [276, 193] width 36 height 21
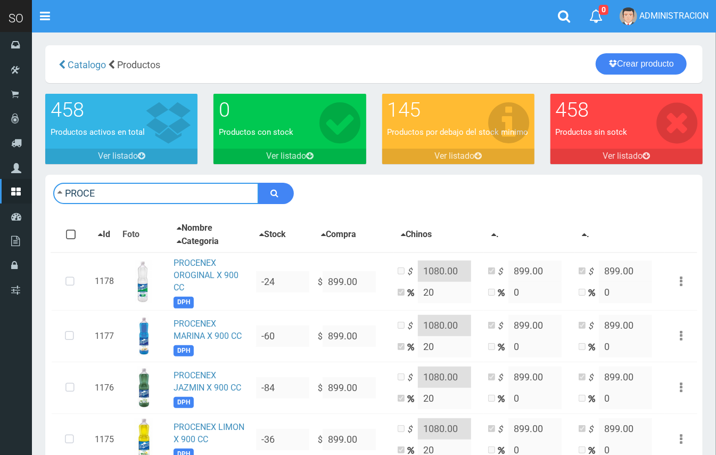
click at [129, 186] on input "PROCE" at bounding box center [155, 193] width 205 height 21
type input "CIF"
click at [258, 183] on button "submit" at bounding box center [276, 193] width 36 height 21
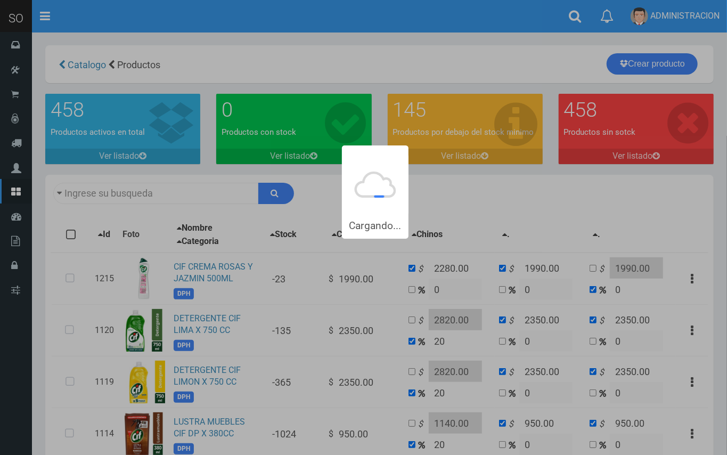
type input "CIF"
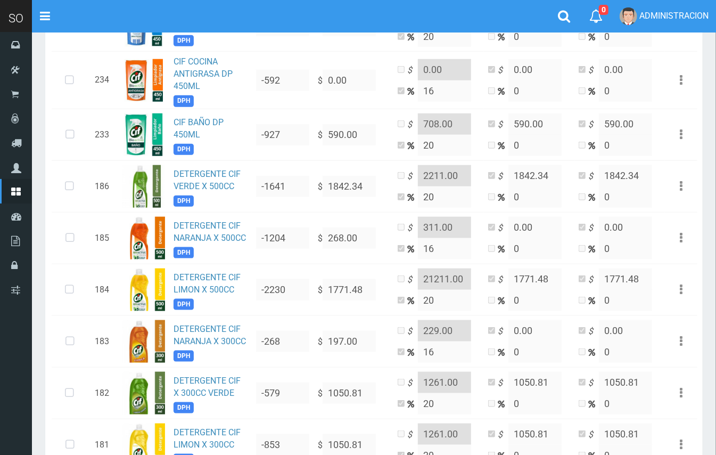
scroll to position [546, 0]
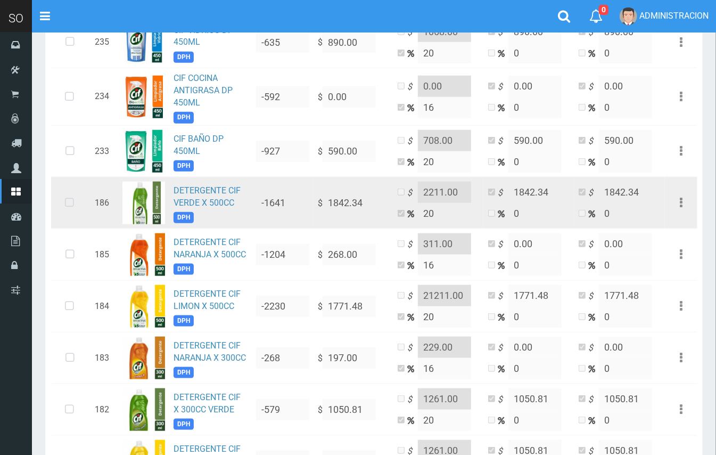
click at [73, 202] on icon at bounding box center [69, 202] width 28 height 35
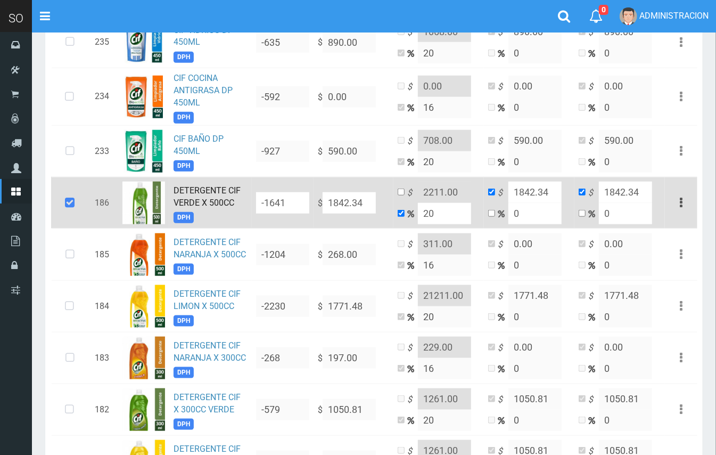
drag, startPoint x: 368, startPoint y: 201, endPoint x: 325, endPoint y: 199, distance: 43.7
click at [325, 199] on input "1842.34" at bounding box center [349, 202] width 53 height 21
type input "1"
type input "1.2"
type input "1"
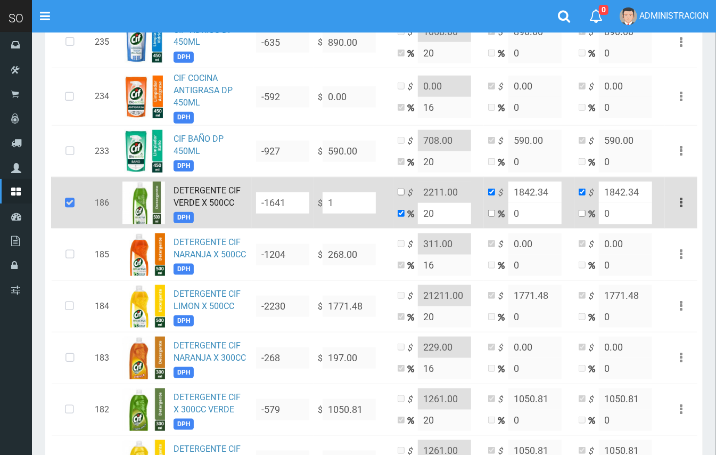
type input "1"
type input "16"
type input "19.2"
type input "16"
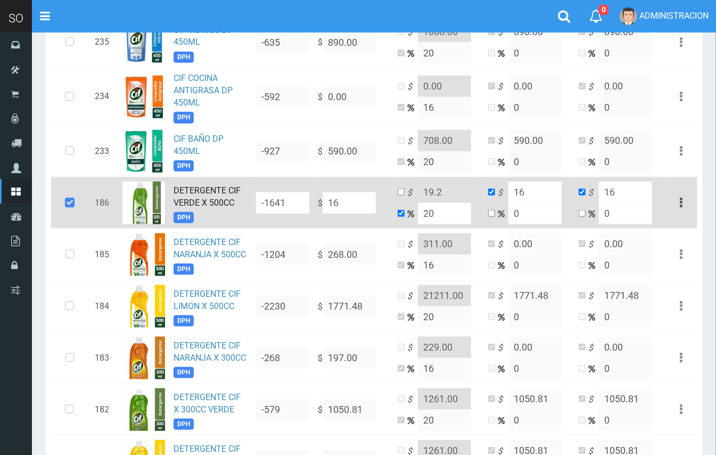
type input "162"
type input "194.4"
type input "162"
type input "1625"
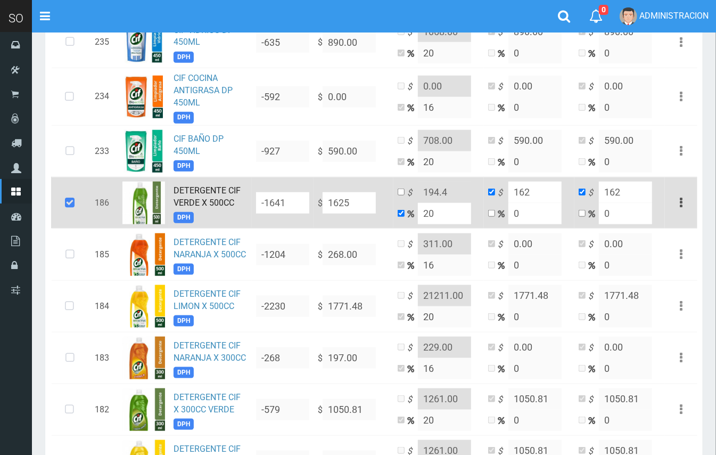
type input "1950"
type input "1625"
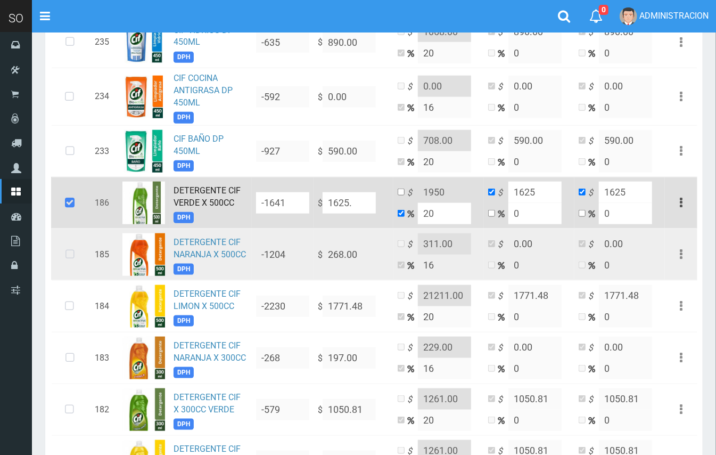
type input "1625.2"
type input "1950.24"
type input "1625.2"
type input "1625.22"
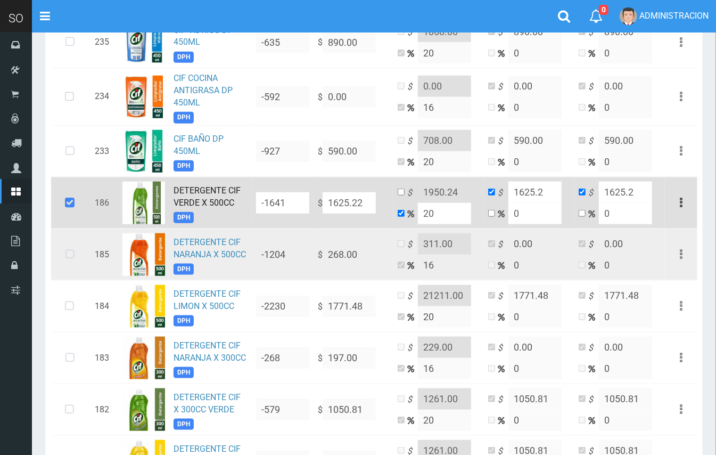
type input "1950.2640000000001"
type input "1625.22"
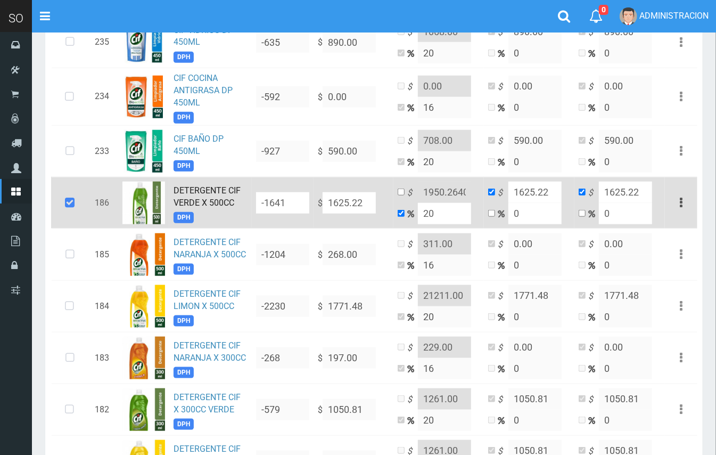
type input "1625.22"
click at [401, 190] on input "checkbox" at bounding box center [401, 191] width 7 height 7
checkbox input "true"
checkbox input "false"
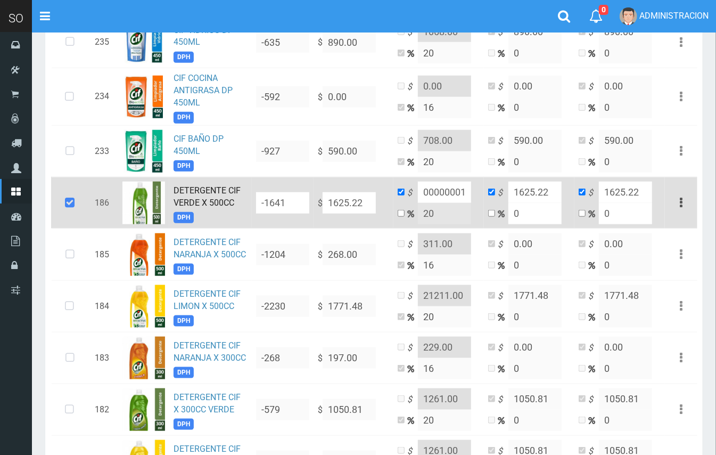
drag, startPoint x: 449, startPoint y: 191, endPoint x: 484, endPoint y: 194, distance: 34.8
click at [484, 195] on tr "186 DETERGENTE CIF VERDE X 500CC DPH -1641 $ 1625.22 $ 1950.2640000000001 20 $ …" at bounding box center [374, 203] width 646 height 52
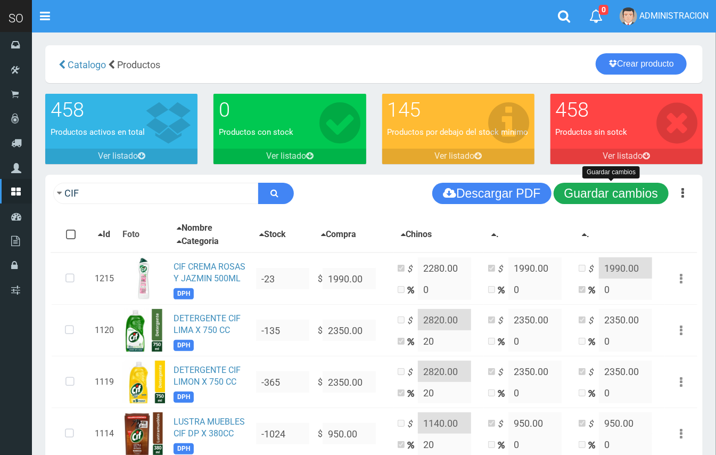
type input "1950.00"
click at [643, 191] on button "Guardar cambios" at bounding box center [611, 193] width 115 height 21
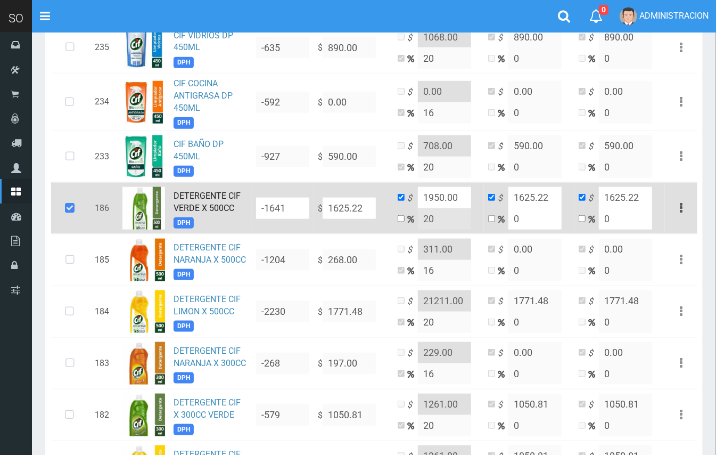
scroll to position [543, 0]
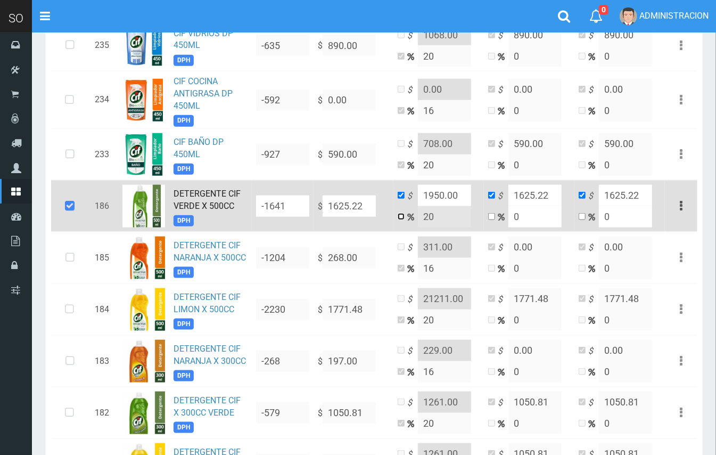
drag, startPoint x: 401, startPoint y: 219, endPoint x: 428, endPoint y: 218, distance: 27.2
click at [401, 218] on input "checkbox" at bounding box center [401, 216] width 7 height 7
checkbox input "true"
checkbox input "false"
drag, startPoint x: 439, startPoint y: 218, endPoint x: 423, endPoint y: 203, distance: 22.2
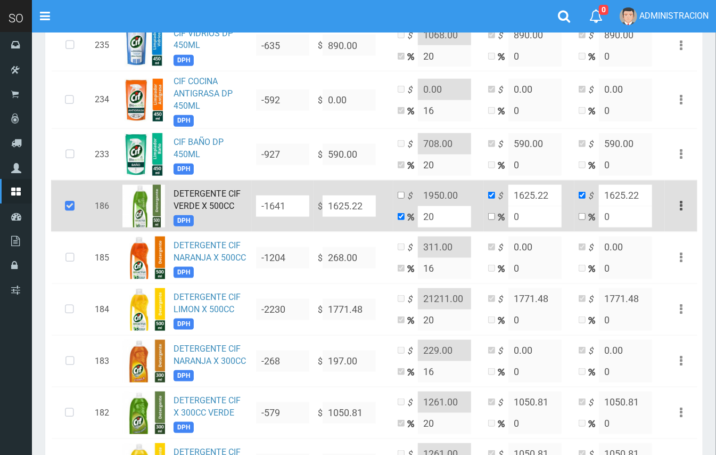
click at [423, 203] on td "$ 1950.00 20" at bounding box center [438, 206] width 90 height 52
type input "15"
type input "1869.003"
type input "15"
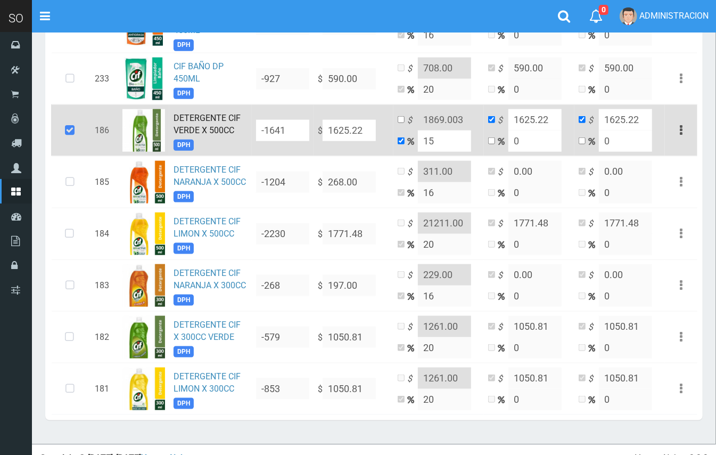
scroll to position [639, 0]
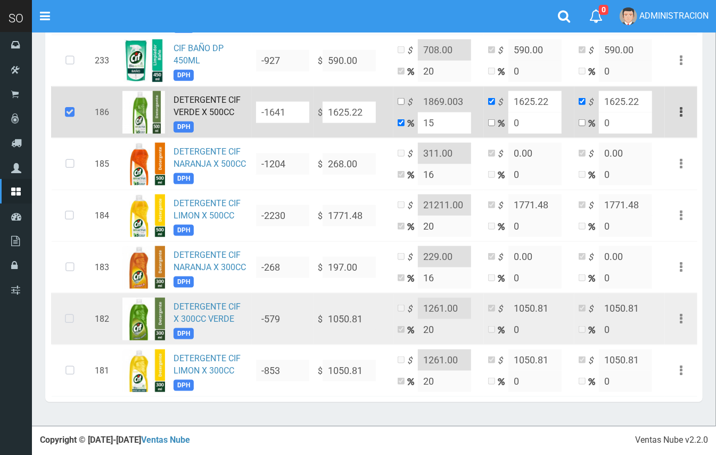
click at [67, 320] on icon at bounding box center [69, 318] width 28 height 35
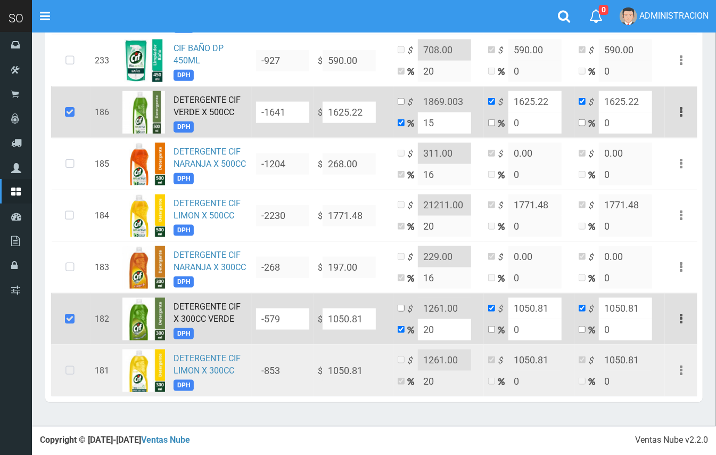
click at [67, 375] on icon at bounding box center [70, 370] width 28 height 35
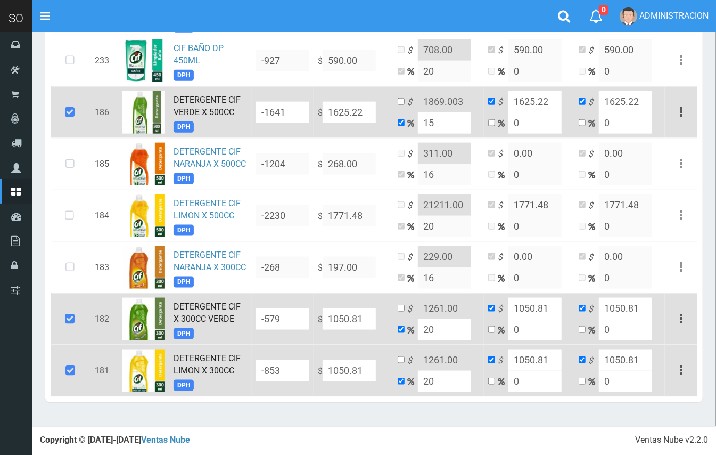
drag, startPoint x: 367, startPoint y: 318, endPoint x: 331, endPoint y: 323, distance: 37.0
click at [331, 123] on input "1050.81" at bounding box center [349, 112] width 53 height 21
type input "9"
type input "10.8"
type input "9"
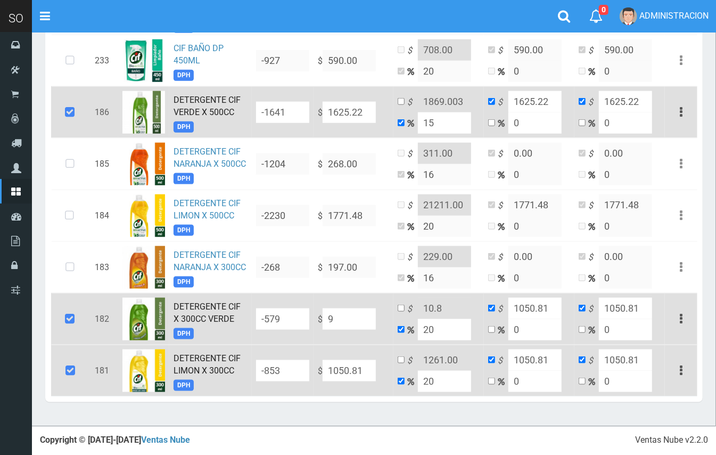
type input "9"
type input "96"
type input "115.2"
type input "96"
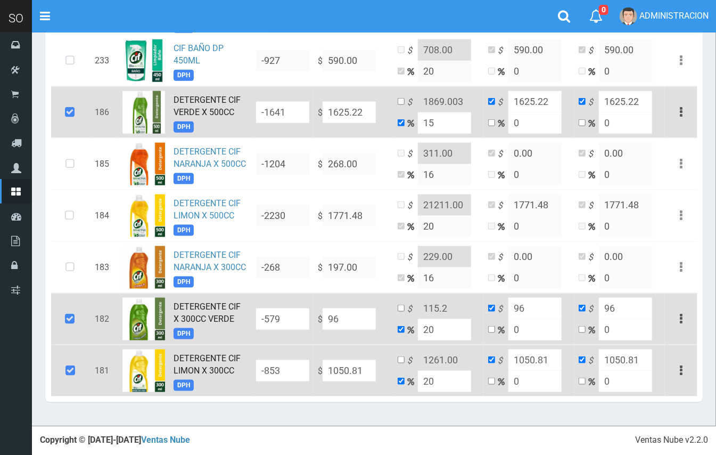
type input "964"
type input "1156.8"
type input "964"
type input "964.05"
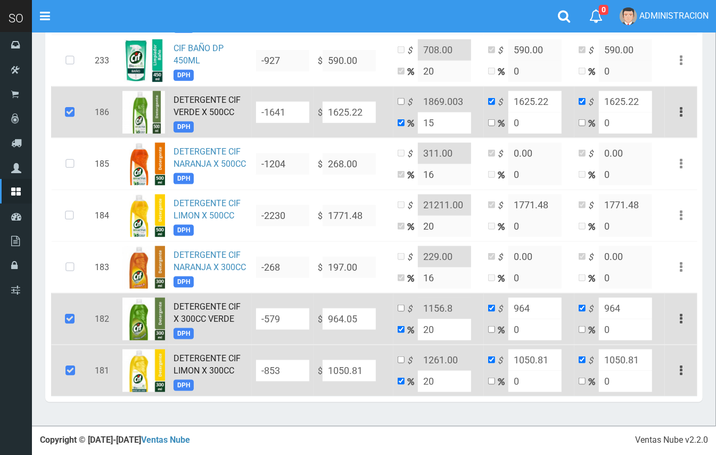
type input "1156.86"
type input "964.05"
drag, startPoint x: 400, startPoint y: 307, endPoint x: 431, endPoint y: 307, distance: 30.3
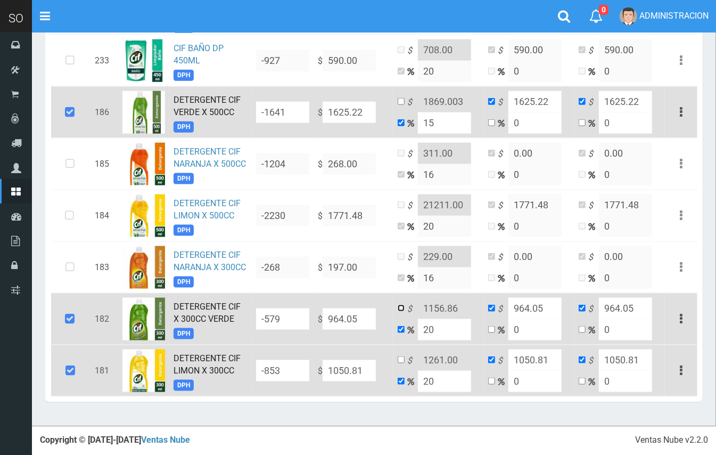
click at [405, 307] on td "$ 1156.86 20" at bounding box center [438, 319] width 90 height 52
drag, startPoint x: 454, startPoint y: 307, endPoint x: 439, endPoint y: 308, distance: 15.4
click at [439, 308] on input "1156.86" at bounding box center [444, 308] width 53 height 21
click at [401, 309] on input "checkbox" at bounding box center [401, 307] width 7 height 7
checkbox input "true"
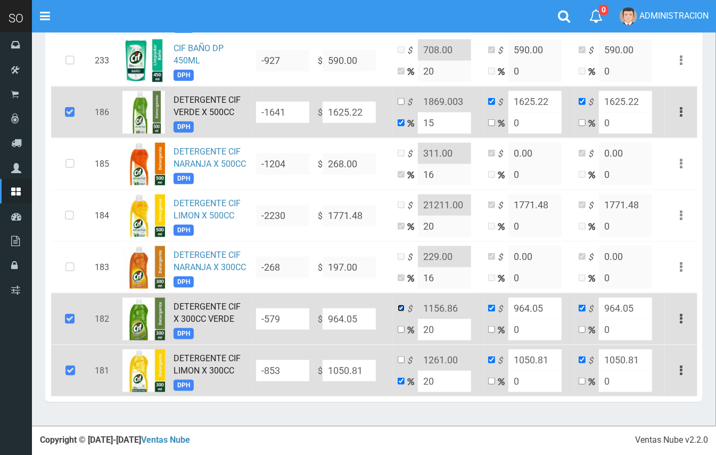
checkbox input "false"
drag, startPoint x: 457, startPoint y: 313, endPoint x: 465, endPoint y: 313, distance: 8.0
click at [458, 313] on input "1156.86" at bounding box center [444, 308] width 53 height 21
click at [464, 311] on input "1156.86" at bounding box center [444, 308] width 53 height 21
click at [464, 309] on input "1156.86" at bounding box center [444, 308] width 53 height 21
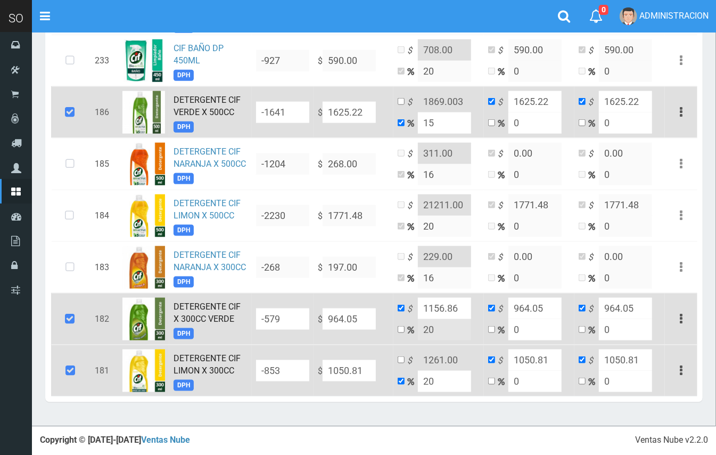
drag, startPoint x: 458, startPoint y: 309, endPoint x: 441, endPoint y: 310, distance: 16.5
click at [441, 310] on input "1156.86" at bounding box center [444, 308] width 53 height 21
type input "1157.00"
drag, startPoint x: 369, startPoint y: 369, endPoint x: 331, endPoint y: 368, distance: 38.9
click at [330, 123] on input "1050.81" at bounding box center [349, 112] width 53 height 21
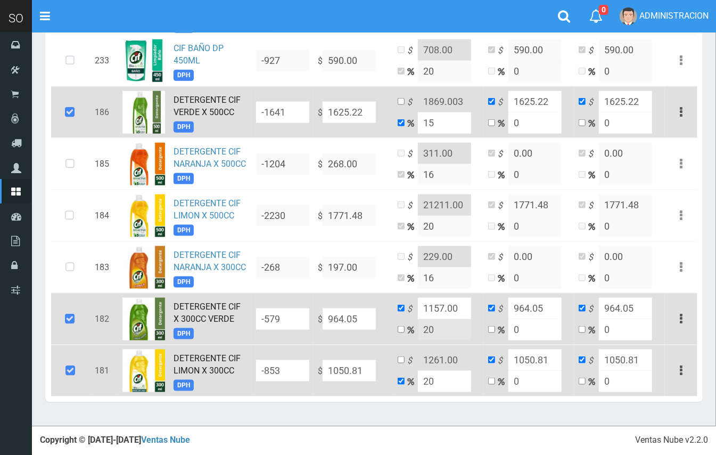
type input "9"
type input "10.8"
type input "9"
type input "96"
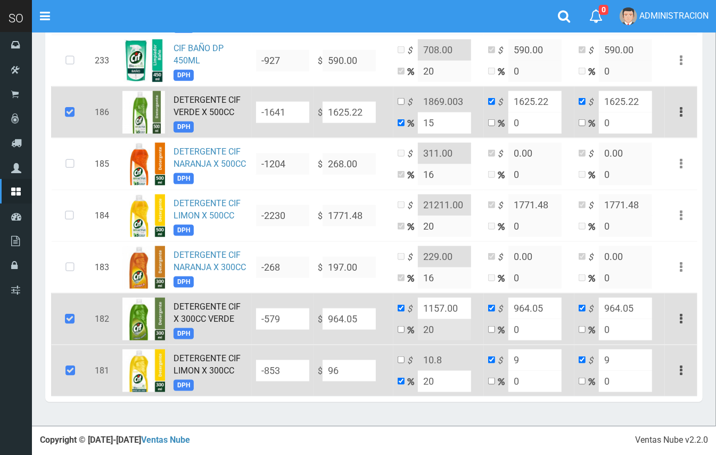
type input "115.2"
type input "96"
type input "964"
type input "1156.8"
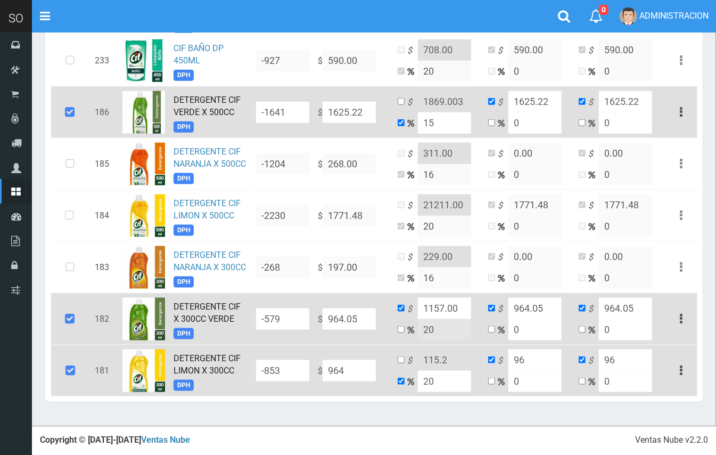
type input "964"
type input "964.05"
type input "1156.86"
type input "964.05"
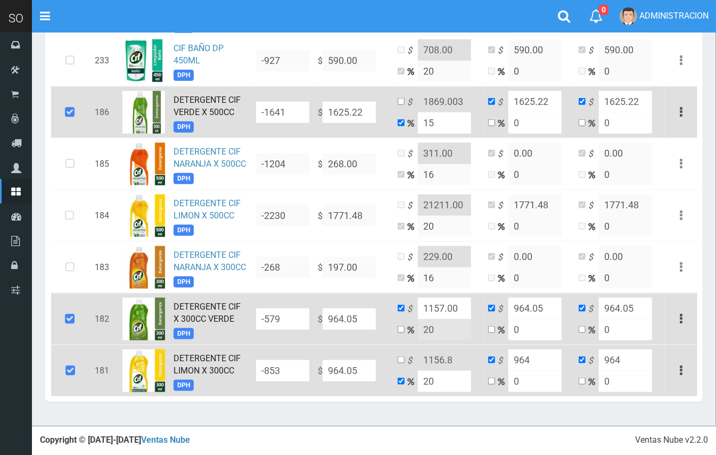
type input "964.05"
click at [401, 358] on input "checkbox" at bounding box center [401, 359] width 7 height 7
checkbox input "true"
checkbox input "false"
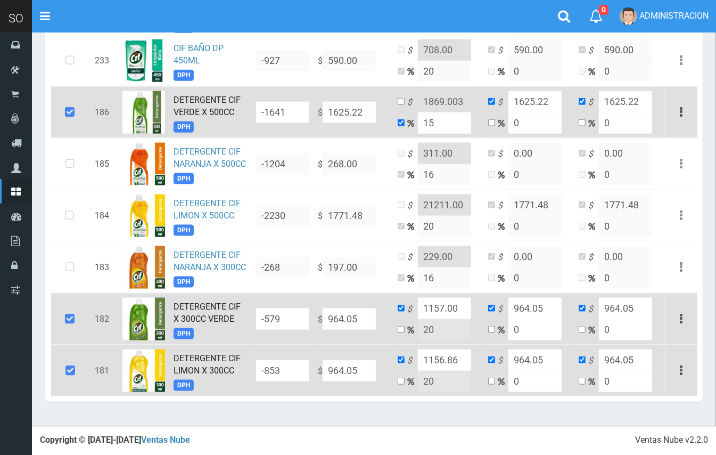
drag, startPoint x: 450, startPoint y: 358, endPoint x: 441, endPoint y: 356, distance: 8.7
click at [441, 356] on input "1156.86" at bounding box center [444, 359] width 53 height 21
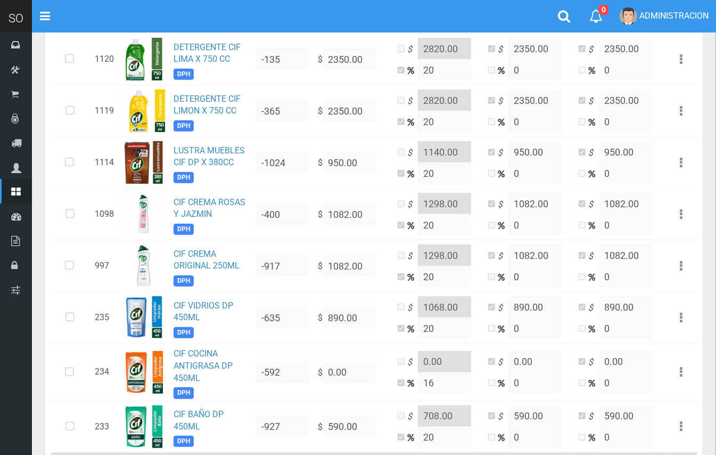
scroll to position [0, 0]
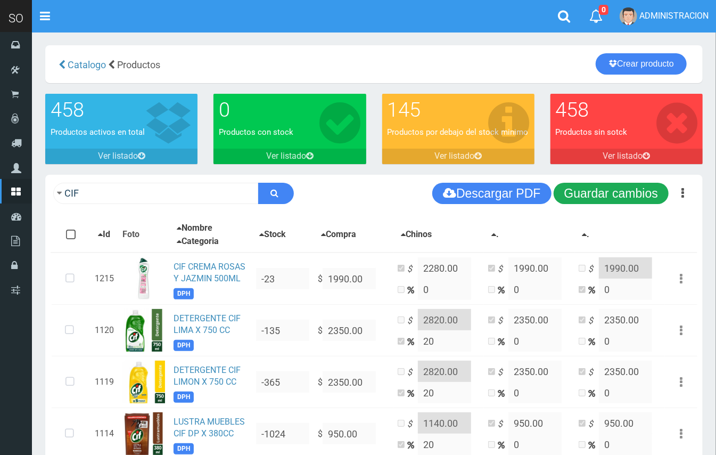
type input "1157.00"
click at [639, 194] on button "Guardar cambios" at bounding box center [611, 193] width 115 height 21
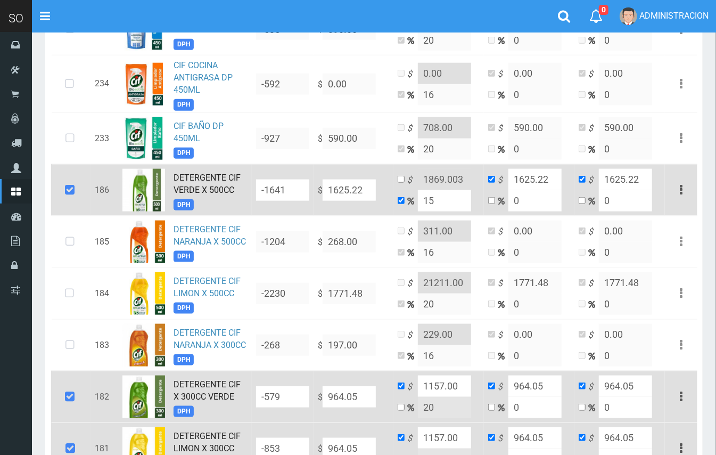
scroll to position [560, 0]
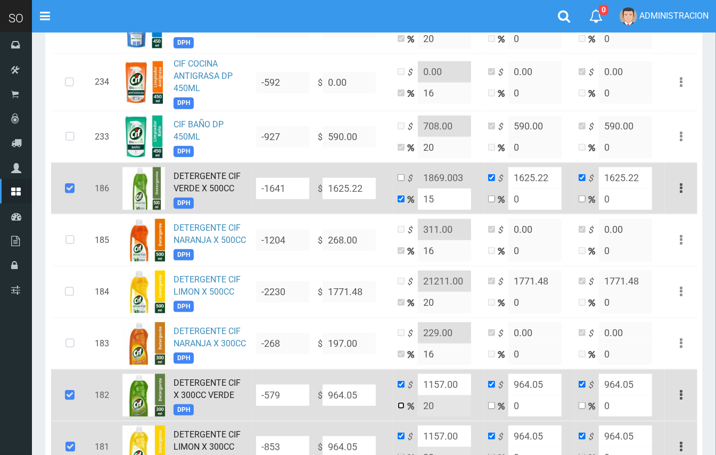
click at [402, 405] on input "checkbox" at bounding box center [401, 405] width 7 height 7
checkbox input "true"
checkbox input "false"
drag, startPoint x: 433, startPoint y: 408, endPoint x: 418, endPoint y: 403, distance: 15.7
click at [420, 406] on input "20" at bounding box center [444, 405] width 53 height 21
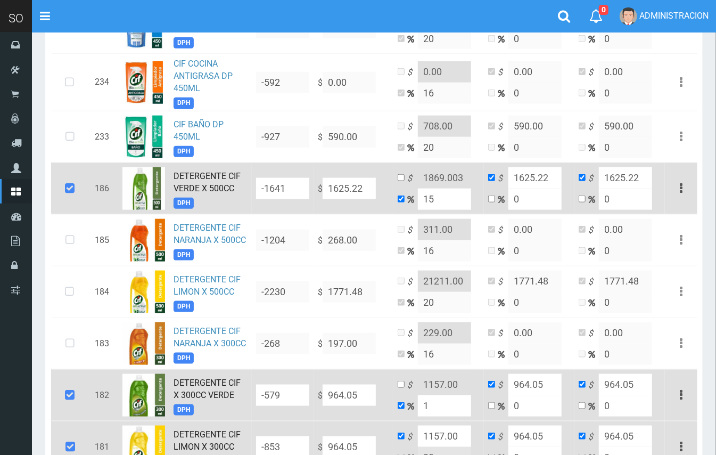
type input "15"
type input "1108.6575"
drag, startPoint x: 430, startPoint y: 403, endPoint x: 420, endPoint y: 403, distance: 9.6
click at [420, 403] on input "15" at bounding box center [444, 405] width 53 height 21
type input "2"
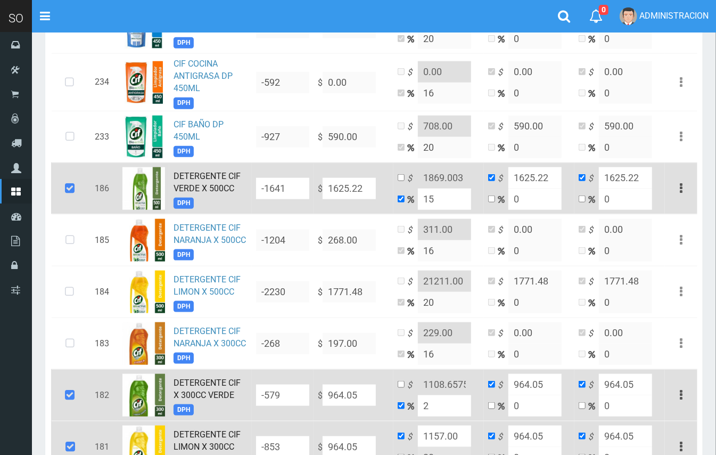
type input "983.3309999999999"
type input "20"
type input "1156.86"
type input "20"
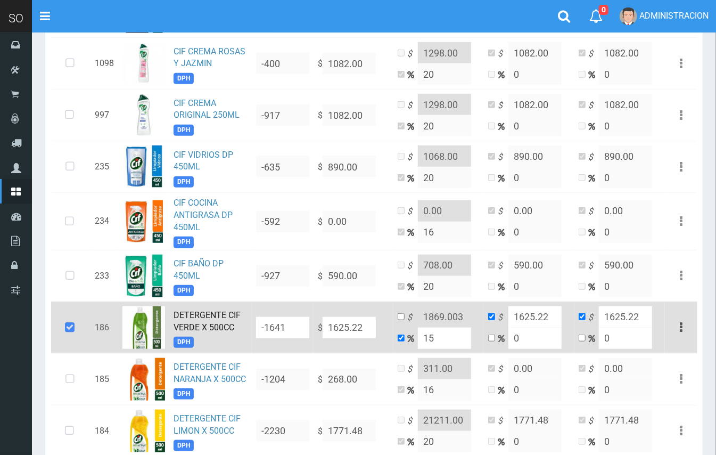
scroll to position [418, 0]
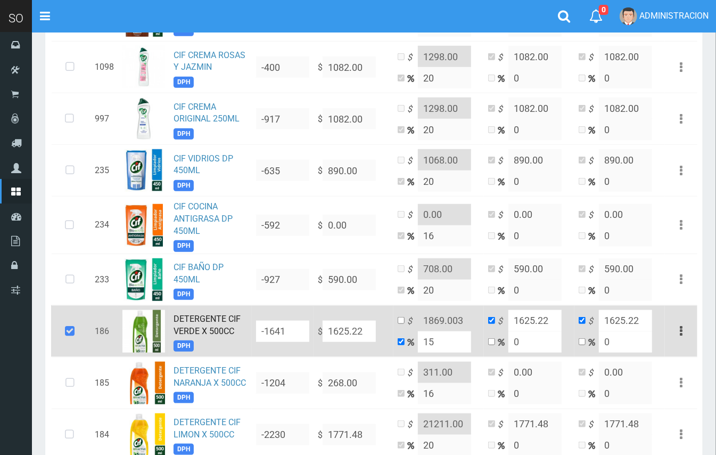
drag, startPoint x: 446, startPoint y: 341, endPoint x: 405, endPoint y: 339, distance: 41.6
click at [405, 340] on td "$ 1869.003 15" at bounding box center [438, 331] width 90 height 52
type input "2"
type input "1657.7244"
type input "20"
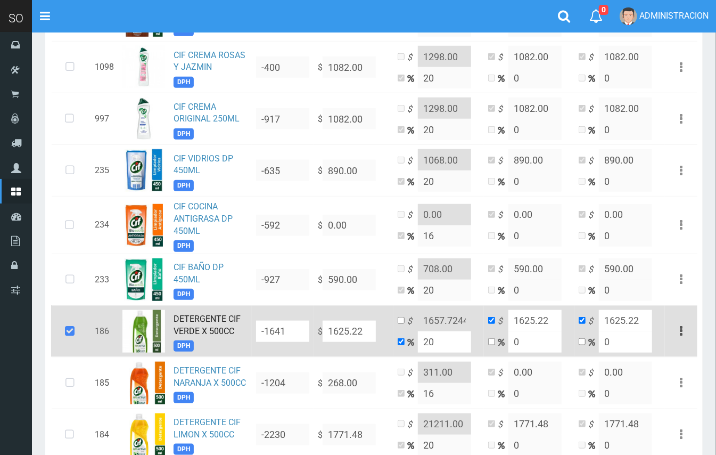
type input "1950.2640000000001"
type input "20"
drag, startPoint x: 441, startPoint y: 323, endPoint x: 488, endPoint y: 323, distance: 47.4
click at [488, 323] on tr "186 DETERGENTE CIF VERDE X 500CC DPH -1641 $ 1625.22 $ 1950.2640000000001 20 $ …" at bounding box center [374, 331] width 646 height 52
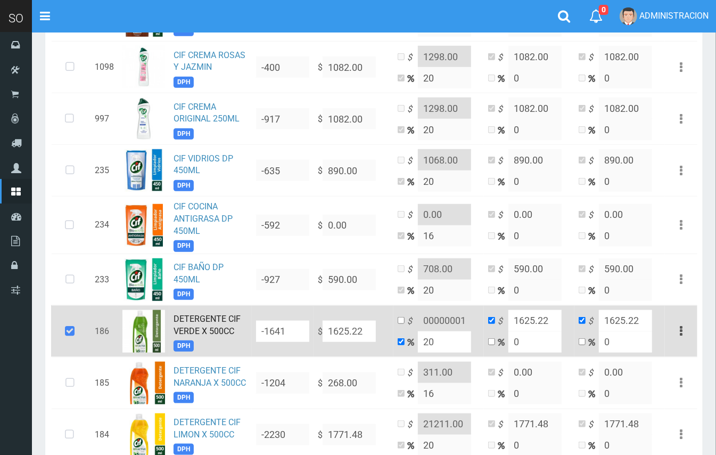
scroll to position [0, 0]
click at [403, 320] on td "$ 1950.2640000000001 20" at bounding box center [438, 331] width 90 height 52
click at [403, 322] on input "checkbox" at bounding box center [401, 320] width 7 height 7
checkbox input "true"
checkbox input "false"
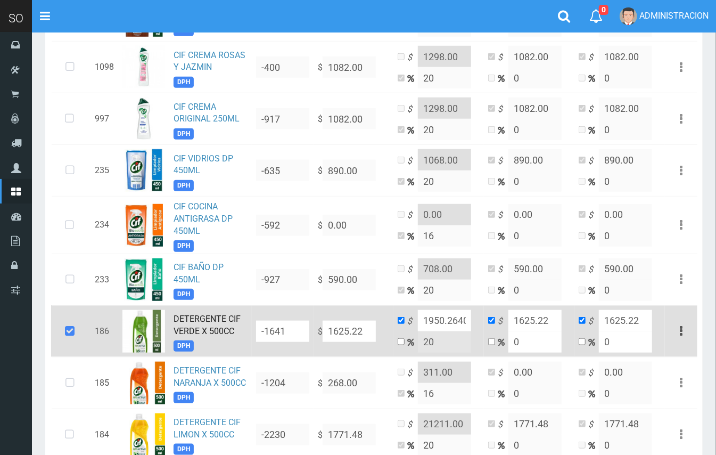
scroll to position [0, 52]
drag, startPoint x: 438, startPoint y: 320, endPoint x: 484, endPoint y: 321, distance: 46.9
click at [484, 321] on tr "186 DETERGENTE CIF VERDE X 500CC DPH -1641 $ 1625.22 $ 1950.2640000000001 20 $ …" at bounding box center [374, 331] width 646 height 52
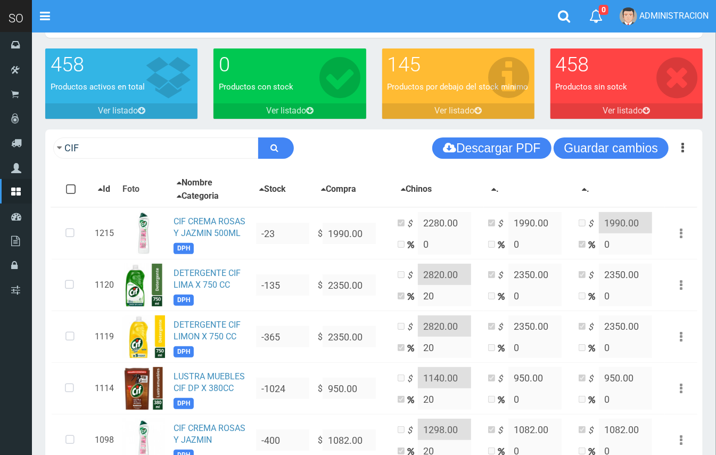
scroll to position [0, 0]
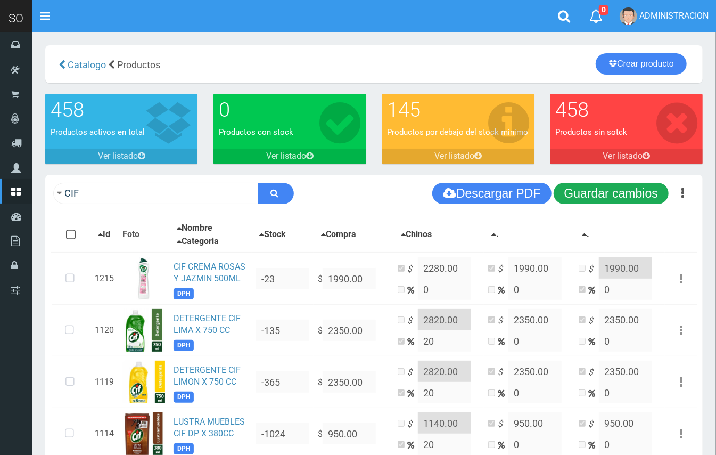
type input "1951.00"
click at [599, 194] on button "Guardar cambios" at bounding box center [611, 193] width 115 height 21
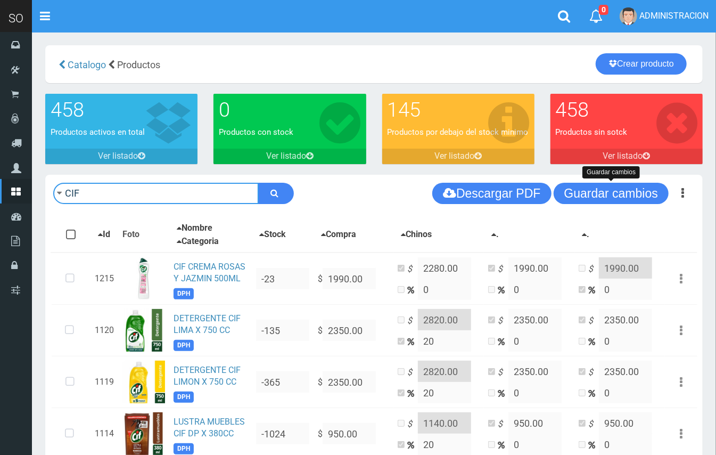
click at [169, 188] on input "CIF" at bounding box center [155, 193] width 205 height 21
click at [167, 186] on input "CIF" at bounding box center [155, 193] width 205 height 21
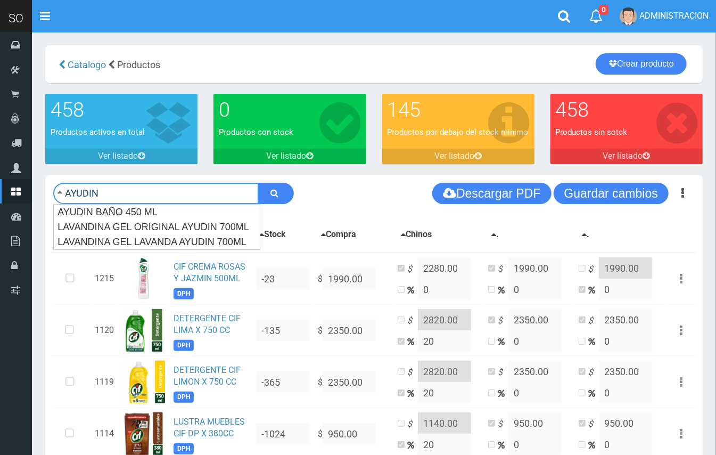
type input "AYUDIN"
click at [258, 183] on button "submit" at bounding box center [276, 193] width 36 height 21
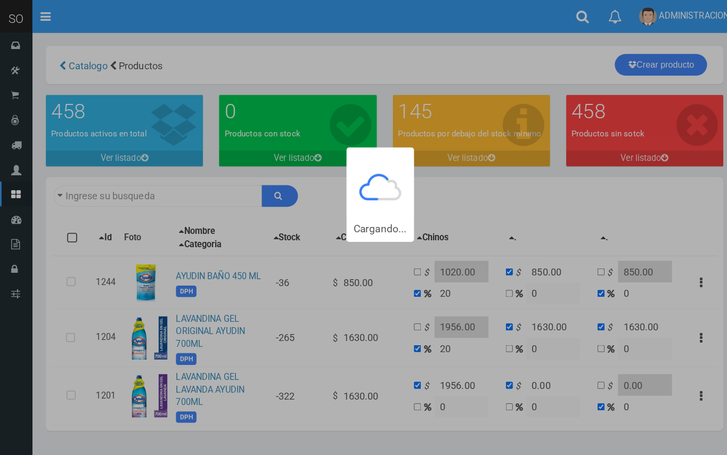
type input "AYUDIN"
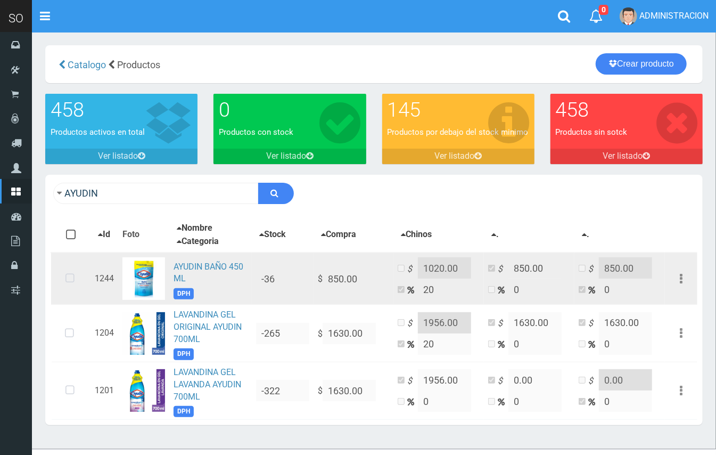
click at [71, 280] on icon at bounding box center [70, 278] width 28 height 35
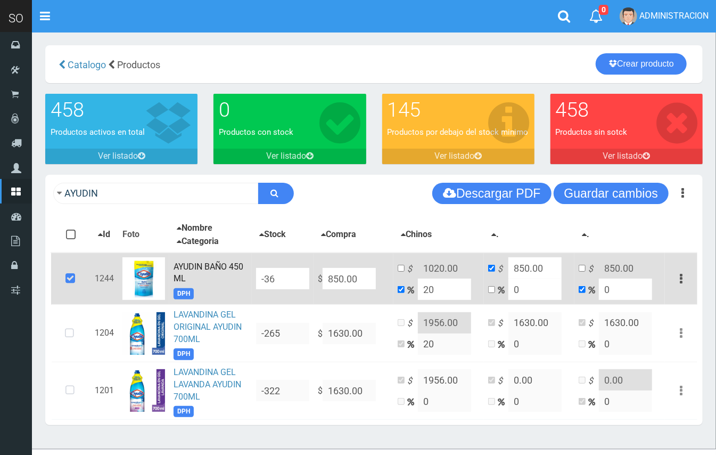
drag, startPoint x: 367, startPoint y: 279, endPoint x: 331, endPoint y: 279, distance: 36.2
click at [331, 279] on input "850.00" at bounding box center [349, 278] width 53 height 21
type input "8"
type input "9.6"
type input "8"
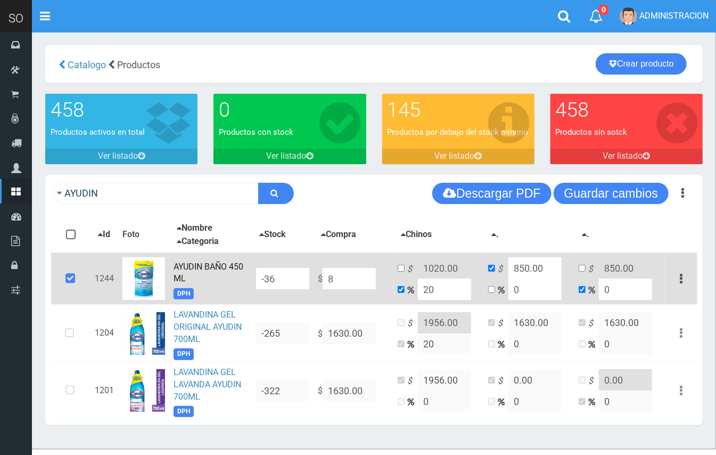
type input "8"
type input "NaN"
type input "1"
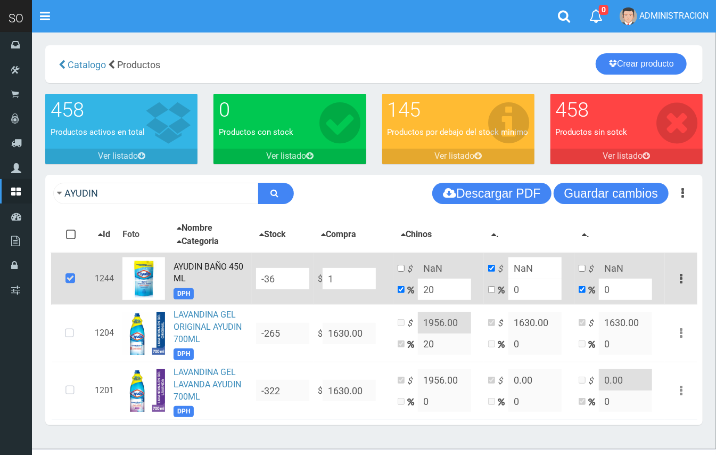
type input "1.2"
type input "1"
type input "12"
type input "14.4"
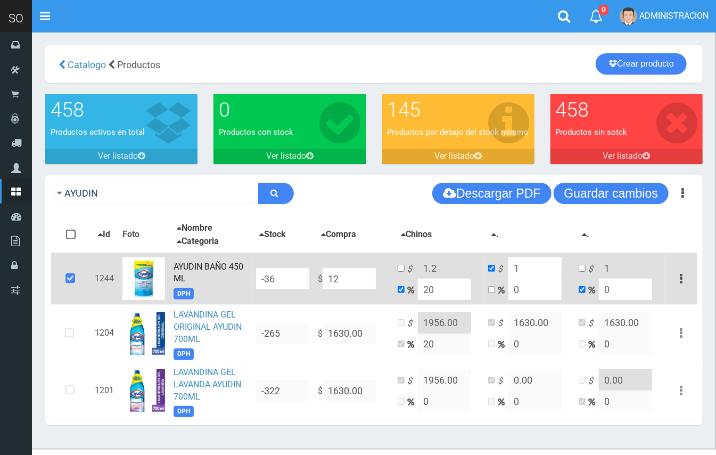
type input "12"
type input "125"
type input "150"
type input "125"
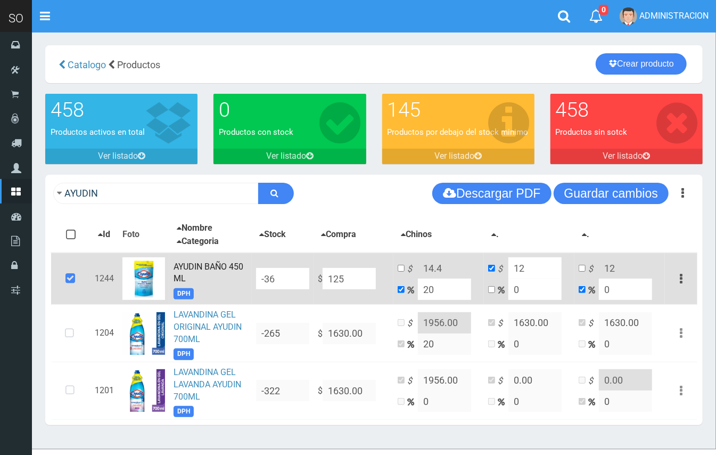
type input "125"
type input "1259"
type input "1510.8"
type input "1259"
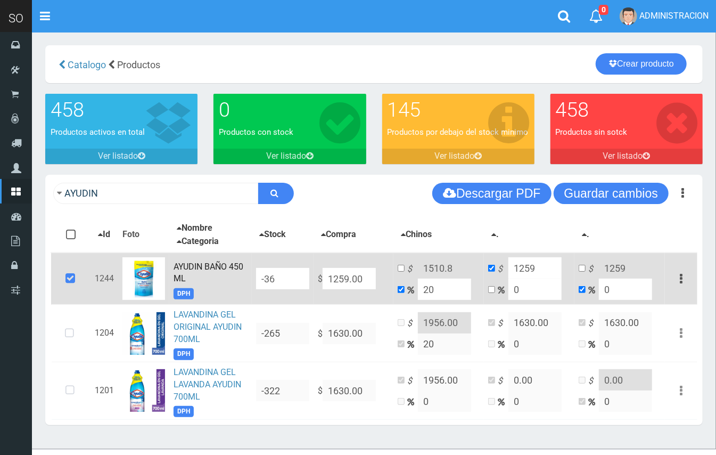
type input "1259.00"
drag, startPoint x: 400, startPoint y: 264, endPoint x: 437, endPoint y: 265, distance: 36.7
click at [401, 265] on input "checkbox" at bounding box center [401, 268] width 7 height 7
checkbox input "true"
checkbox input "false"
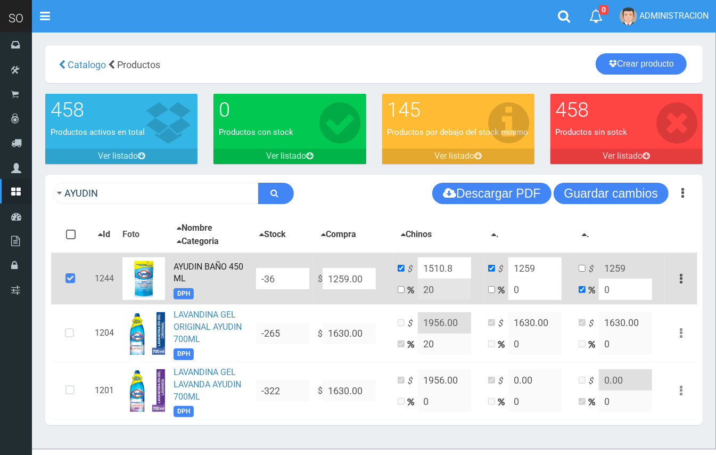
drag, startPoint x: 455, startPoint y: 265, endPoint x: 435, endPoint y: 265, distance: 19.2
click at [435, 265] on input "1510.8" at bounding box center [444, 267] width 53 height 21
type input "1509.00"
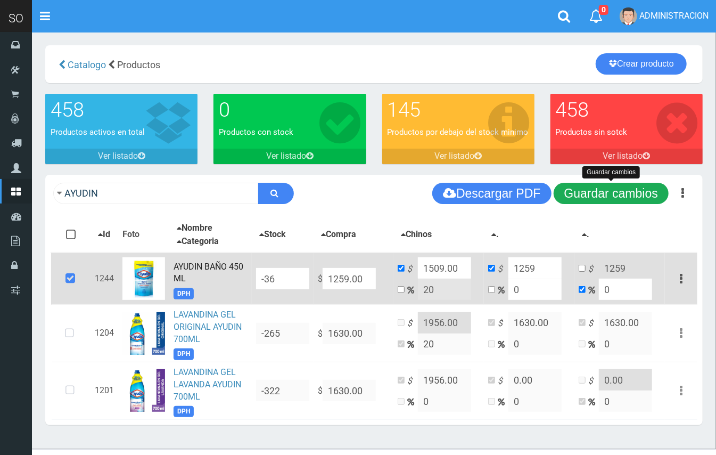
click at [604, 201] on button "Guardar cambios" at bounding box center [611, 193] width 115 height 21
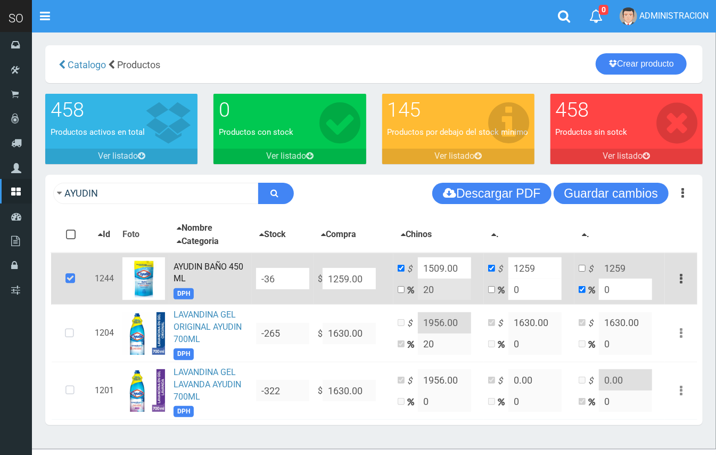
drag, startPoint x: 367, startPoint y: 274, endPoint x: 325, endPoint y: 269, distance: 42.3
click at [324, 269] on input "1259.00" at bounding box center [349, 278] width 53 height 21
type input "6"
type input "7.2"
type input "6"
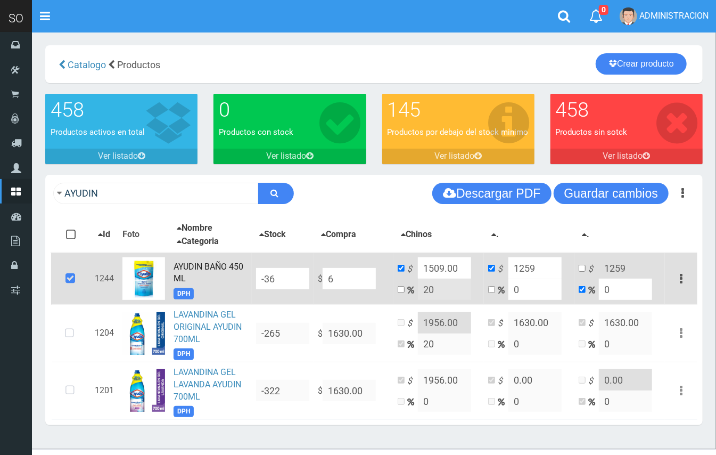
type input "6"
type input "64"
type input "76.8"
type input "64"
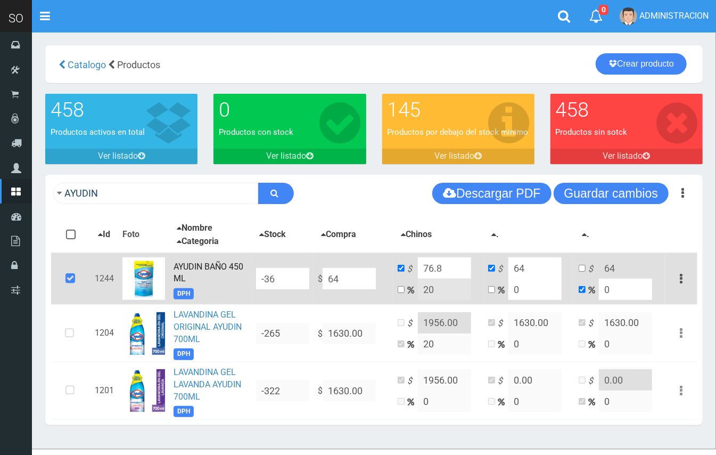
type input "640"
type input "768"
type input "640"
type input "6400"
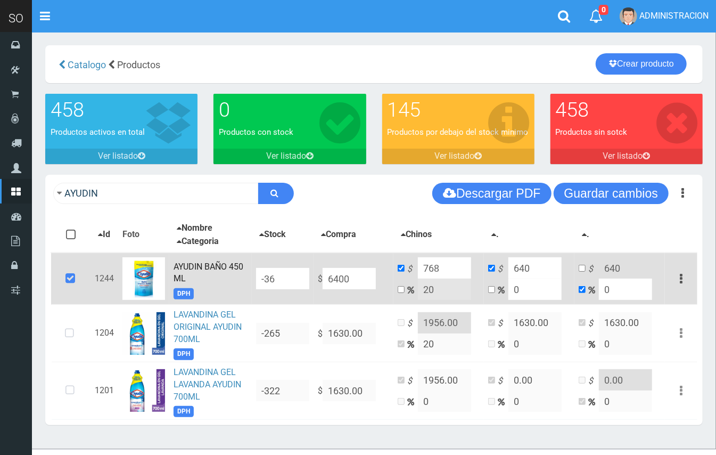
type input "7680"
type input "6400"
type input "6400.9"
type input "7681.08"
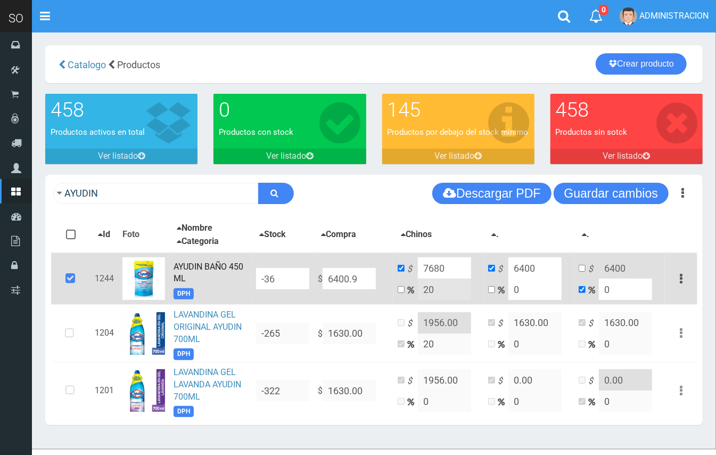
type input "6400.9"
type input "6400.96"
type input "7681.152"
type input "6400.96"
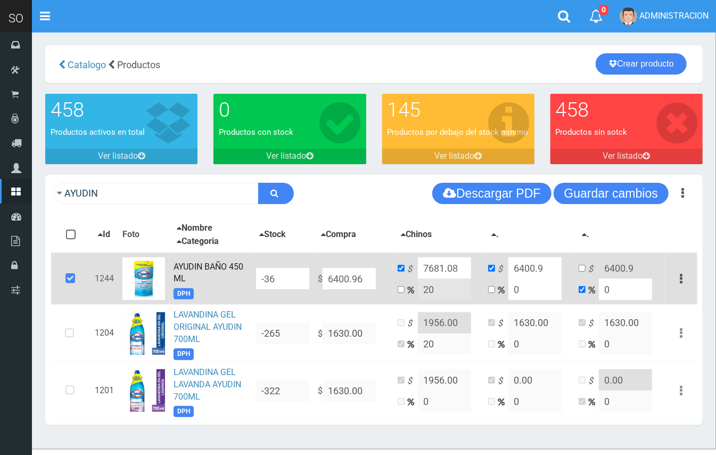
type input "6400.96"
click at [405, 290] on td "$ 7681.152 20" at bounding box center [438, 278] width 90 height 52
click at [400, 290] on input "checkbox" at bounding box center [401, 289] width 7 height 7
checkbox input "true"
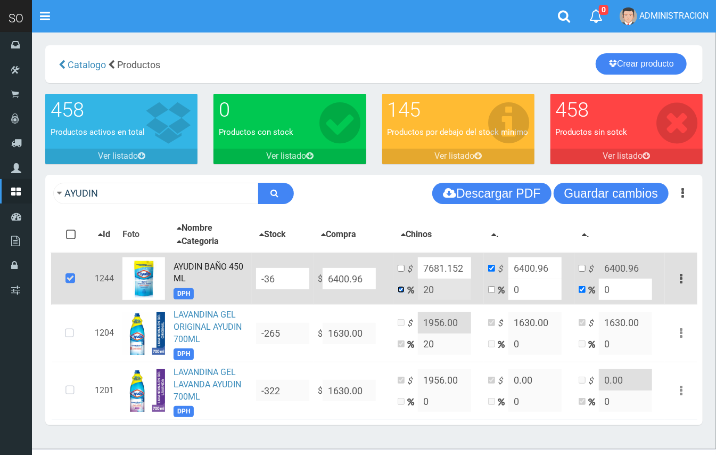
checkbox input "false"
drag, startPoint x: 434, startPoint y: 288, endPoint x: 418, endPoint y: 290, distance: 16.0
click at [418, 290] on input "20" at bounding box center [444, 288] width 53 height 21
type input "15"
type input "7361.104"
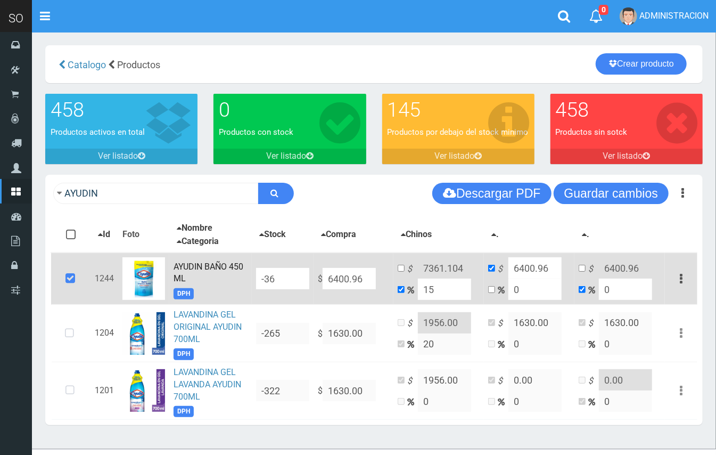
type input "15"
